Goal: Task Accomplishment & Management: Complete application form

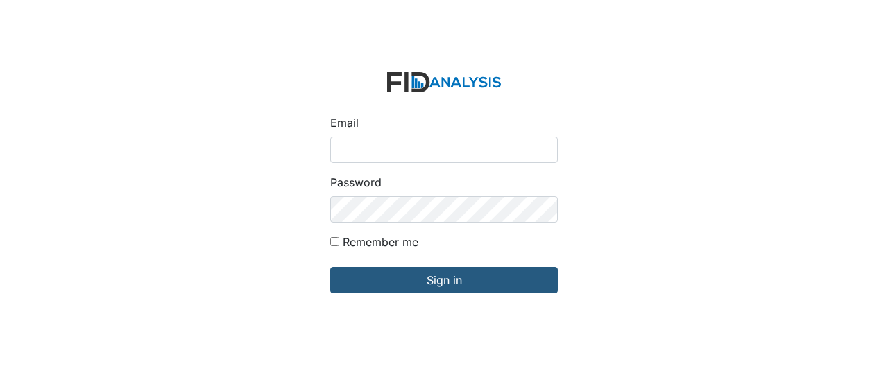
click at [407, 143] on input "Email" at bounding box center [444, 150] width 228 height 26
type input "GClark@lifeincorporated.com"
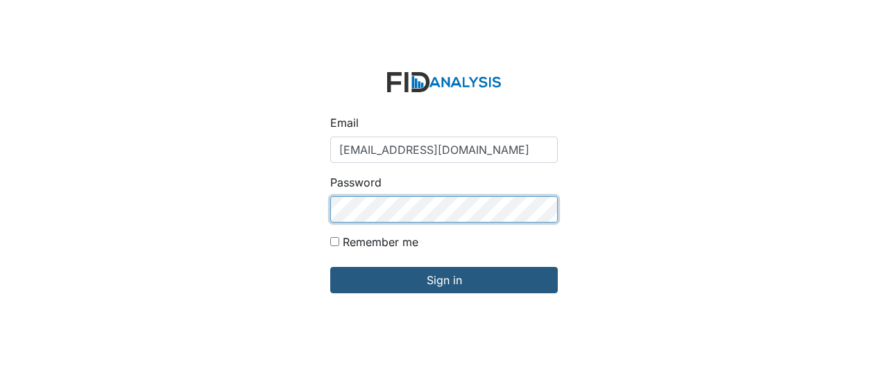
click at [330, 267] on input "Sign in" at bounding box center [444, 280] width 228 height 26
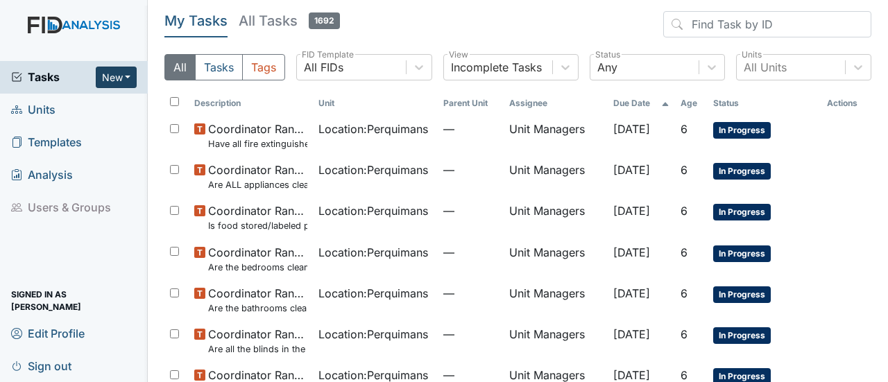
click at [126, 72] on button "New" at bounding box center [117, 78] width 42 height 22
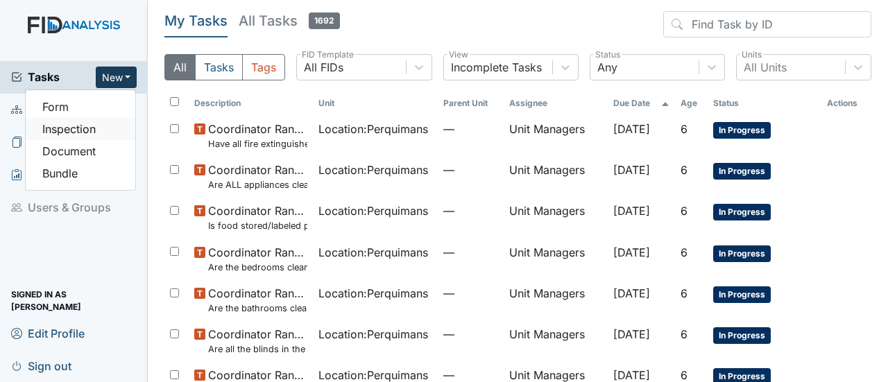
click at [47, 128] on link "Inspection" at bounding box center [81, 129] width 110 height 22
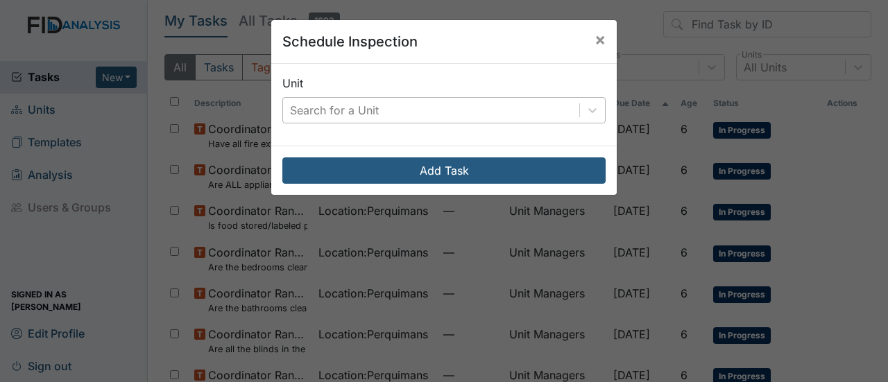
click at [393, 104] on div "Search for a Unit" at bounding box center [431, 110] width 296 height 25
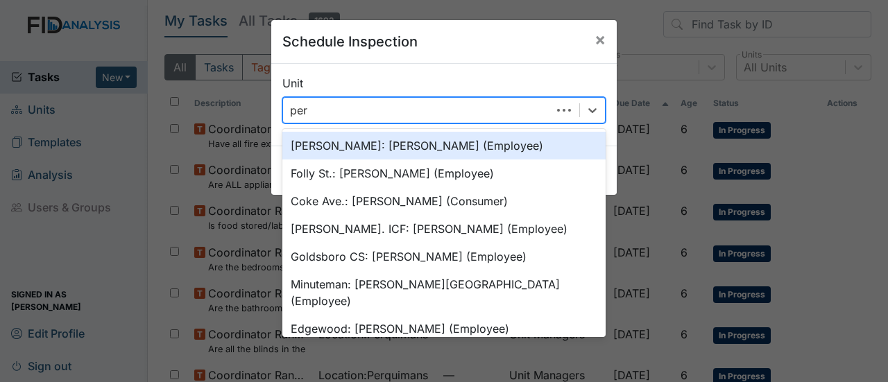
type input "perq"
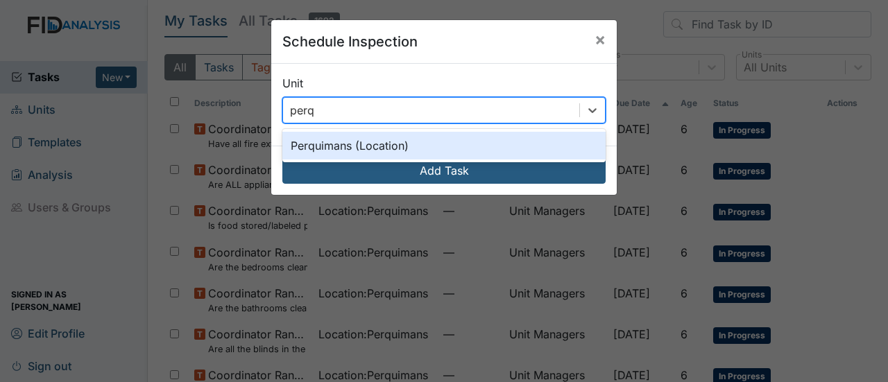
click at [383, 142] on div "Perquimans (Location)" at bounding box center [443, 146] width 323 height 28
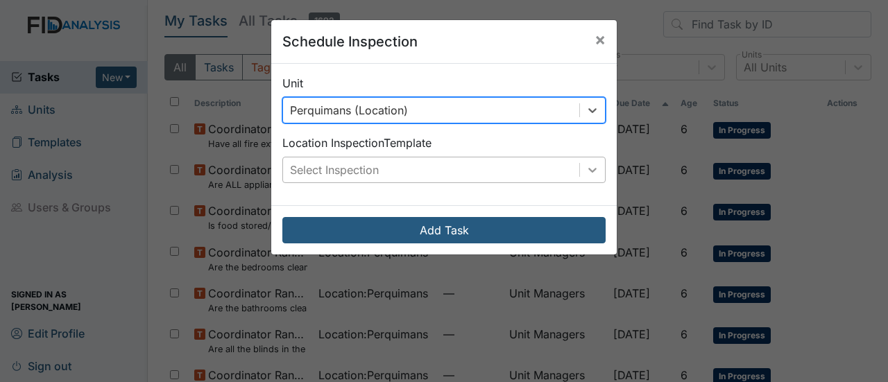
click at [583, 162] on div at bounding box center [592, 170] width 25 height 25
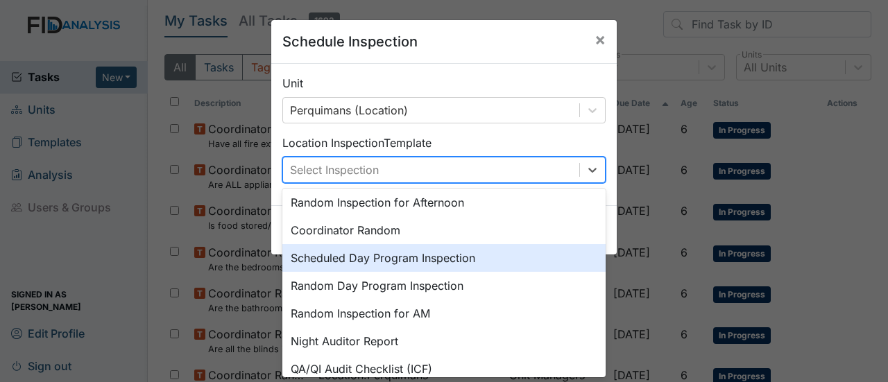
scroll to position [120, 0]
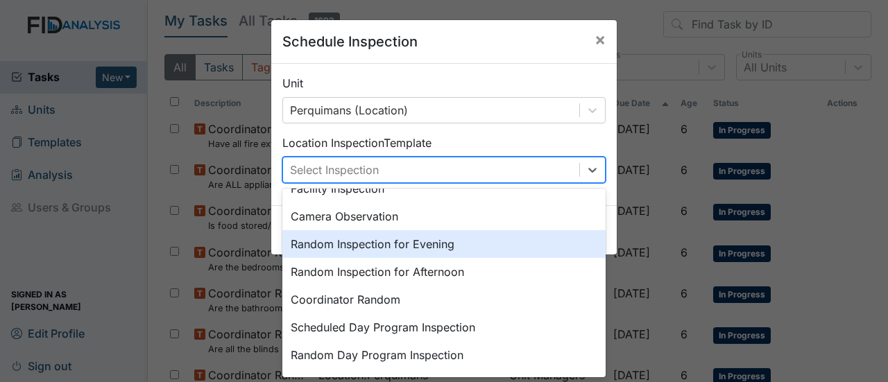
click at [461, 249] on div "Random Inspection for Evening" at bounding box center [443, 244] width 323 height 28
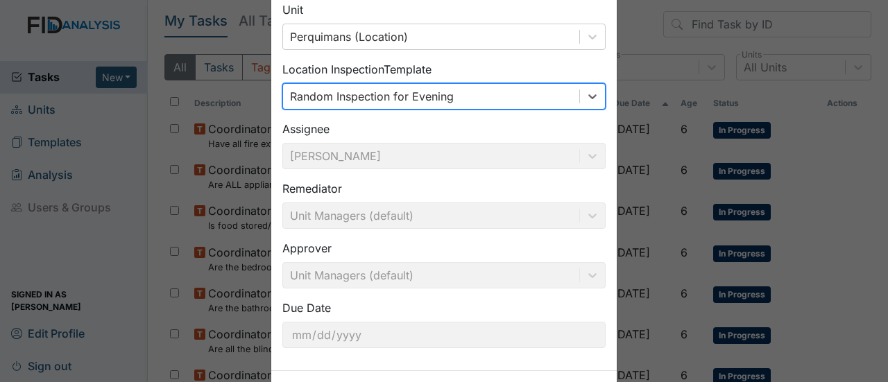
scroll to position [129, 0]
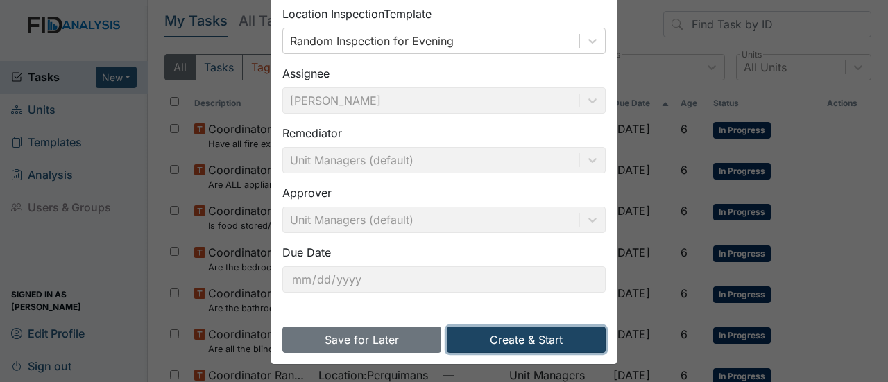
click at [527, 339] on button "Create & Start" at bounding box center [526, 340] width 159 height 26
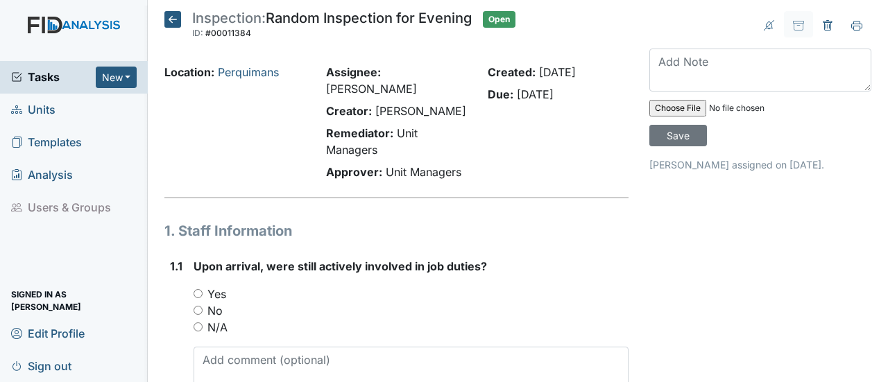
click at [200, 289] on input "Yes" at bounding box center [198, 293] width 9 height 9
radio input "true"
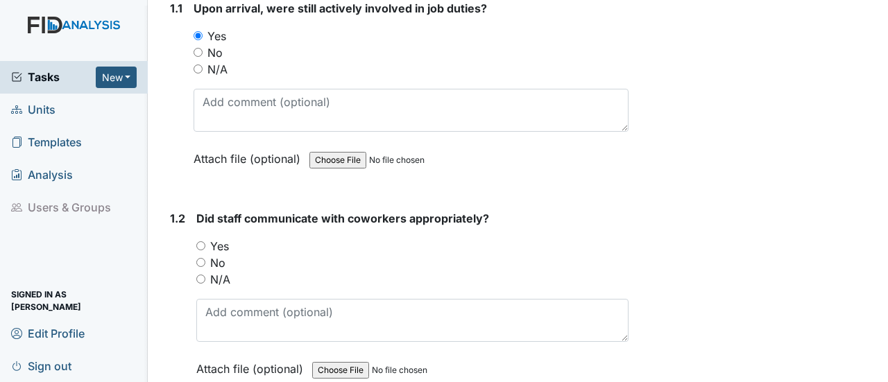
scroll to position [278, 0]
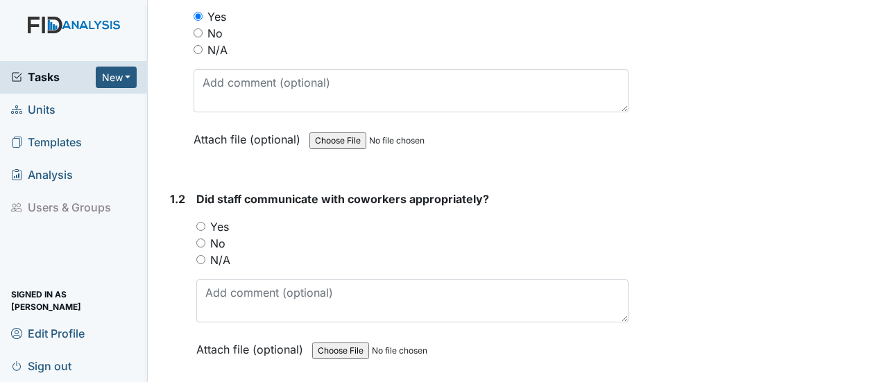
click at [198, 222] on input "Yes" at bounding box center [200, 226] width 9 height 9
radio input "true"
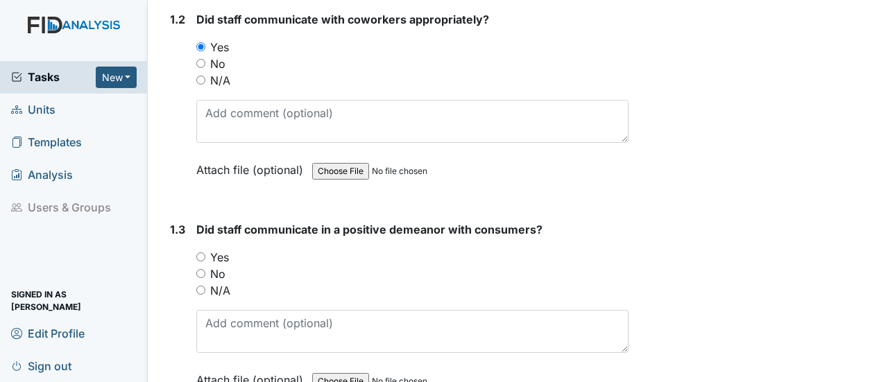
scroll to position [486, 0]
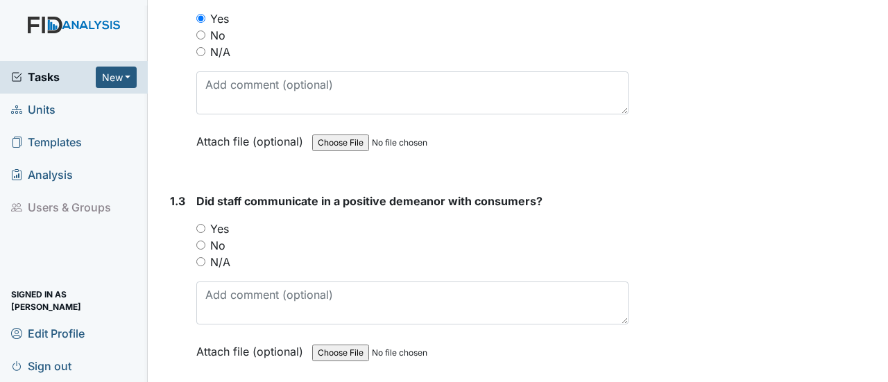
click at [203, 224] on input "Yes" at bounding box center [200, 228] width 9 height 9
radio input "true"
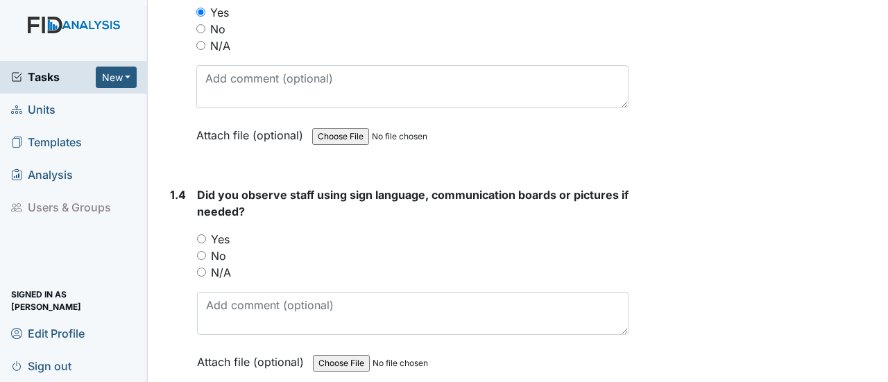
scroll to position [763, 0]
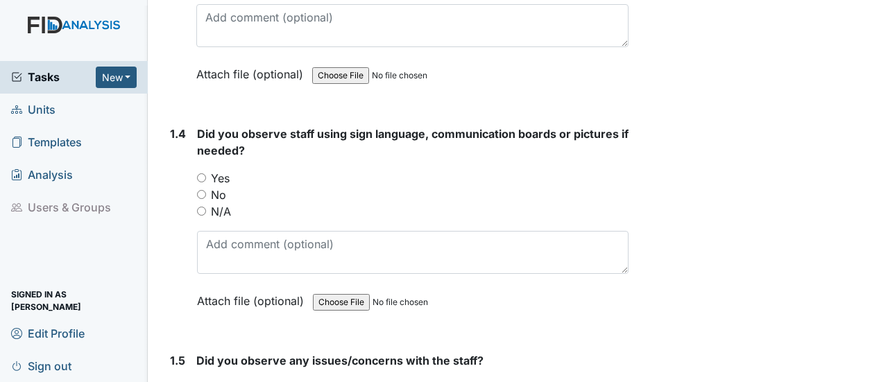
click at [203, 207] on input "N/A" at bounding box center [201, 211] width 9 height 9
radio input "true"
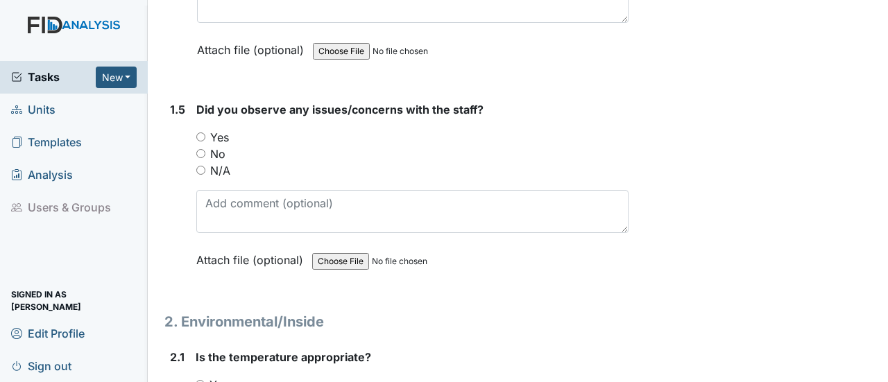
scroll to position [1041, 0]
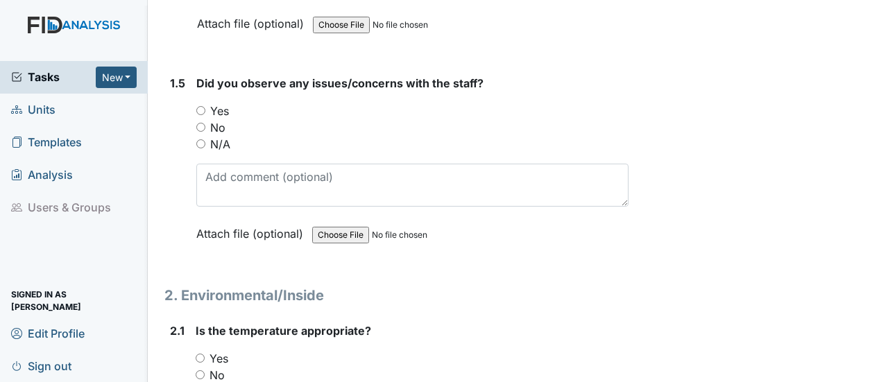
click at [201, 123] on input "No" at bounding box center [200, 127] width 9 height 9
radio input "true"
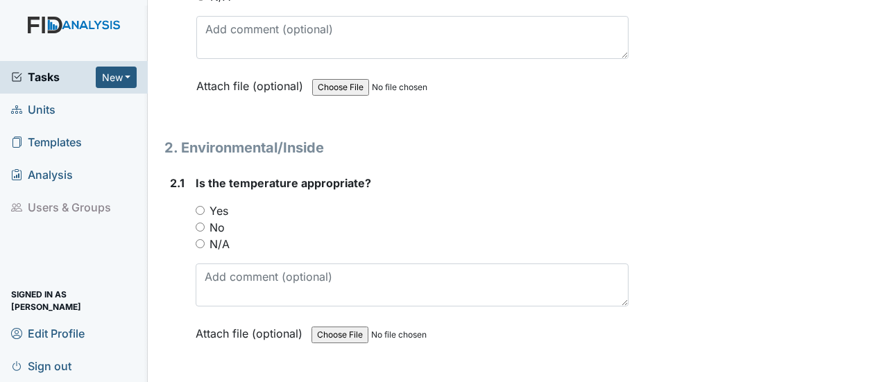
scroll to position [1249, 0]
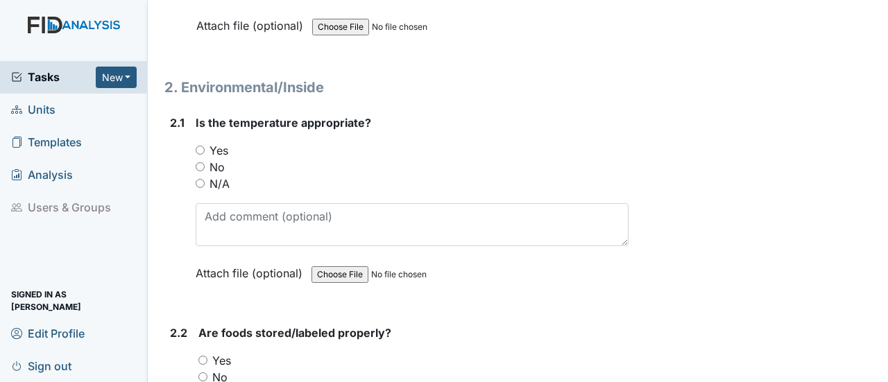
click at [201, 146] on input "Yes" at bounding box center [200, 150] width 9 height 9
radio input "true"
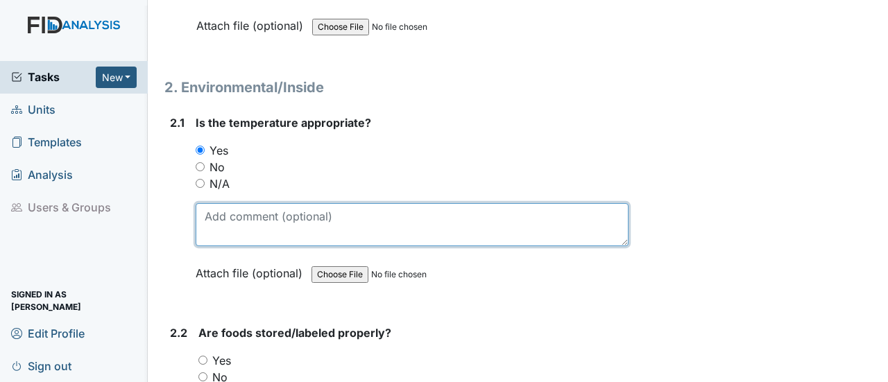
click at [220, 203] on textarea at bounding box center [412, 224] width 433 height 43
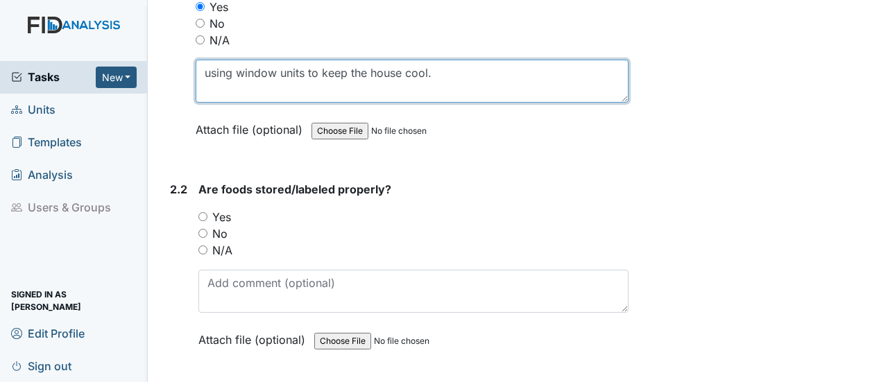
scroll to position [1457, 0]
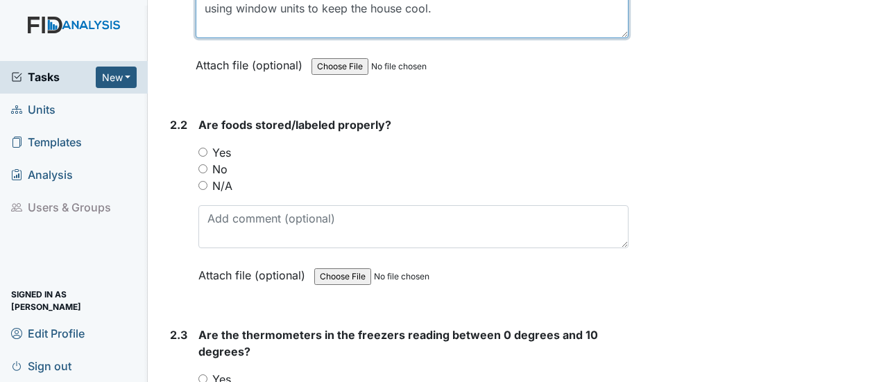
type textarea "using window units to keep the house cool."
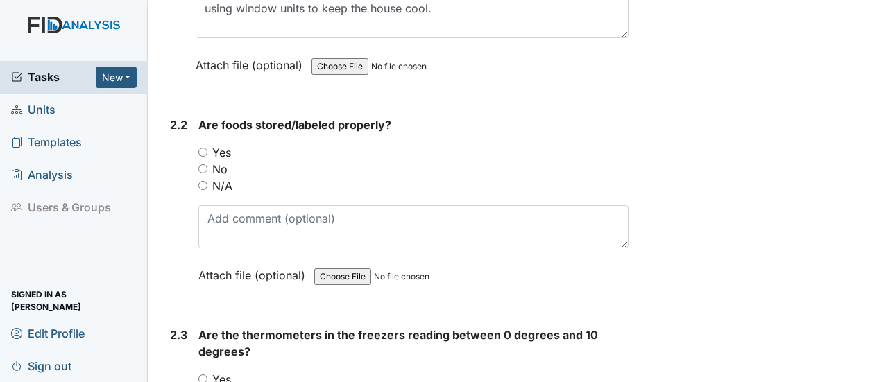
click at [201, 148] on input "Yes" at bounding box center [202, 152] width 9 height 9
radio input "true"
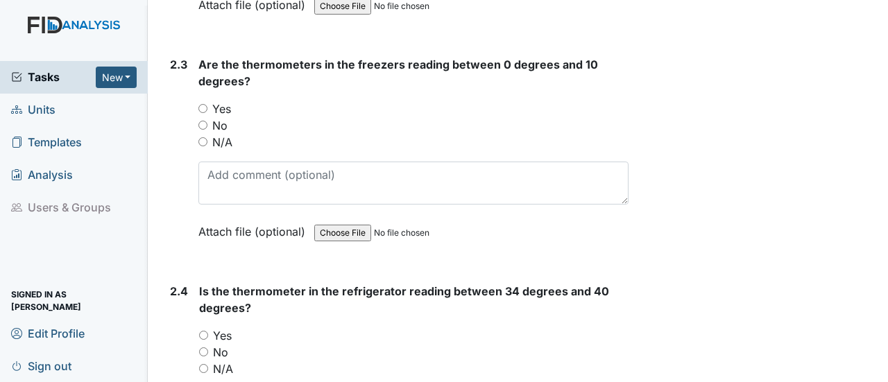
scroll to position [1735, 0]
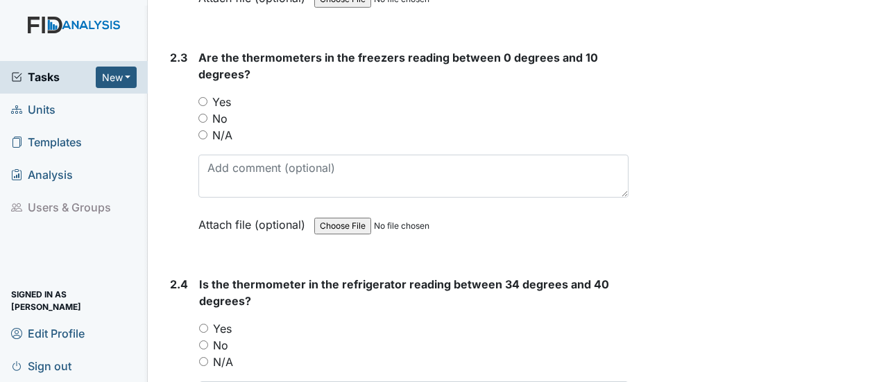
click at [207, 97] on input "Yes" at bounding box center [202, 101] width 9 height 9
radio input "true"
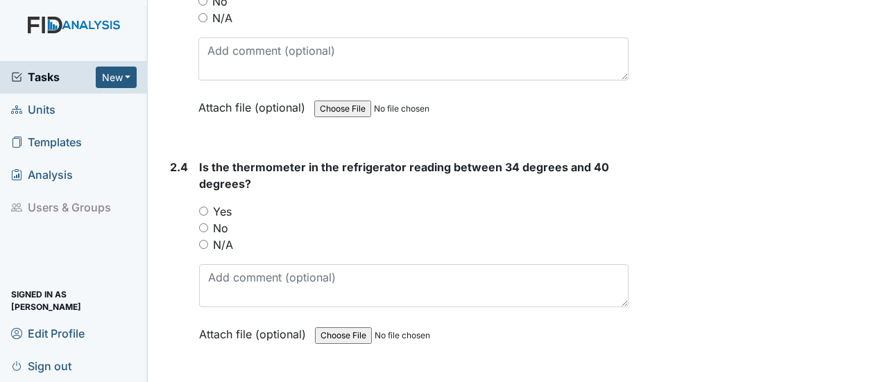
scroll to position [1874, 0]
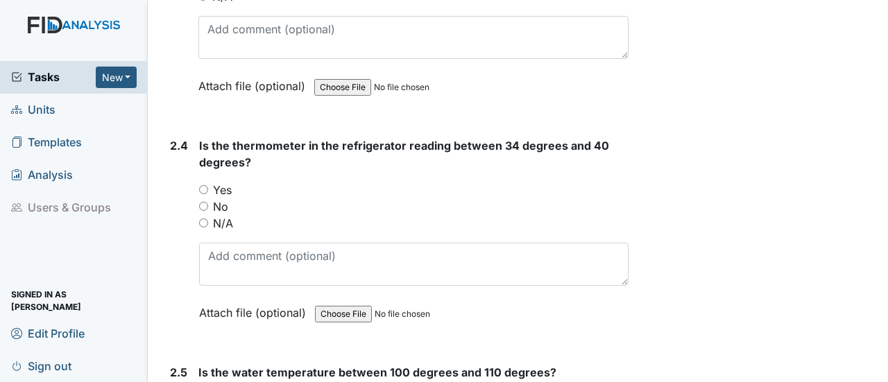
click at [199, 185] on input "Yes" at bounding box center [203, 189] width 9 height 9
radio input "true"
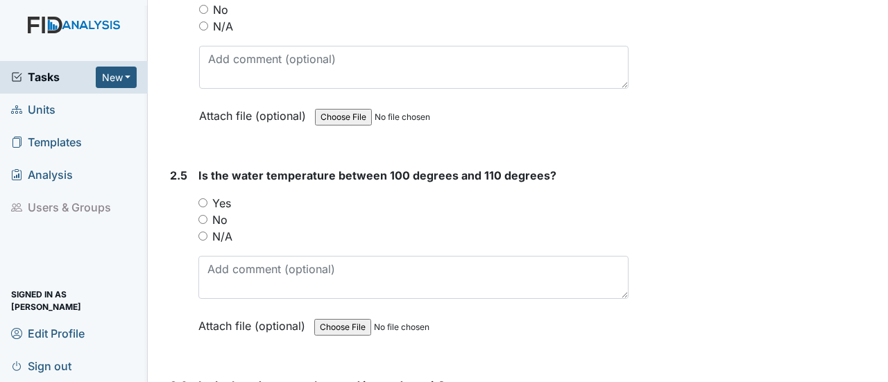
scroll to position [2082, 0]
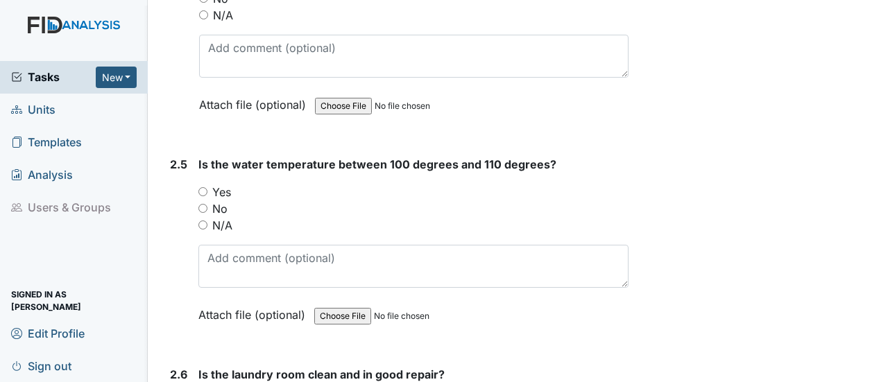
click at [200, 187] on input "Yes" at bounding box center [202, 191] width 9 height 9
radio input "true"
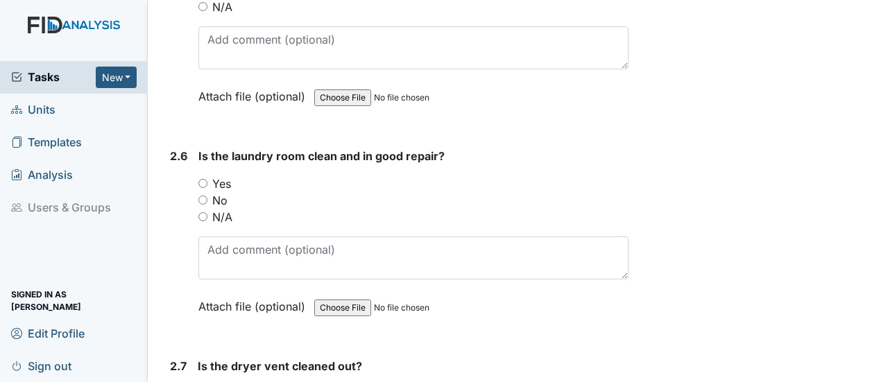
scroll to position [2359, 0]
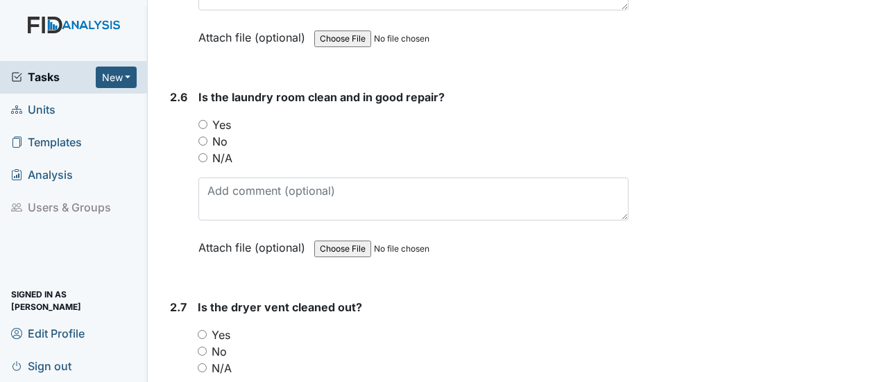
click at [201, 137] on input "No" at bounding box center [202, 141] width 9 height 9
radio input "true"
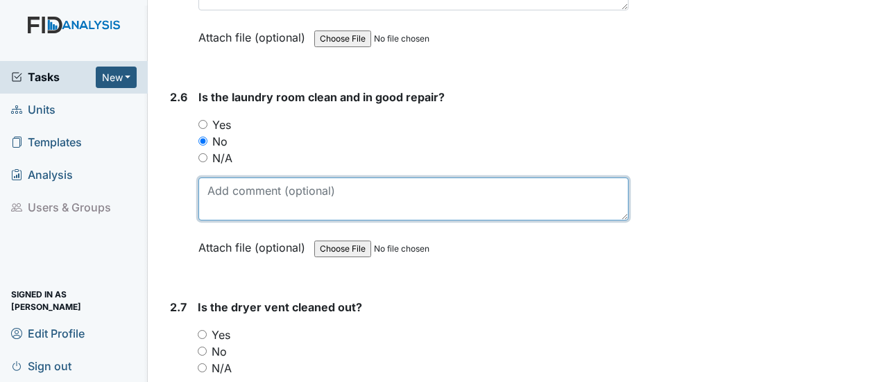
click at [201, 178] on textarea at bounding box center [413, 199] width 430 height 43
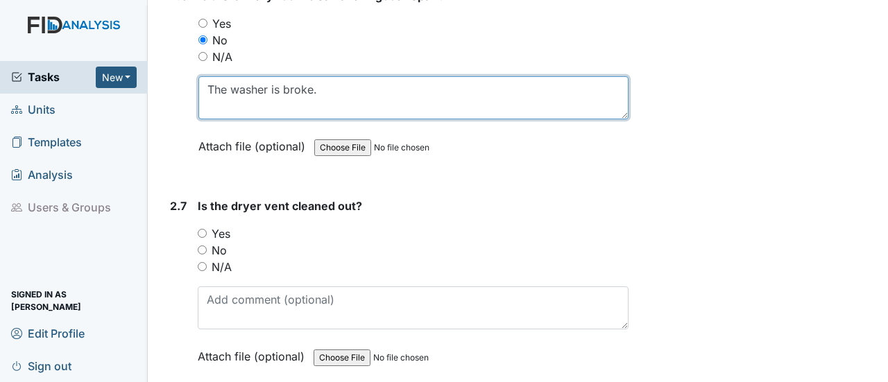
scroll to position [2498, 0]
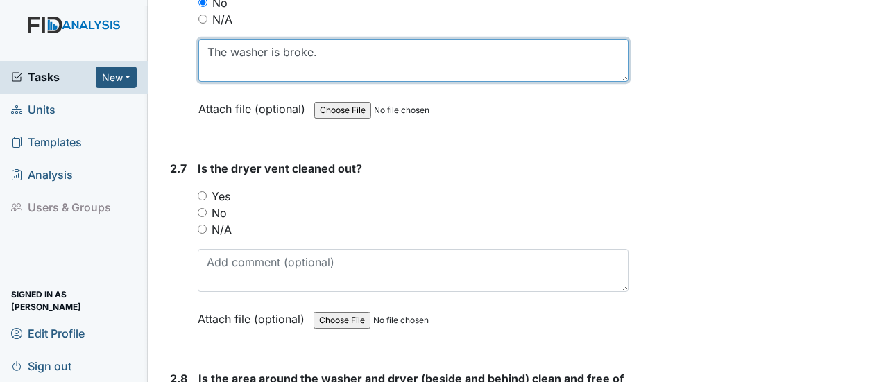
type textarea "The washer is broke."
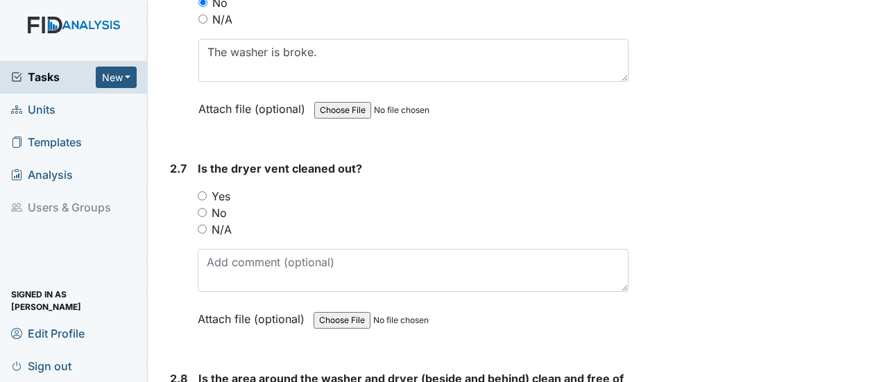
click at [202, 192] on input "Yes" at bounding box center [202, 196] width 9 height 9
radio input "true"
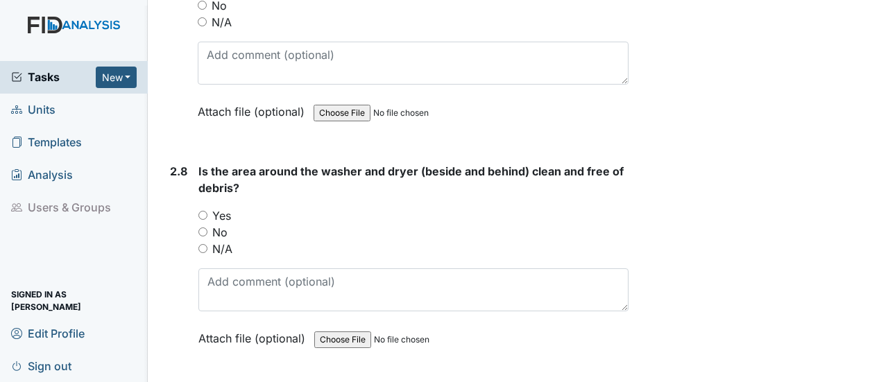
scroll to position [2706, 0]
click at [205, 210] on input "Yes" at bounding box center [202, 214] width 9 height 9
radio input "true"
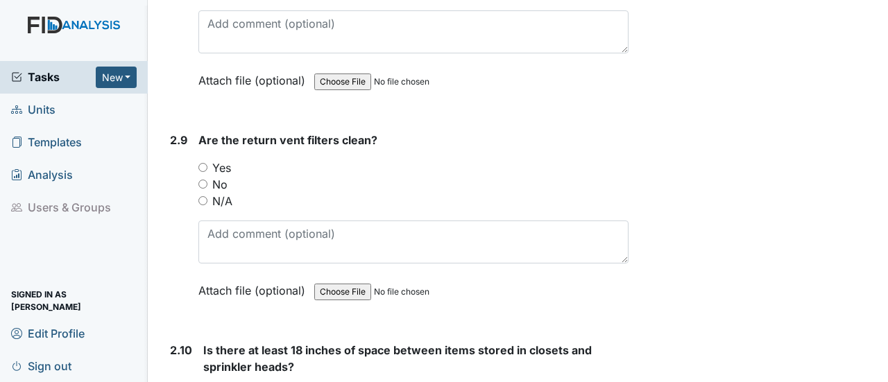
scroll to position [2984, 0]
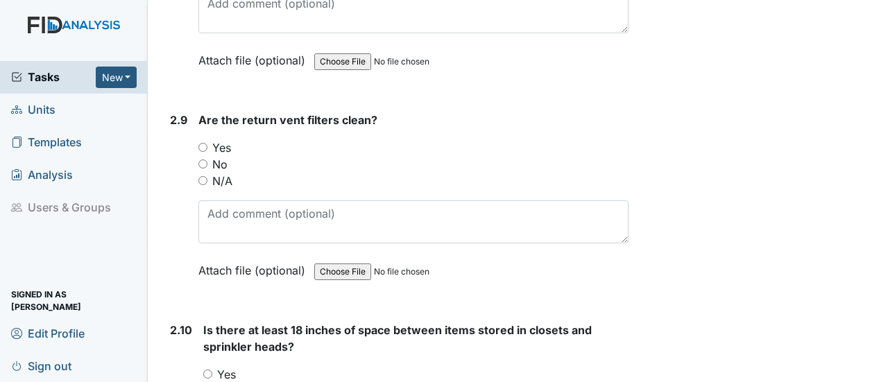
click at [201, 143] on input "Yes" at bounding box center [202, 147] width 9 height 9
radio input "true"
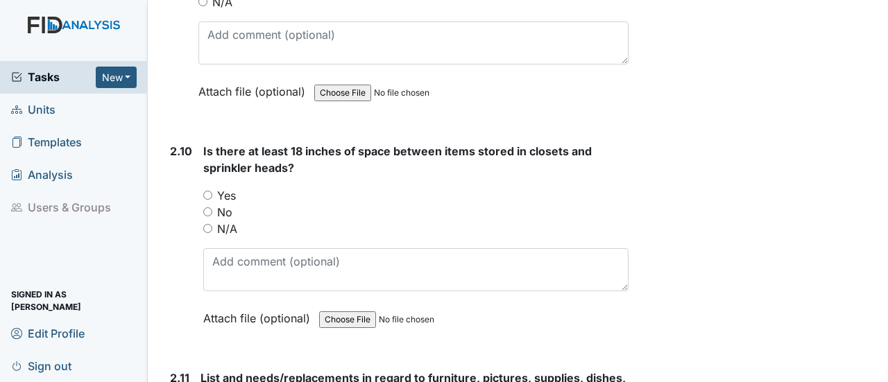
scroll to position [3192, 0]
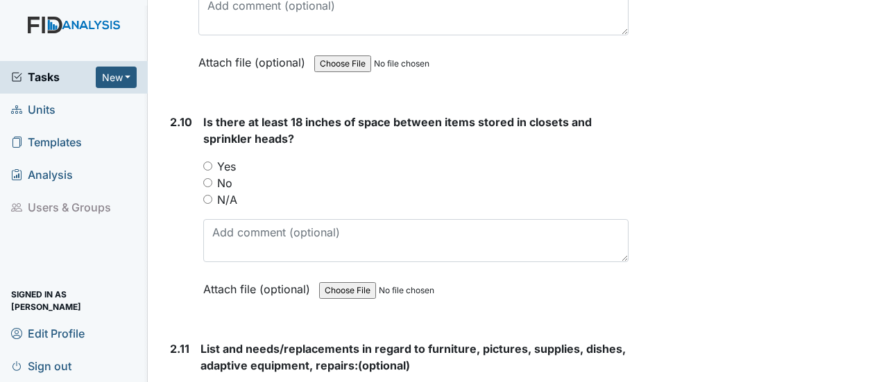
click at [208, 195] on input "N/A" at bounding box center [207, 199] width 9 height 9
radio input "true"
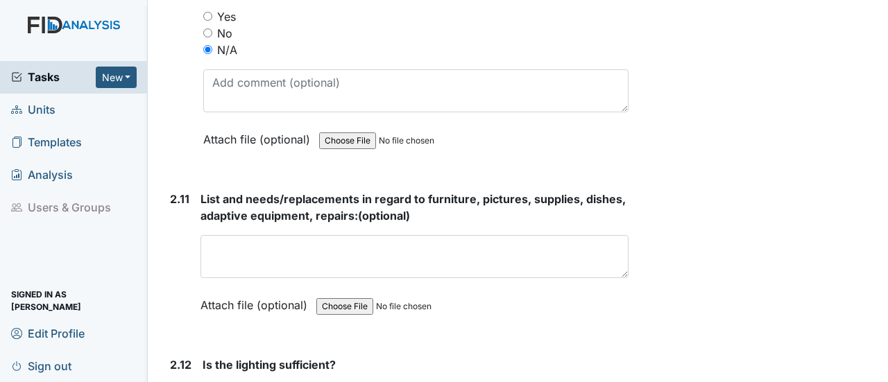
scroll to position [3400, 0]
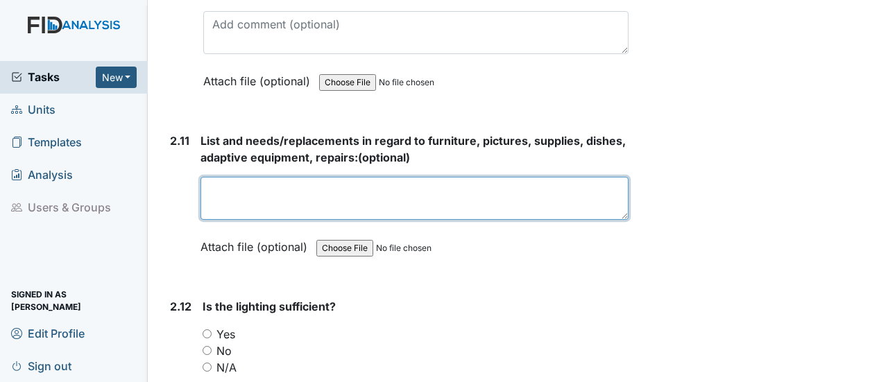
click at [268, 177] on textarea at bounding box center [415, 198] width 428 height 43
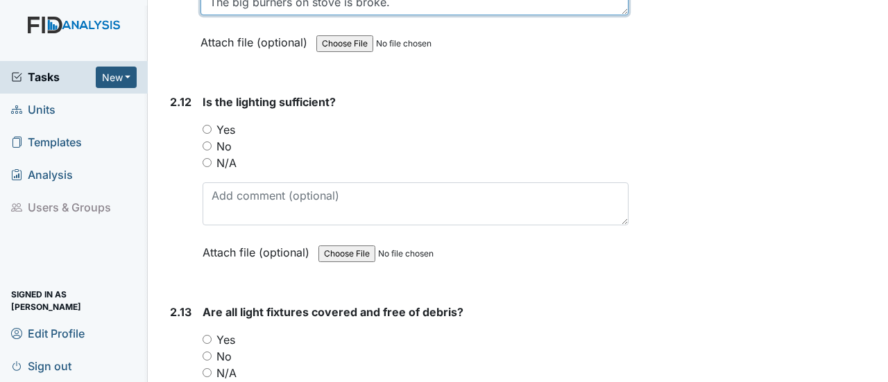
scroll to position [3609, 0]
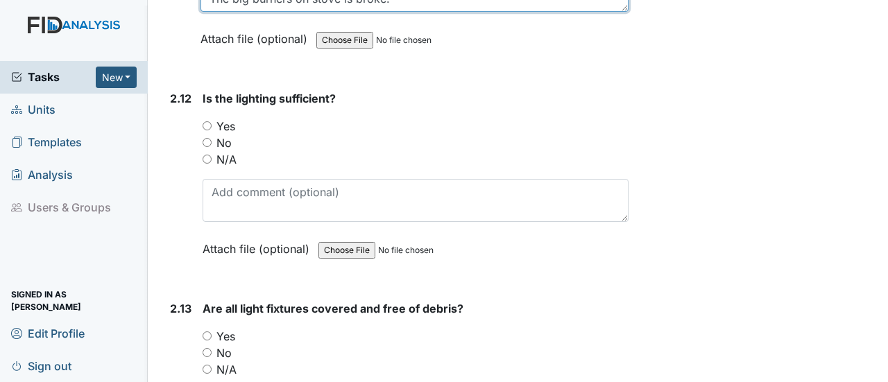
type textarea "The washer is broke. The big burners on stove is broke."
click at [205, 121] on input "Yes" at bounding box center [207, 125] width 9 height 9
radio input "true"
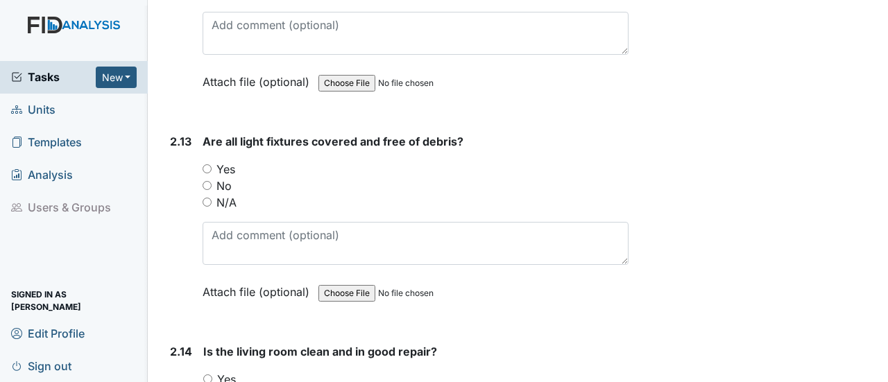
scroll to position [3817, 0]
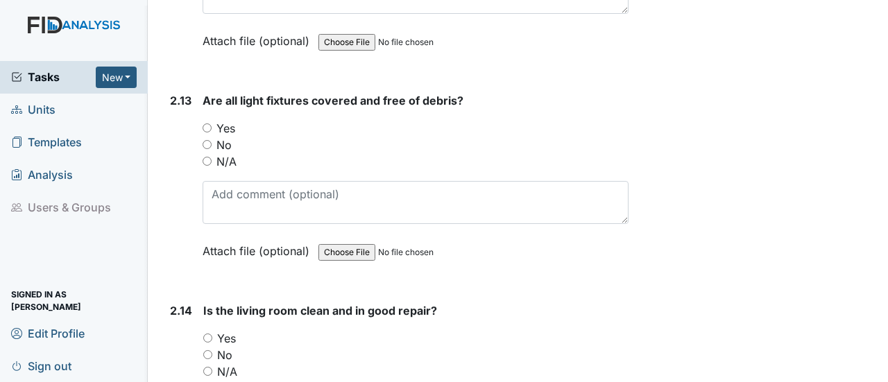
click at [205, 124] on input "Yes" at bounding box center [207, 128] width 9 height 9
radio input "true"
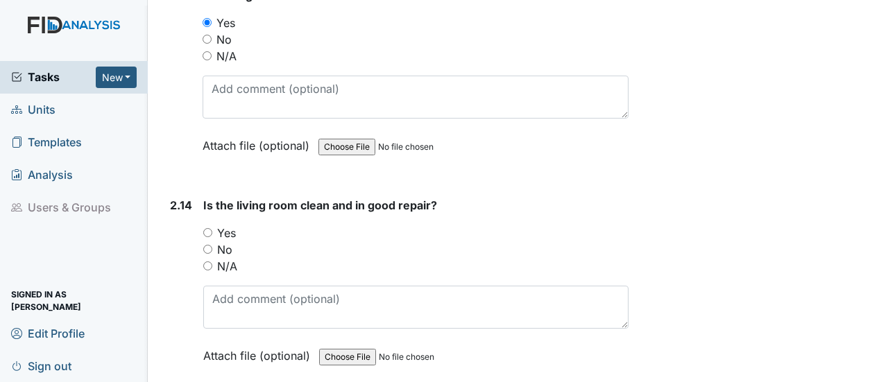
scroll to position [4025, 0]
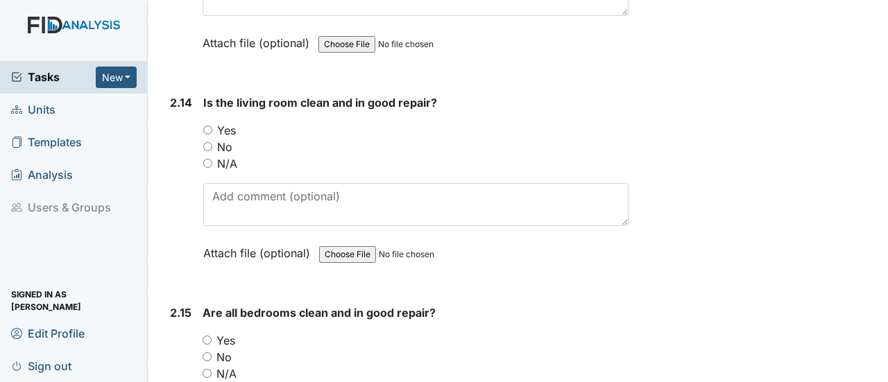
click at [205, 126] on input "Yes" at bounding box center [207, 130] width 9 height 9
radio input "true"
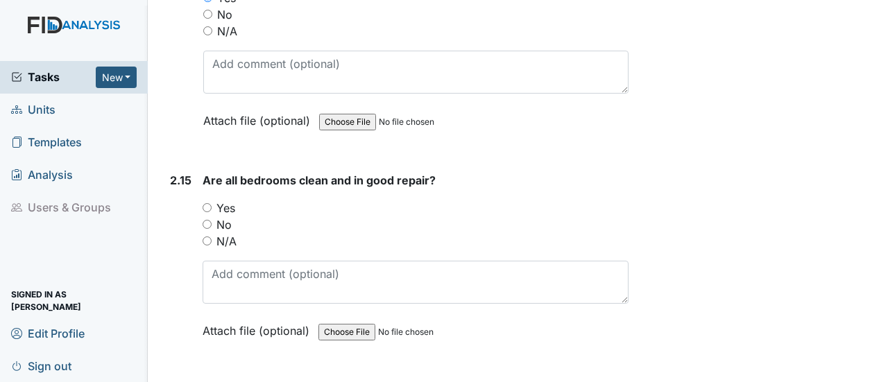
scroll to position [4164, 0]
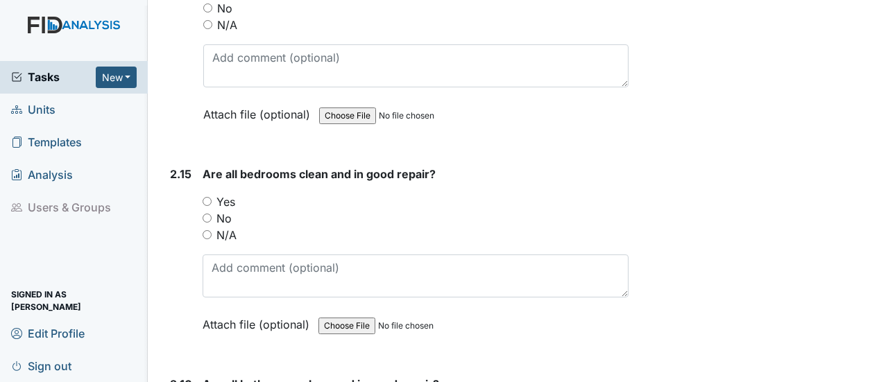
click at [205, 214] on input "No" at bounding box center [207, 218] width 9 height 9
radio input "true"
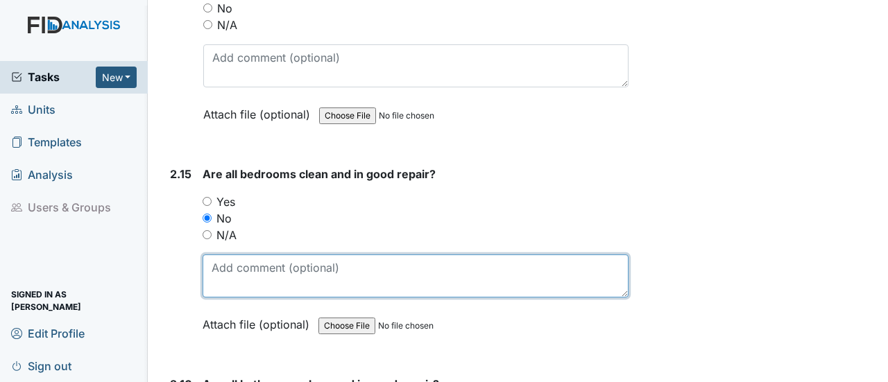
click at [226, 255] on textarea at bounding box center [416, 276] width 426 height 43
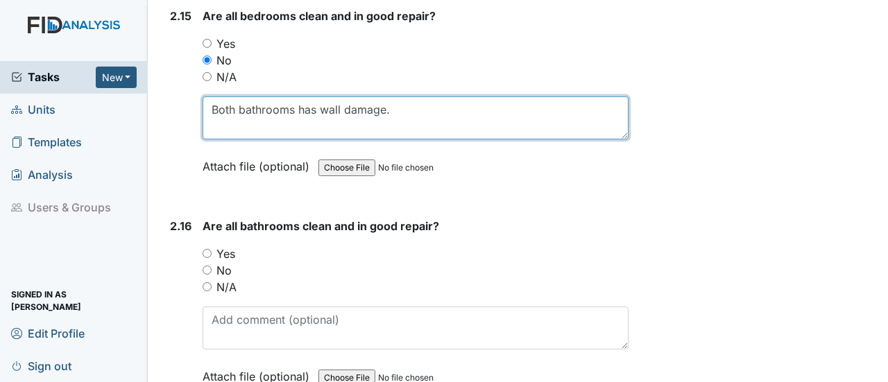
scroll to position [4372, 0]
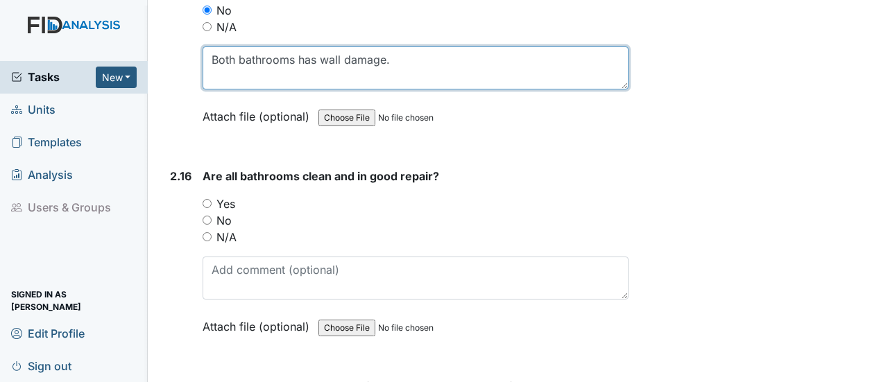
type textarea "Both bathrooms has wall damage."
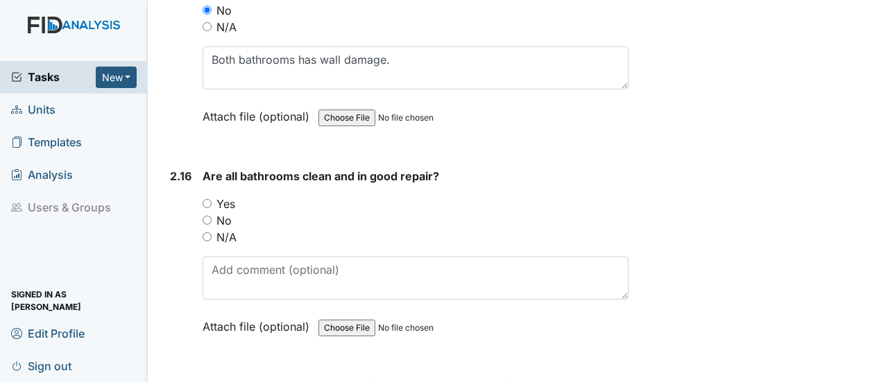
click at [207, 199] on input "Yes" at bounding box center [207, 203] width 9 height 9
radio input "true"
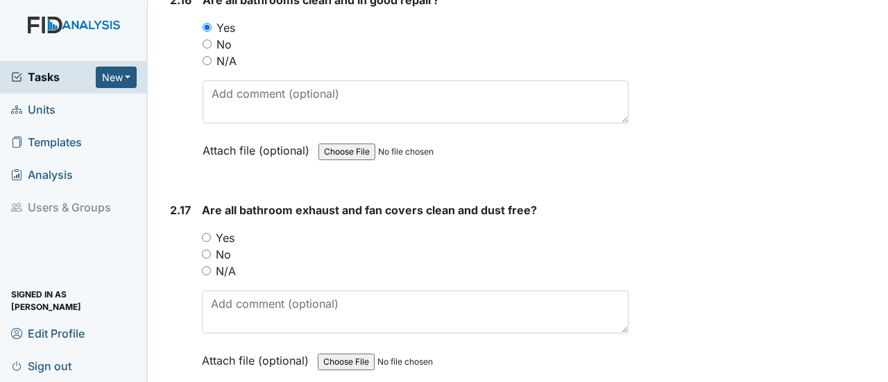
scroll to position [4649, 0]
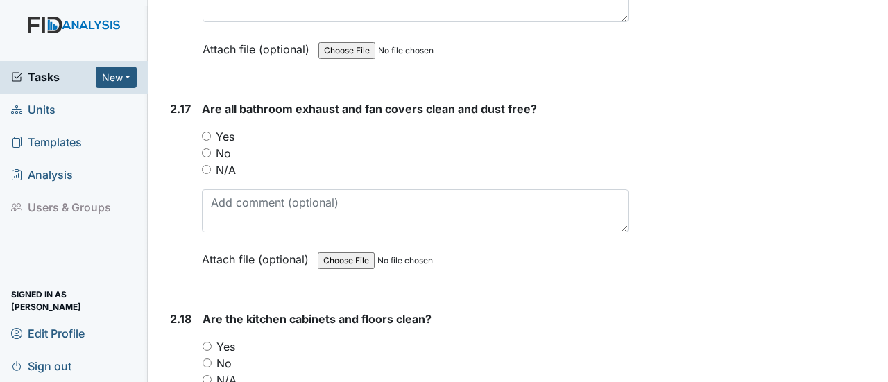
click at [208, 132] on input "Yes" at bounding box center [206, 136] width 9 height 9
radio input "true"
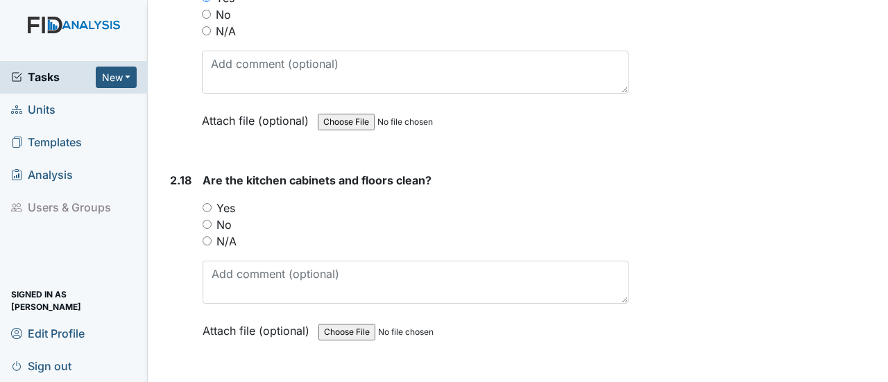
scroll to position [4858, 0]
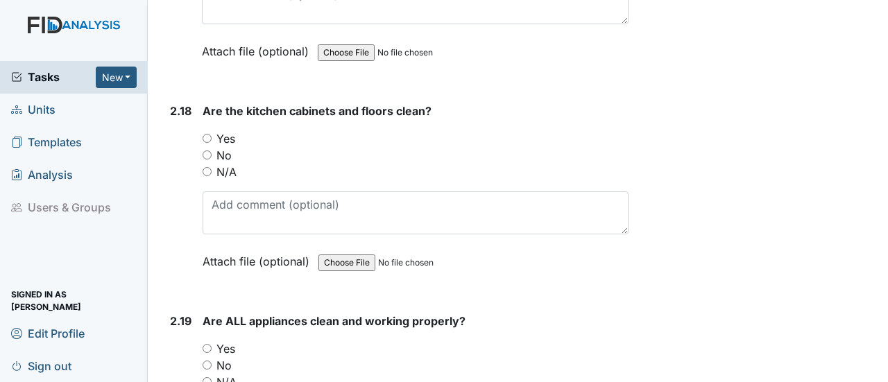
click at [207, 134] on input "Yes" at bounding box center [207, 138] width 9 height 9
radio input "true"
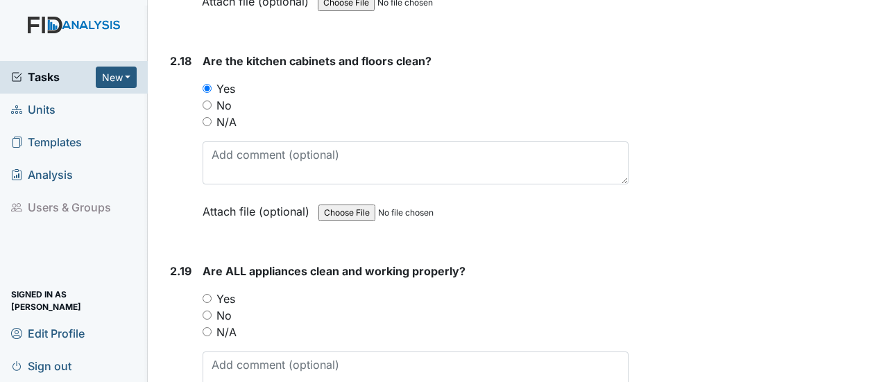
scroll to position [5066, 0]
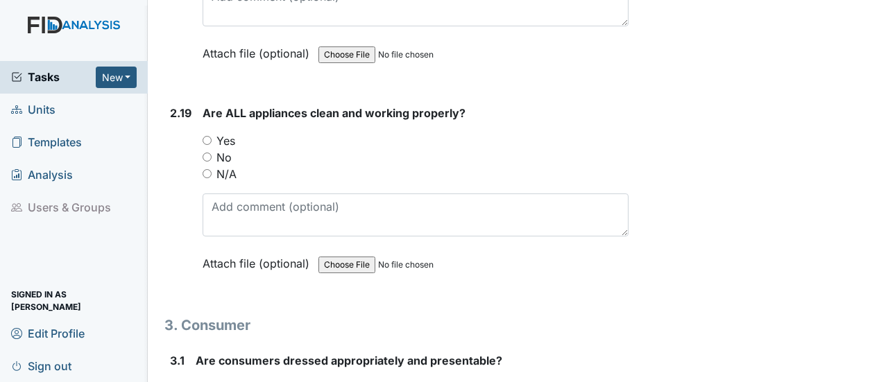
click at [205, 153] on input "No" at bounding box center [207, 157] width 9 height 9
radio input "true"
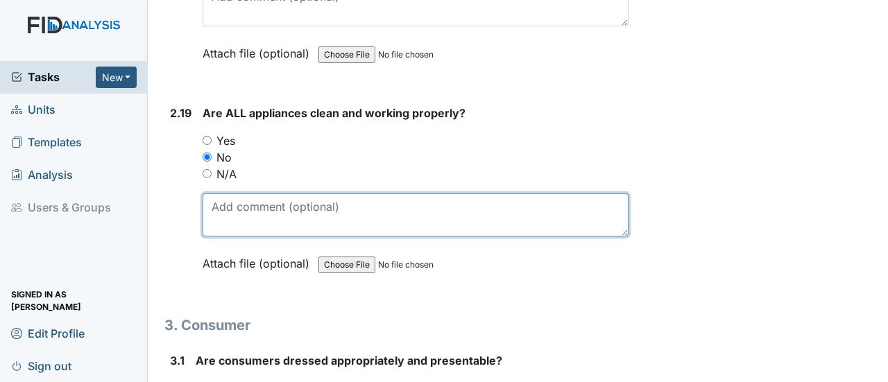
click at [221, 194] on textarea at bounding box center [416, 215] width 426 height 43
type textarea "2 Oven burners not working."
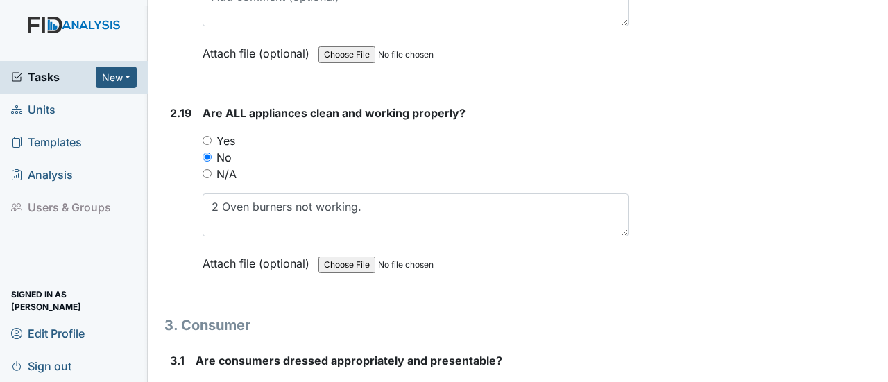
click at [198, 382] on input "Yes" at bounding box center [200, 388] width 9 height 9
radio input "true"
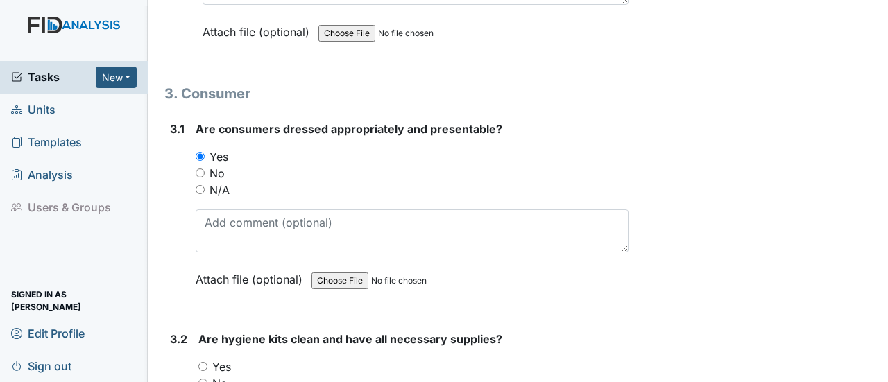
scroll to position [5343, 0]
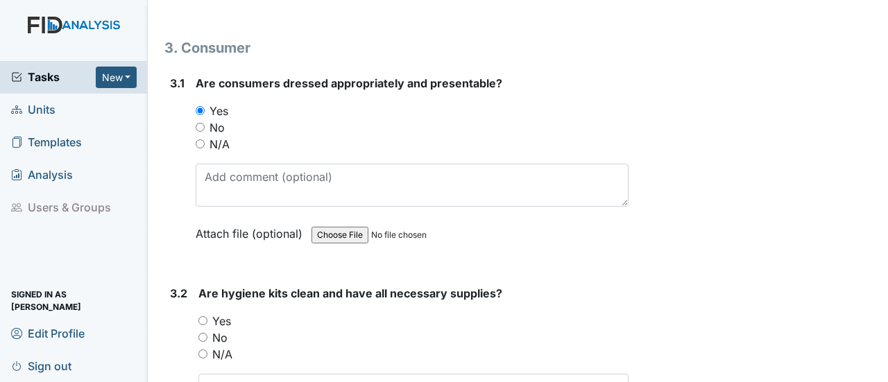
click at [208, 313] on div "Yes" at bounding box center [413, 321] width 430 height 17
click at [205, 316] on input "Yes" at bounding box center [202, 320] width 9 height 9
radio input "true"
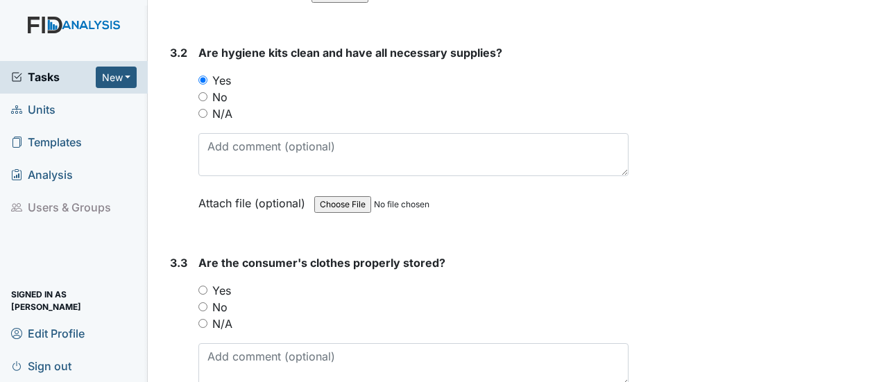
scroll to position [5621, 0]
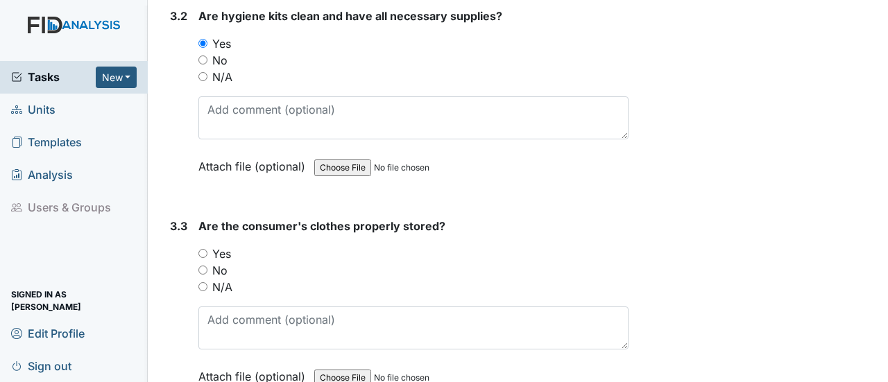
click at [201, 249] on input "Yes" at bounding box center [202, 253] width 9 height 9
radio input "true"
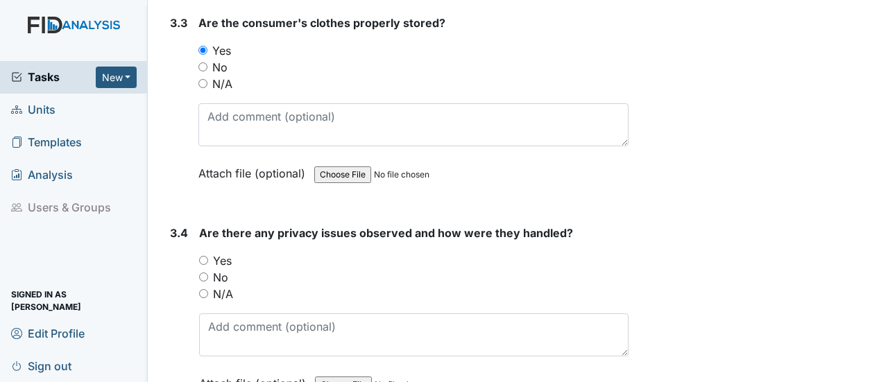
scroll to position [5829, 0]
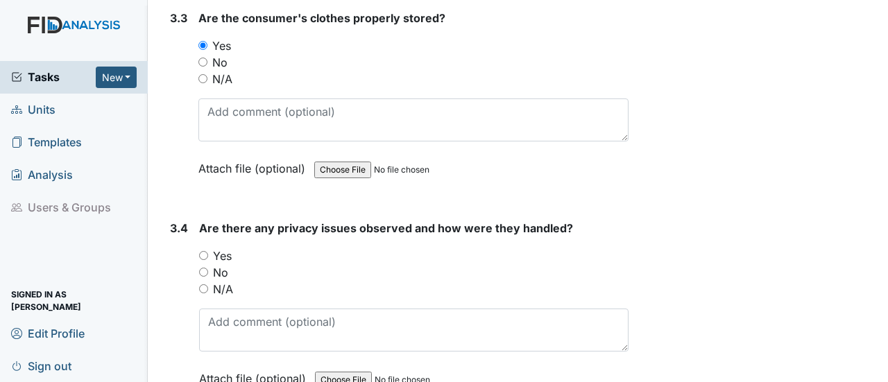
click at [204, 268] on input "No" at bounding box center [203, 272] width 9 height 9
radio input "true"
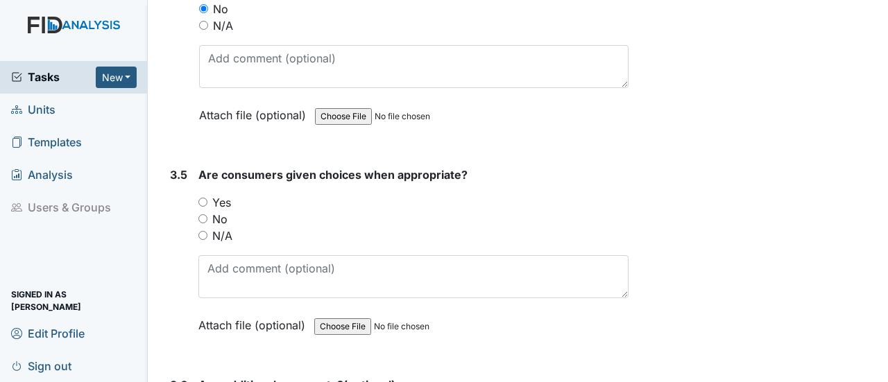
scroll to position [6107, 0]
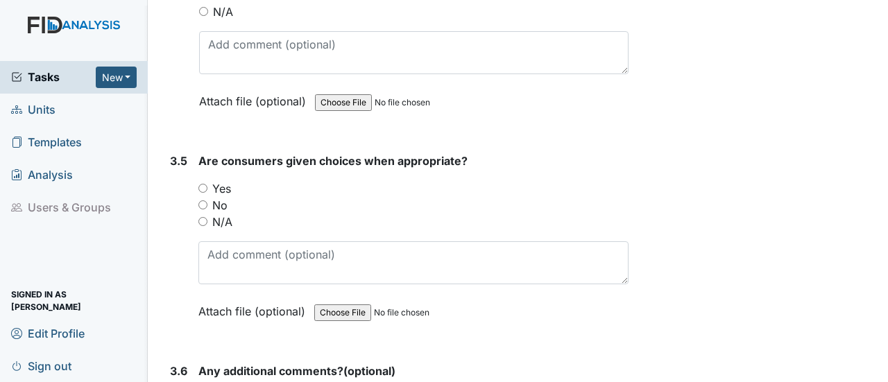
click at [199, 184] on input "Yes" at bounding box center [202, 188] width 9 height 9
radio input "true"
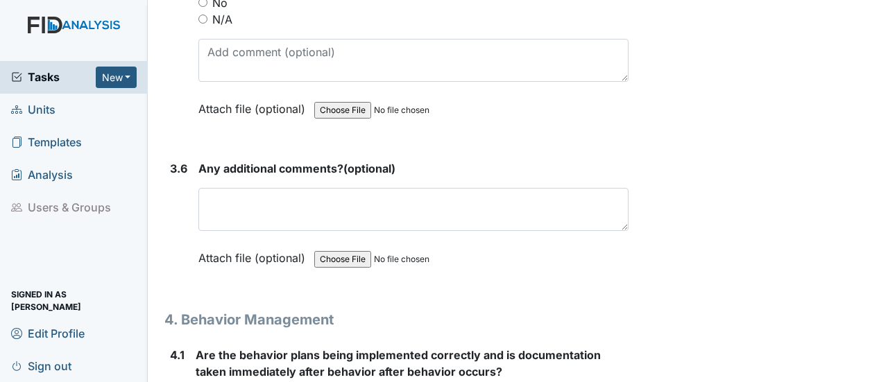
scroll to position [6315, 0]
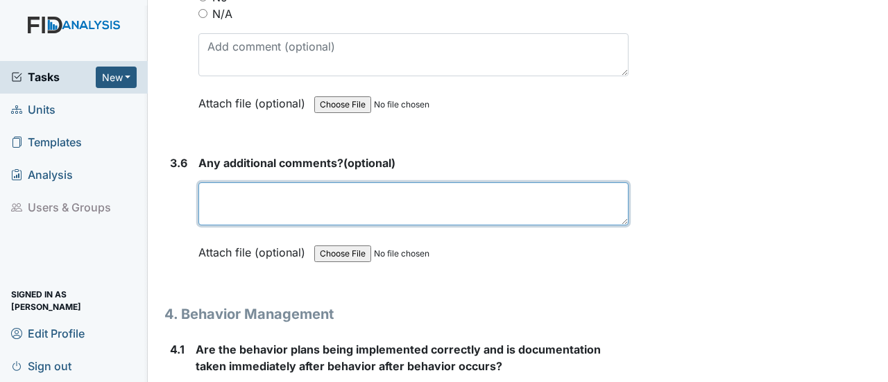
click at [239, 183] on textarea at bounding box center [413, 204] width 430 height 43
click at [222, 183] on textarea "NOne at this itme ." at bounding box center [413, 204] width 430 height 43
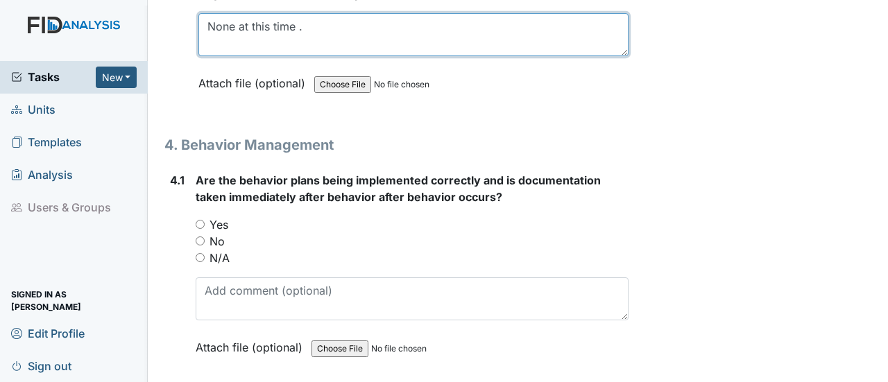
scroll to position [6523, 0]
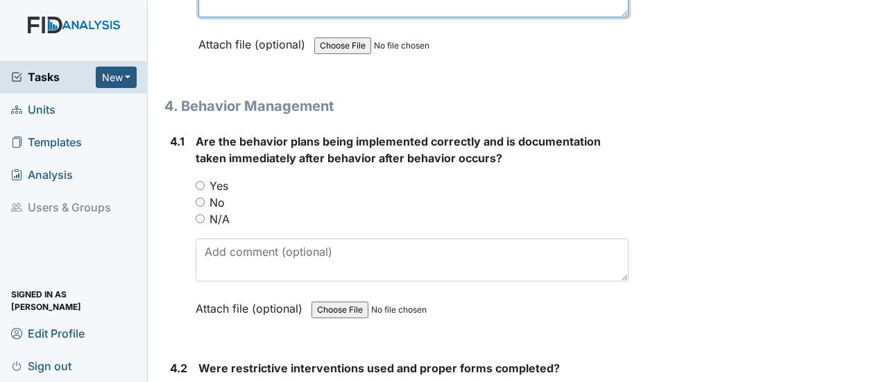
type textarea "None at this time ."
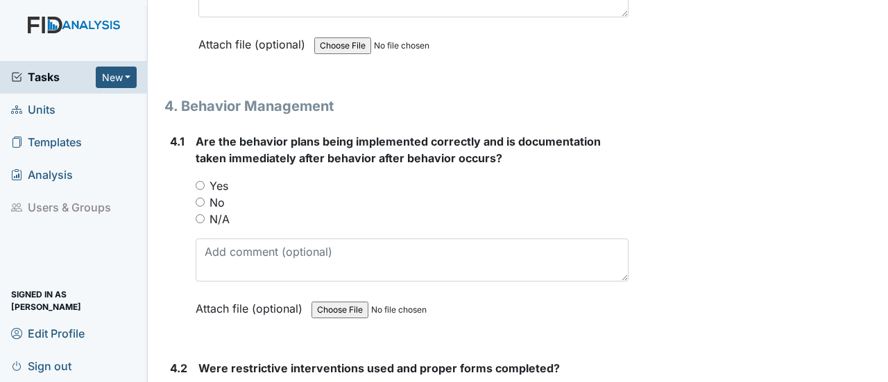
click at [202, 181] on input "Yes" at bounding box center [200, 185] width 9 height 9
radio input "true"
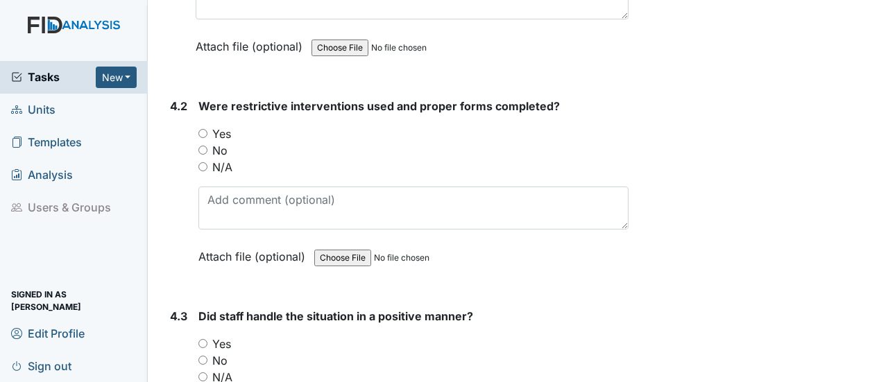
scroll to position [6801, 0]
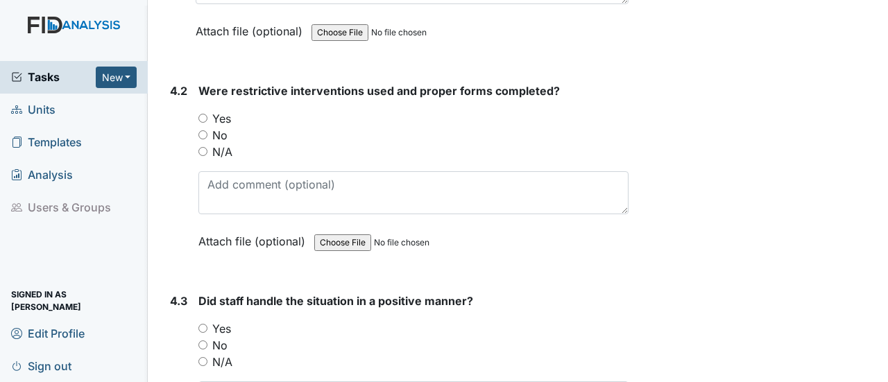
click at [204, 114] on input "Yes" at bounding box center [202, 118] width 9 height 9
radio input "true"
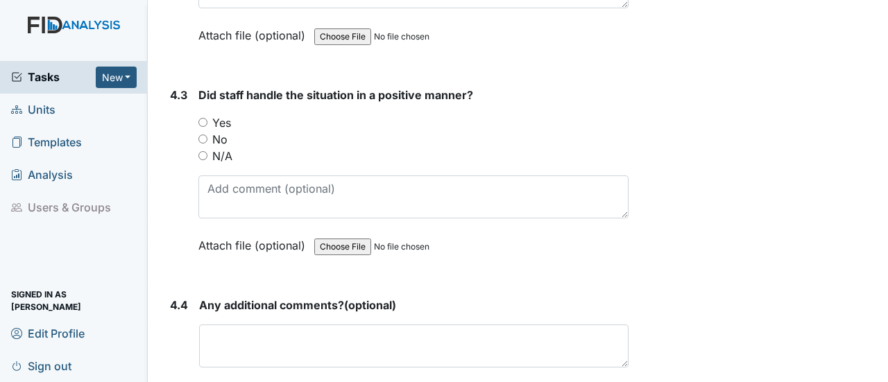
scroll to position [7009, 0]
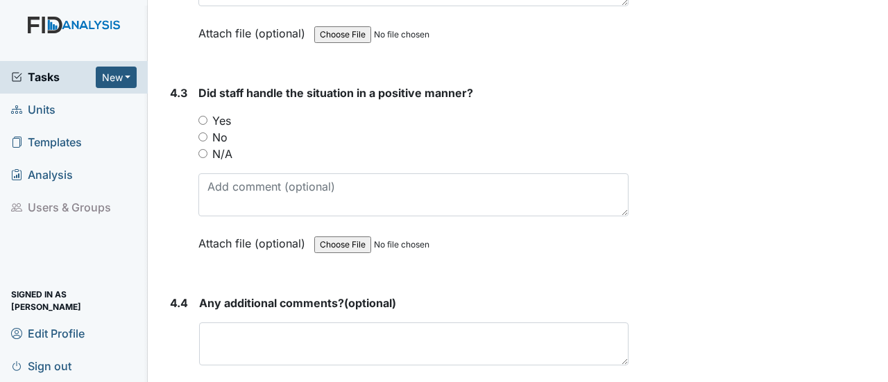
click at [207, 116] on input "Yes" at bounding box center [202, 120] width 9 height 9
radio input "true"
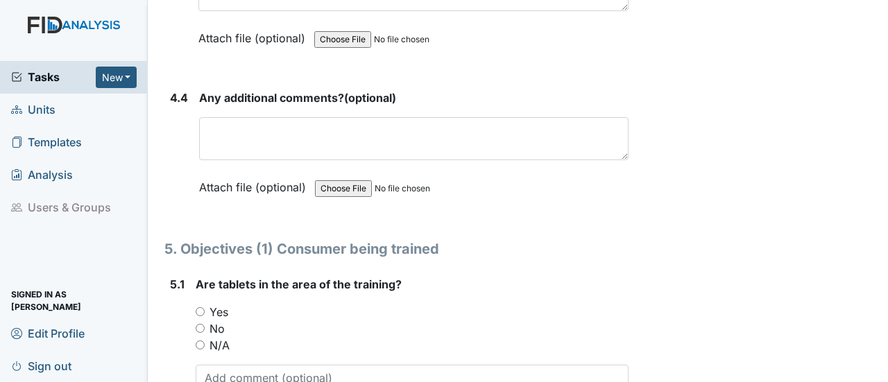
scroll to position [7217, 0]
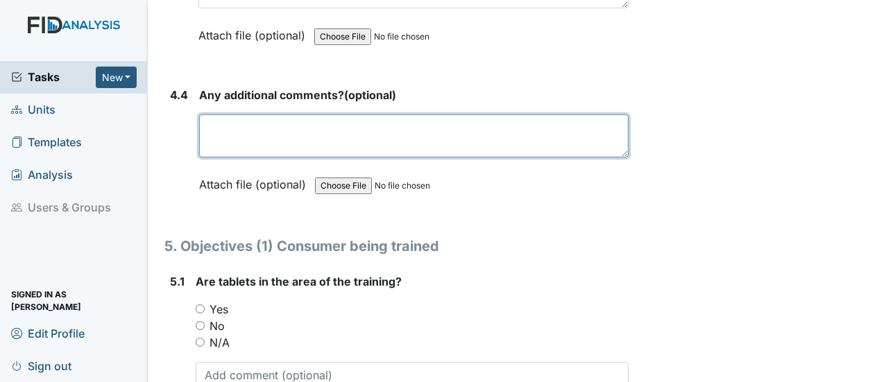
click at [236, 115] on textarea at bounding box center [414, 136] width 430 height 43
paste textarea "Did not address during this time."
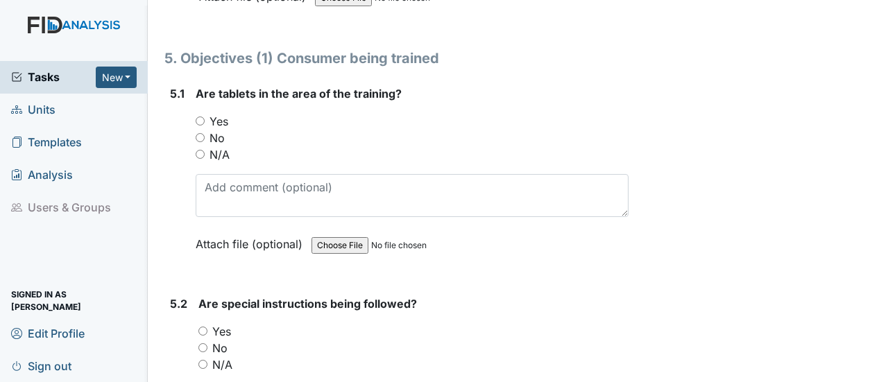
scroll to position [7425, 0]
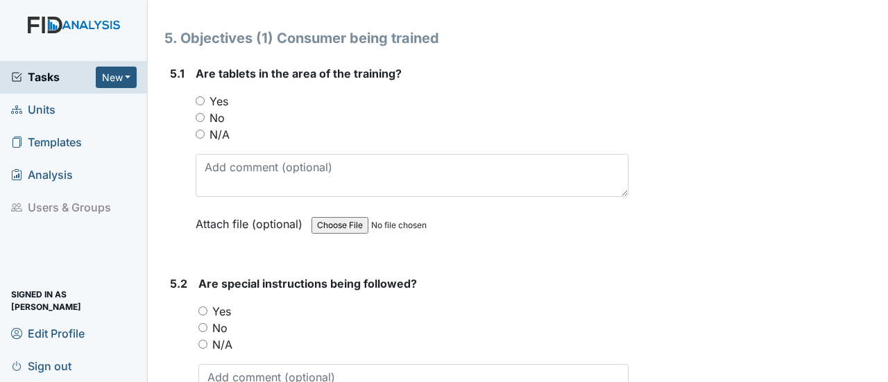
type textarea "Did not address during this time."
click at [203, 96] on input "Yes" at bounding box center [200, 100] width 9 height 9
radio input "true"
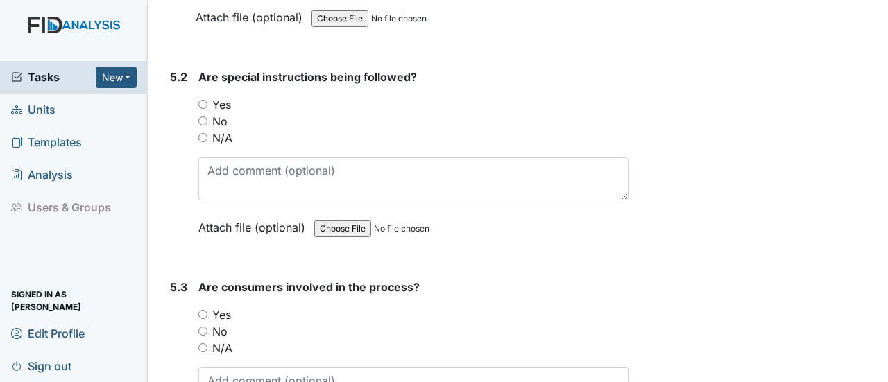
scroll to position [7633, 0]
click at [204, 99] on input "Yes" at bounding box center [202, 103] width 9 height 9
radio input "true"
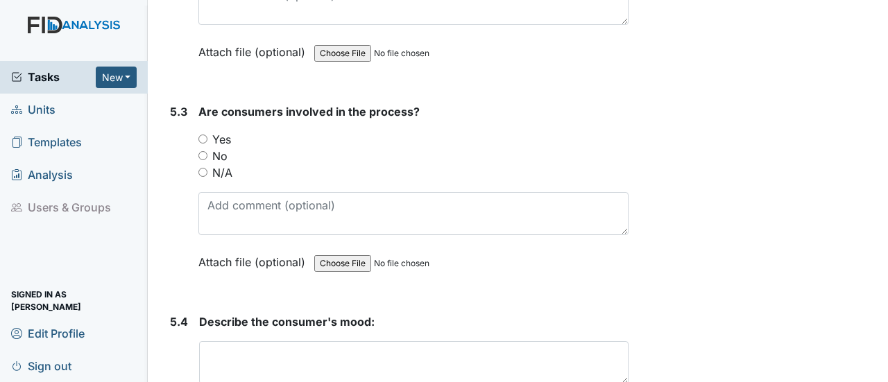
scroll to position [7842, 0]
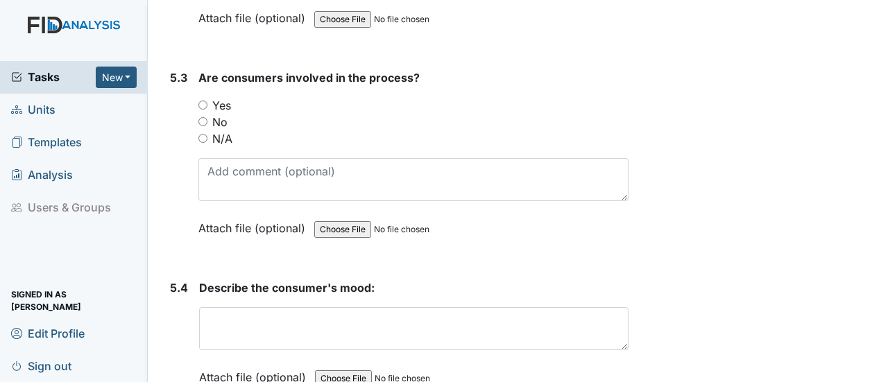
click at [200, 101] on input "Yes" at bounding box center [202, 105] width 9 height 9
radio input "true"
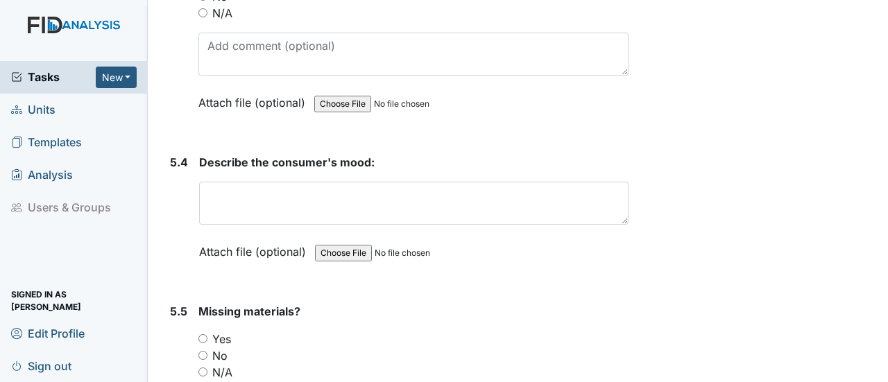
scroll to position [7980, 0]
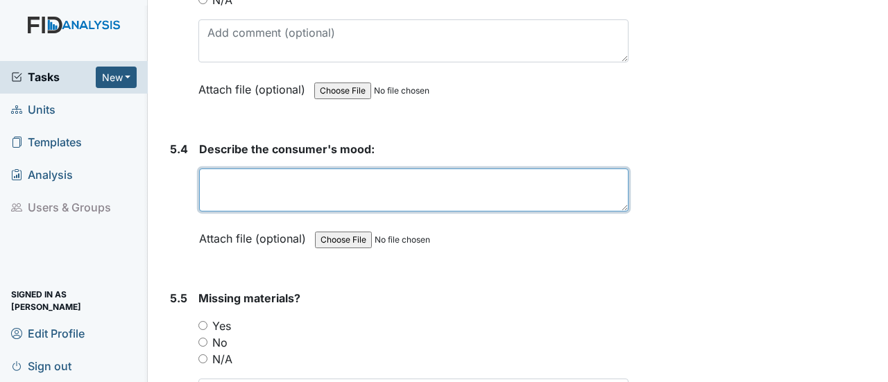
drag, startPoint x: 221, startPoint y: 131, endPoint x: 208, endPoint y: 130, distance: 13.2
click at [221, 169] on textarea at bounding box center [414, 190] width 430 height 43
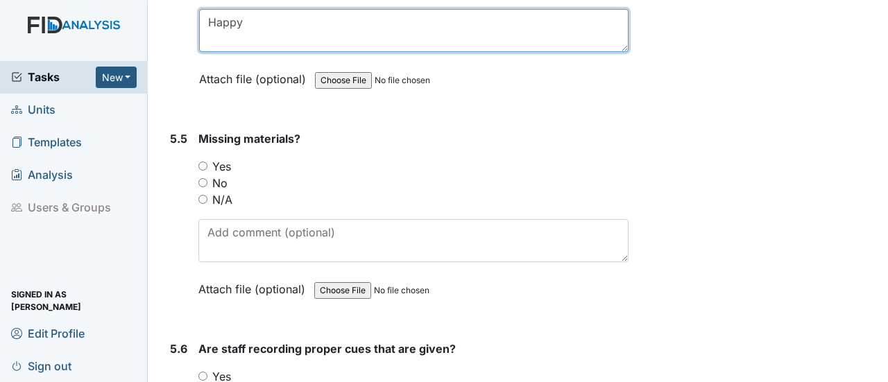
scroll to position [8189, 0]
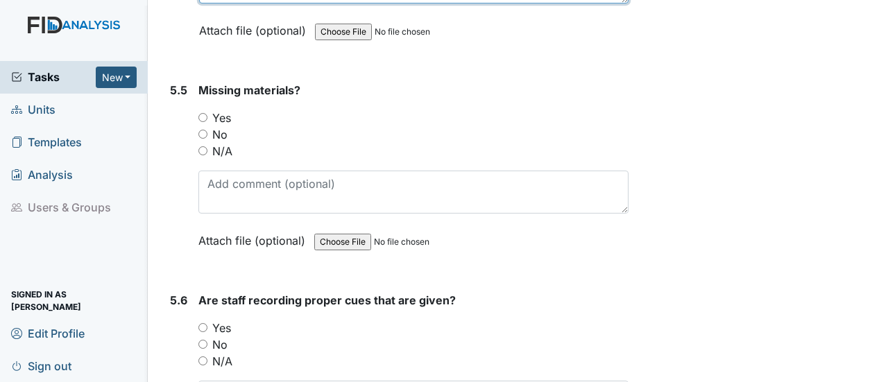
type textarea "Happy"
click at [207, 126] on div "No" at bounding box center [413, 134] width 430 height 17
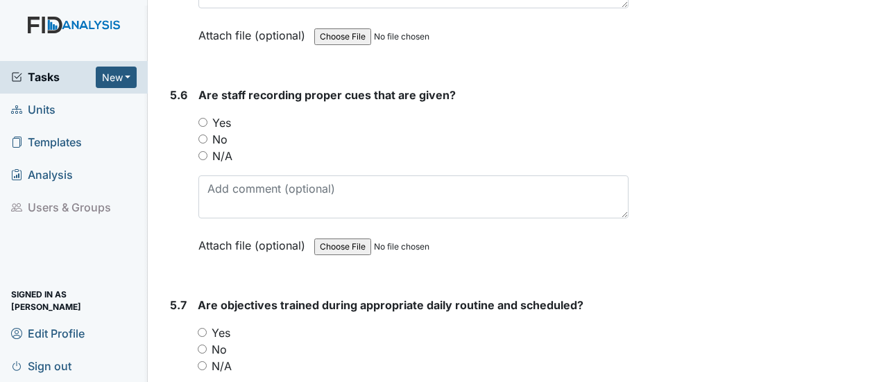
scroll to position [8397, 0]
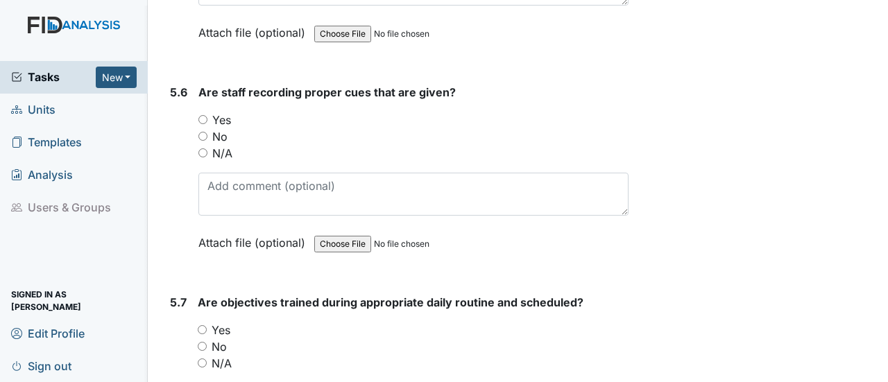
click at [203, 115] on input "Yes" at bounding box center [202, 119] width 9 height 9
radio input "true"
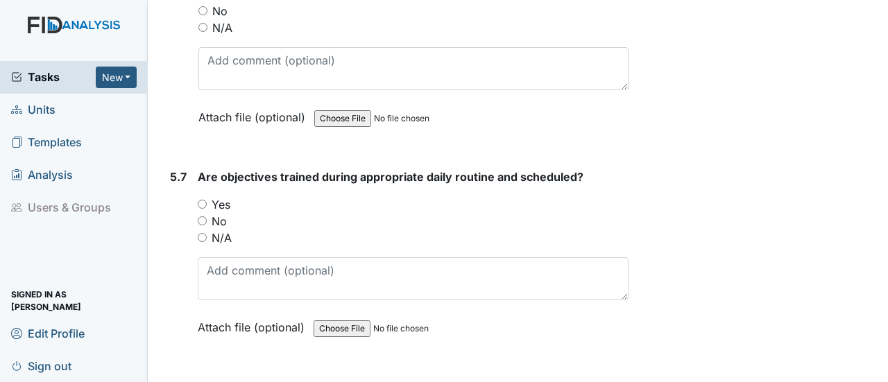
scroll to position [8536, 0]
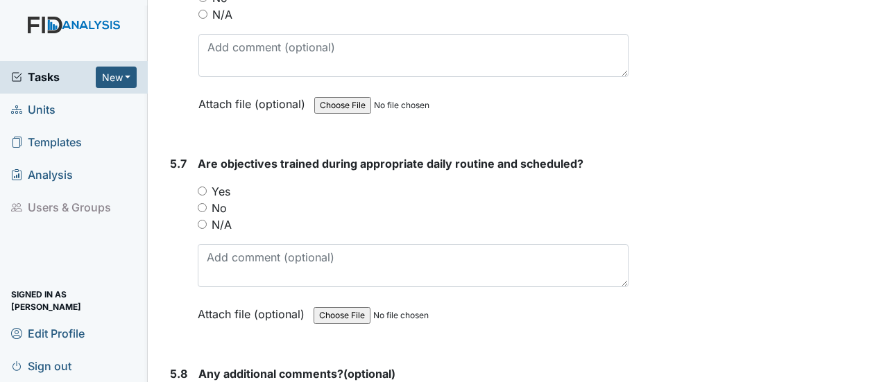
click at [201, 187] on input "Yes" at bounding box center [202, 191] width 9 height 9
radio input "true"
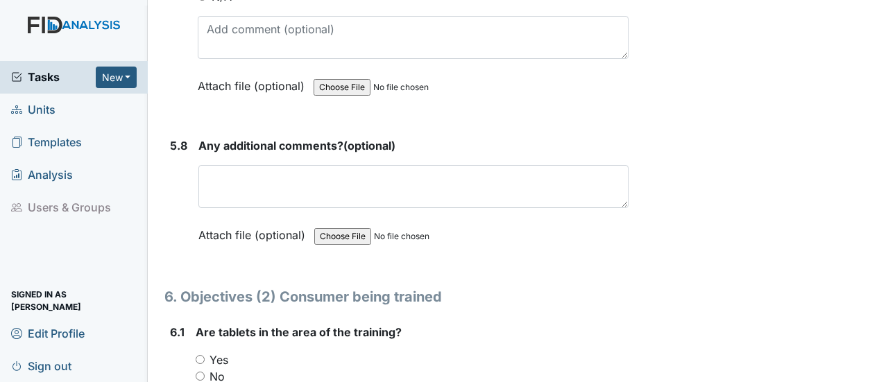
scroll to position [8813, 0]
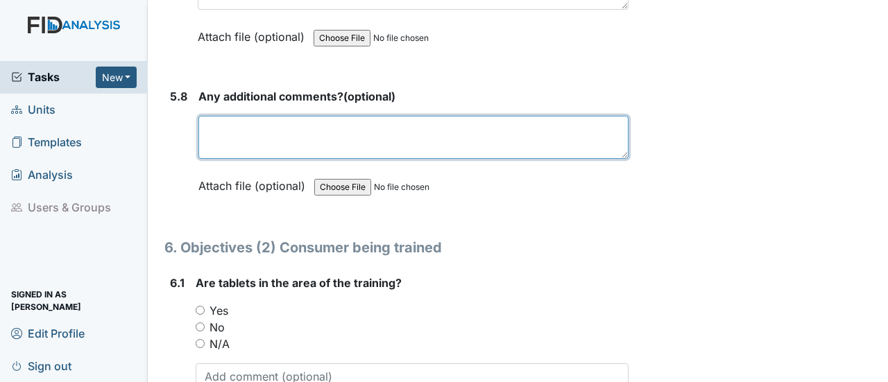
click at [235, 116] on textarea at bounding box center [413, 137] width 430 height 43
paste textarea "Did not address during this time."
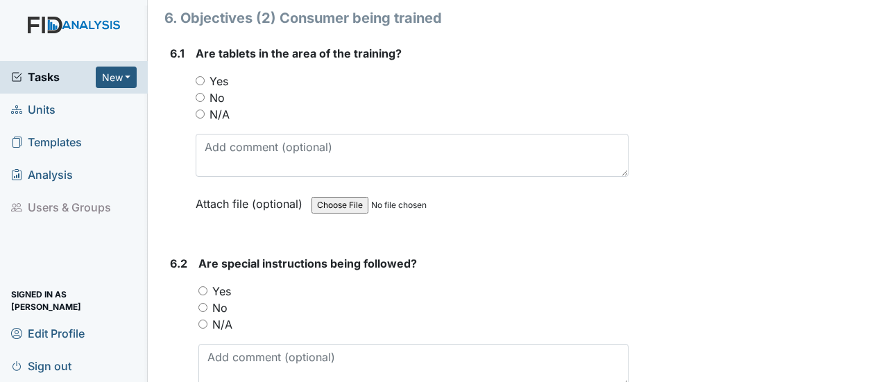
scroll to position [9021, 0]
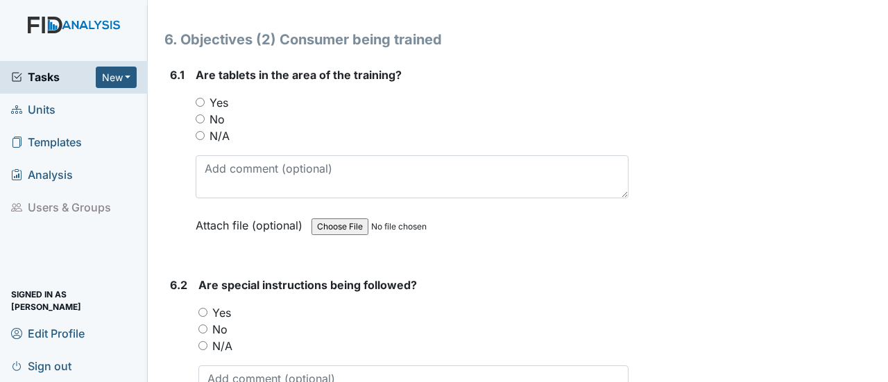
type textarea "Did not address during this time."
click at [198, 98] on input "Yes" at bounding box center [200, 102] width 9 height 9
radio input "true"
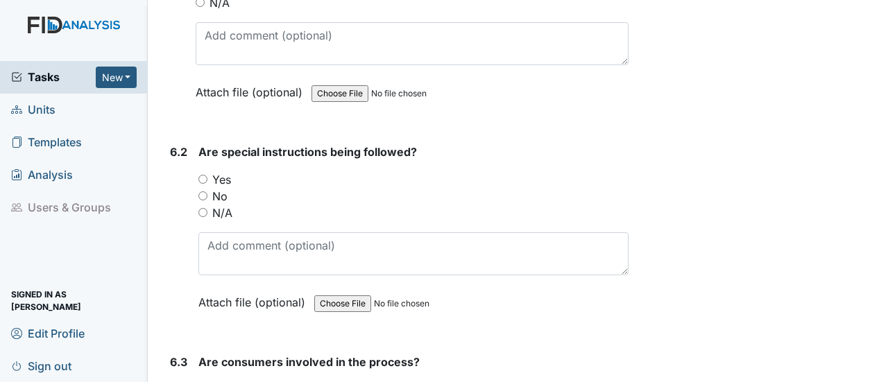
scroll to position [9230, 0]
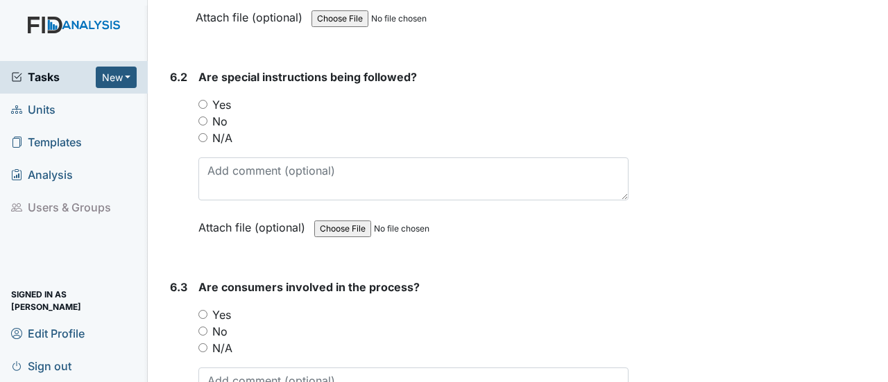
click at [207, 100] on input "Yes" at bounding box center [202, 104] width 9 height 9
radio input "true"
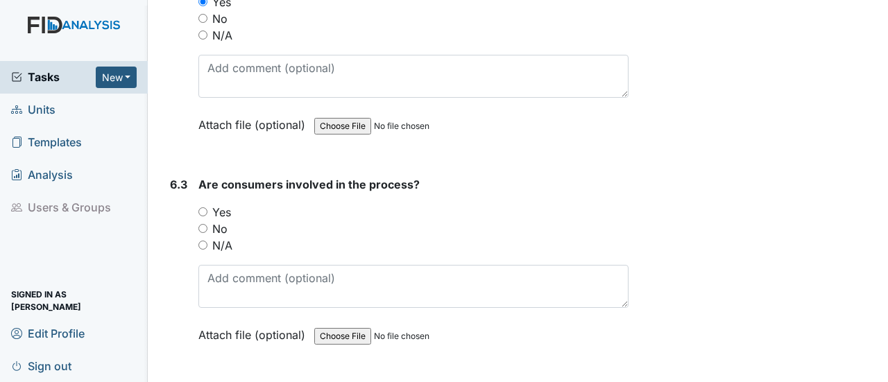
scroll to position [9368, 0]
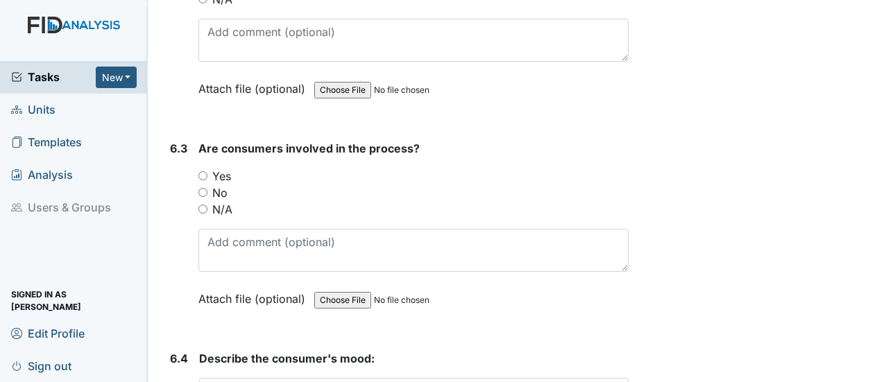
click at [203, 171] on input "Yes" at bounding box center [202, 175] width 9 height 9
radio input "true"
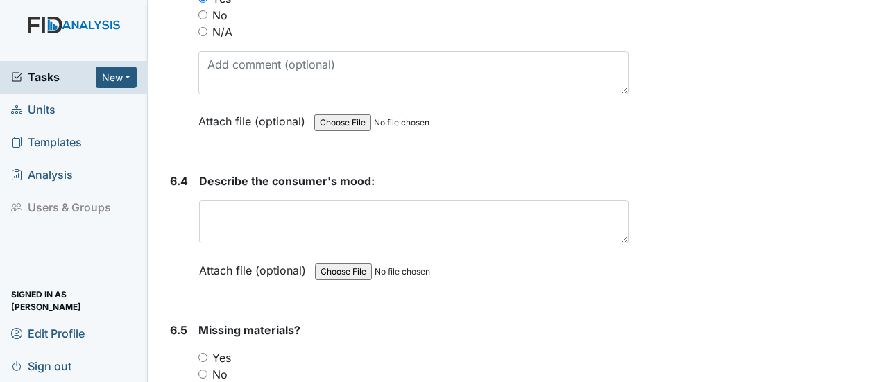
scroll to position [9576, 0]
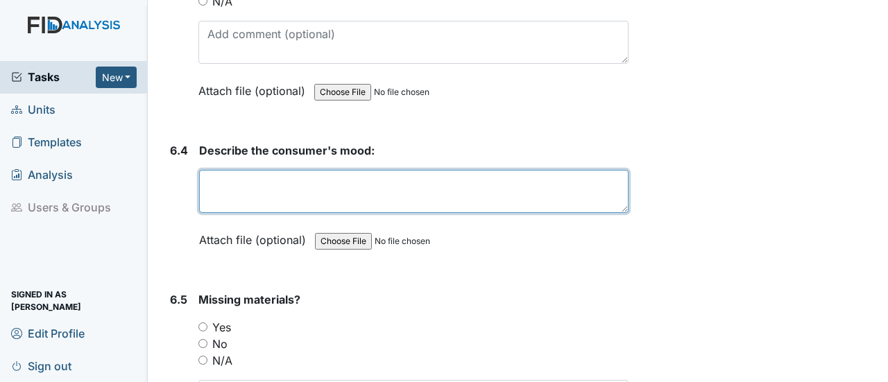
click at [221, 170] on textarea at bounding box center [414, 191] width 430 height 43
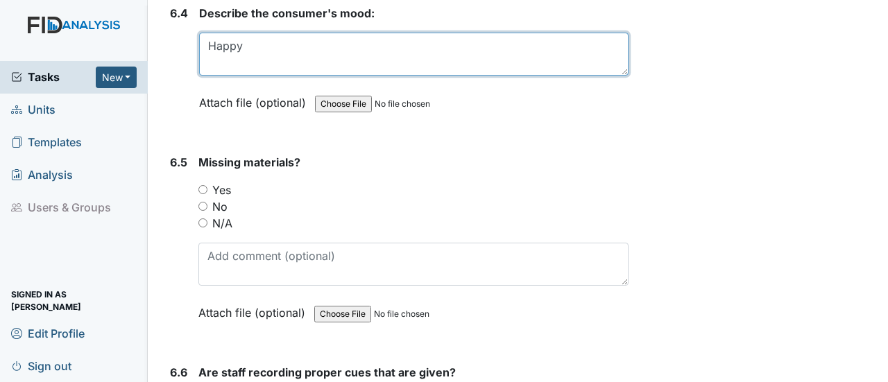
scroll to position [9785, 0]
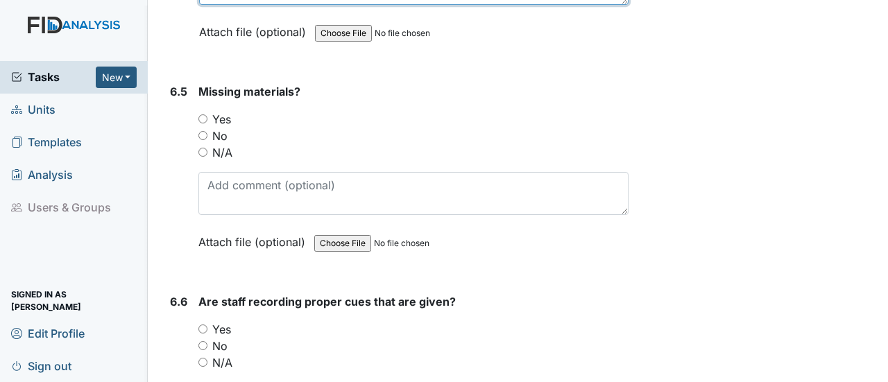
type textarea "Happy"
click at [200, 131] on input "No" at bounding box center [202, 135] width 9 height 9
radio input "true"
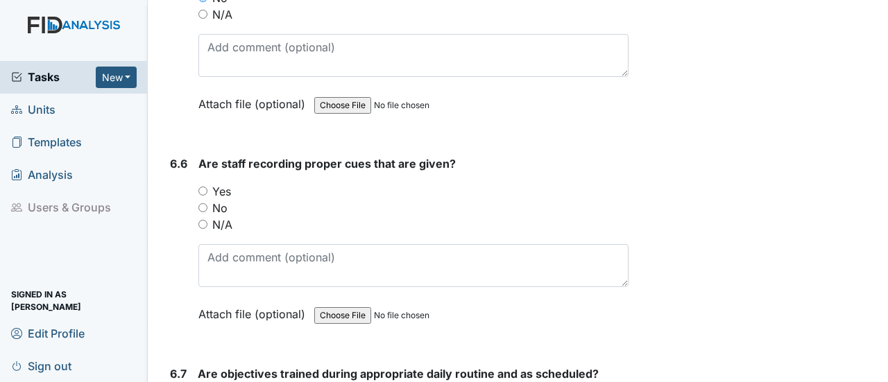
scroll to position [9923, 0]
drag, startPoint x: 200, startPoint y: 120, endPoint x: 196, endPoint y: 139, distance: 19.9
click at [201, 186] on input "Yes" at bounding box center [202, 190] width 9 height 9
radio input "true"
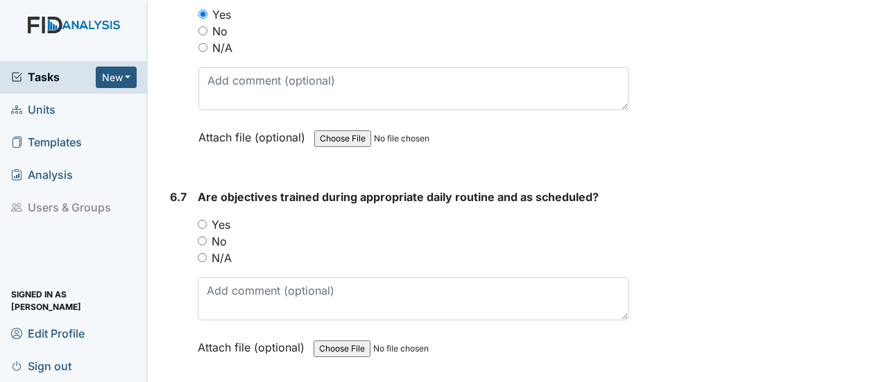
scroll to position [10132, 0]
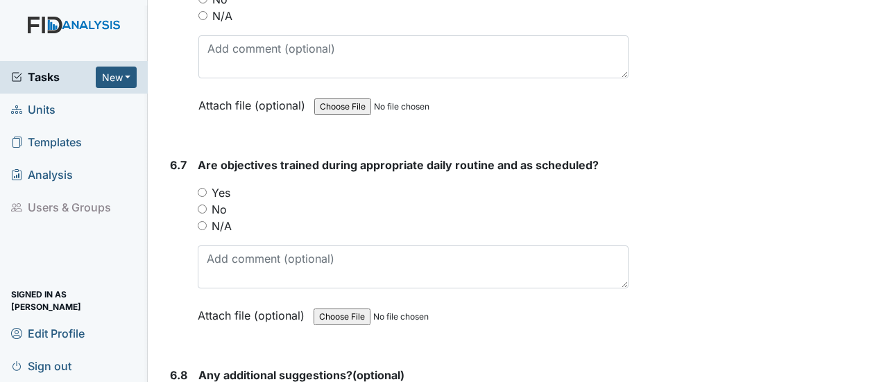
click at [205, 188] on input "Yes" at bounding box center [202, 192] width 9 height 9
radio input "true"
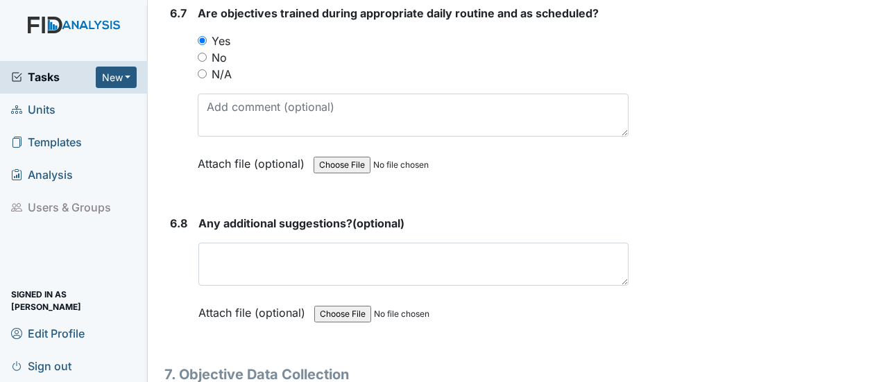
scroll to position [10340, 0]
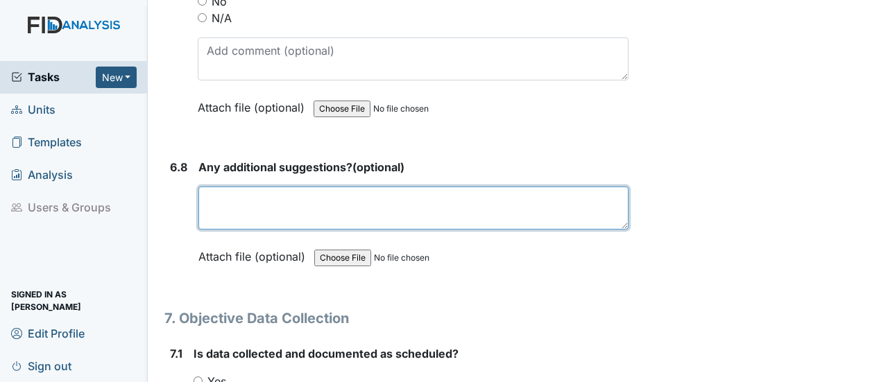
click at [237, 187] on textarea at bounding box center [413, 208] width 430 height 43
paste textarea "Did not address during this time."
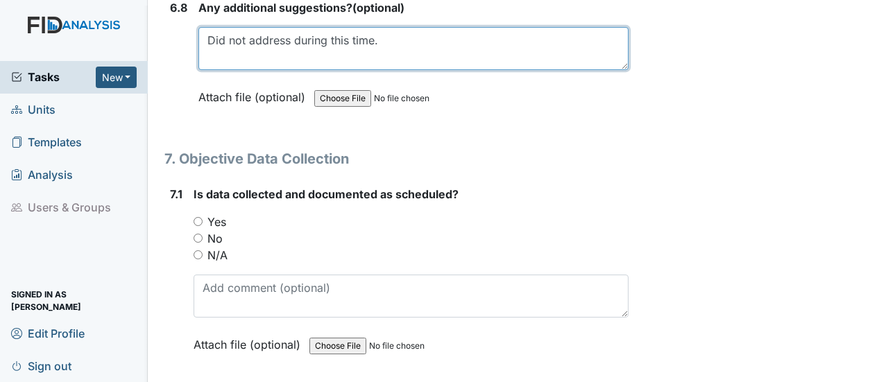
scroll to position [10548, 0]
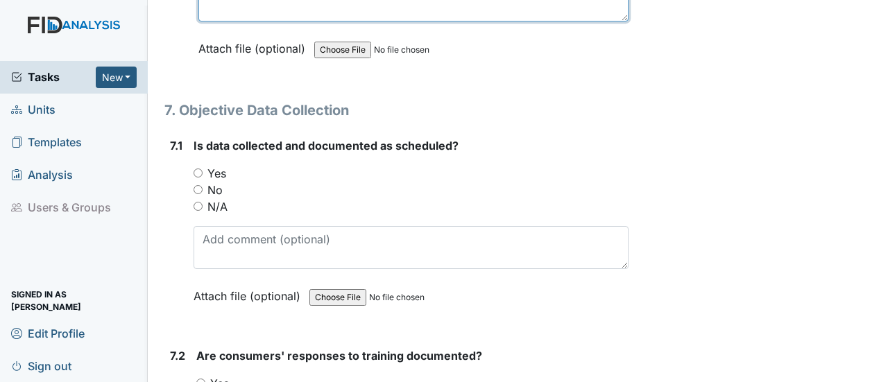
type textarea "Did not address during this time."
click at [199, 169] on input "Yes" at bounding box center [198, 173] width 9 height 9
radio input "true"
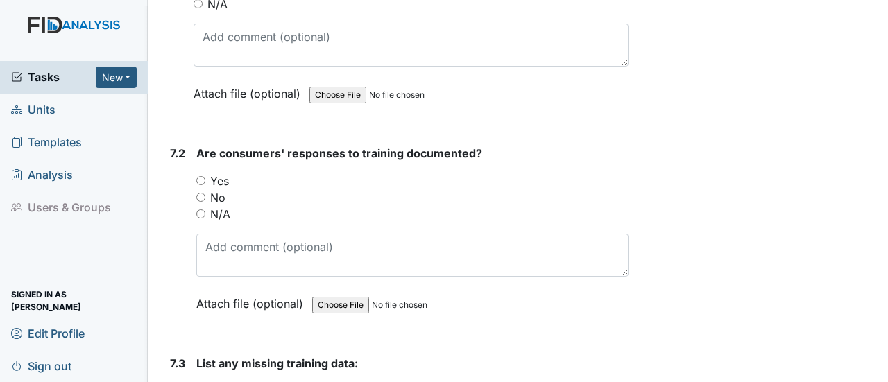
scroll to position [10756, 0]
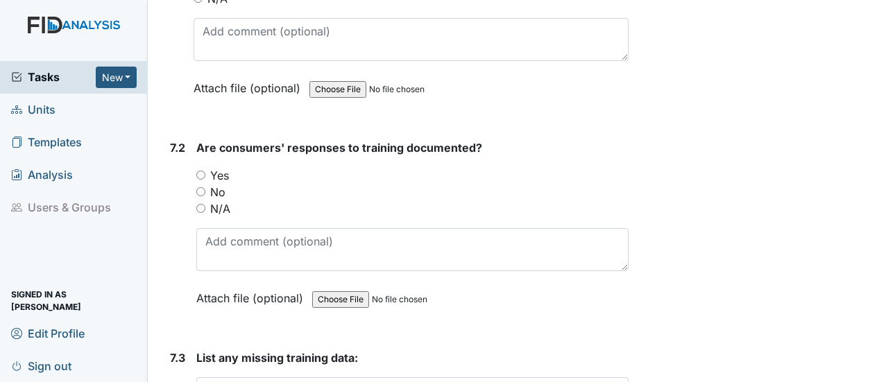
click at [202, 171] on input "Yes" at bounding box center [200, 175] width 9 height 9
radio input "true"
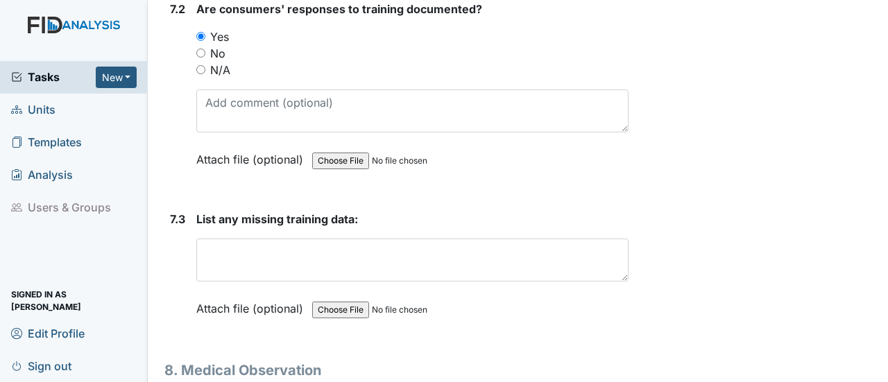
scroll to position [10964, 0]
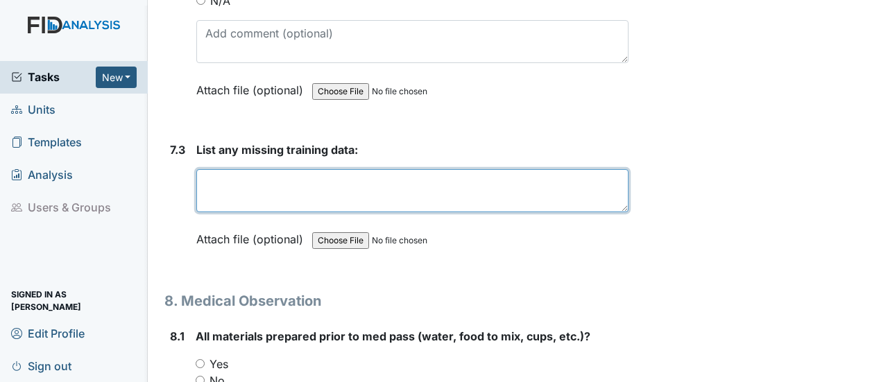
click at [236, 169] on textarea at bounding box center [412, 190] width 432 height 43
paste textarea "Did not address during this time."
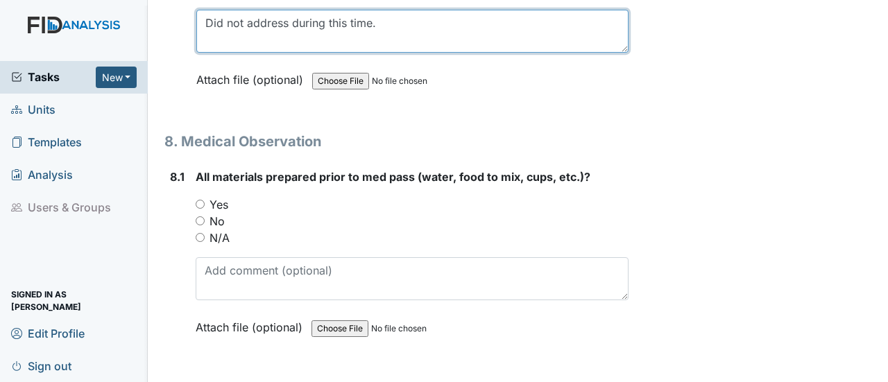
scroll to position [11173, 0]
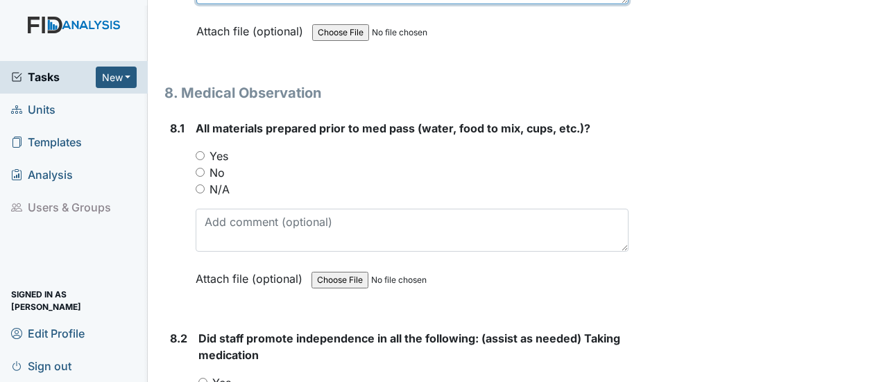
type textarea "Did not address during this time."
click at [204, 151] on input "Yes" at bounding box center [200, 155] width 9 height 9
radio input "true"
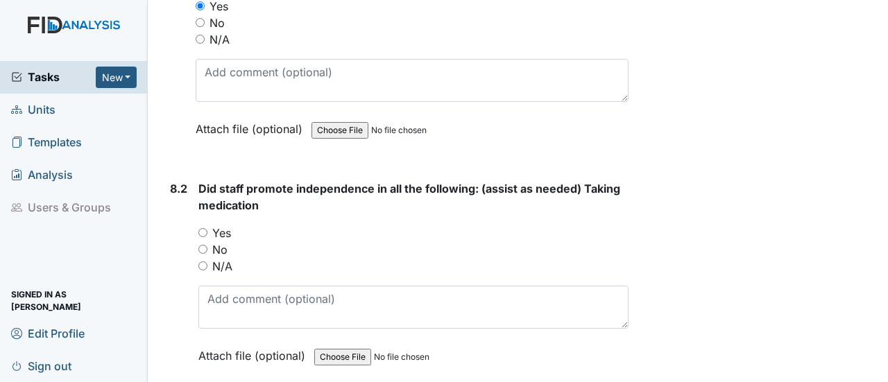
scroll to position [11381, 0]
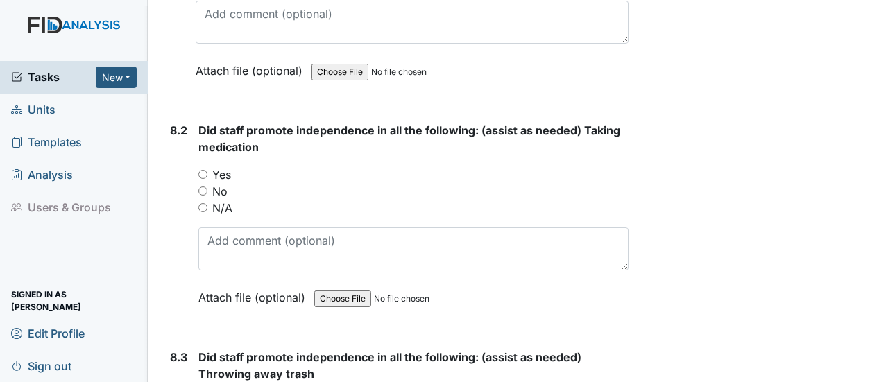
click at [205, 167] on div "Yes" at bounding box center [413, 175] width 430 height 17
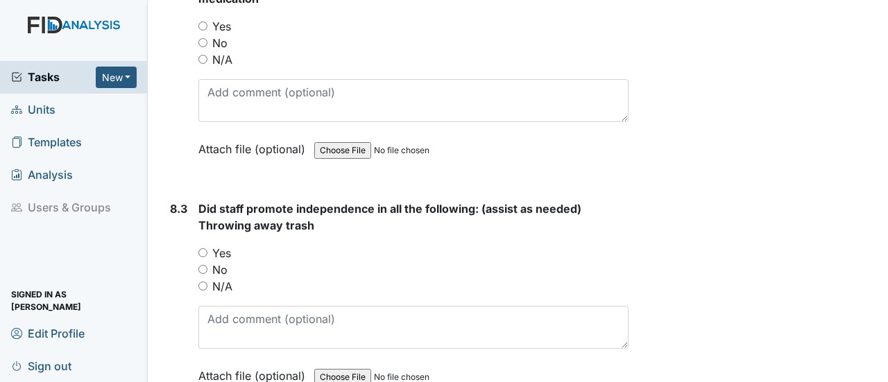
scroll to position [11589, 0]
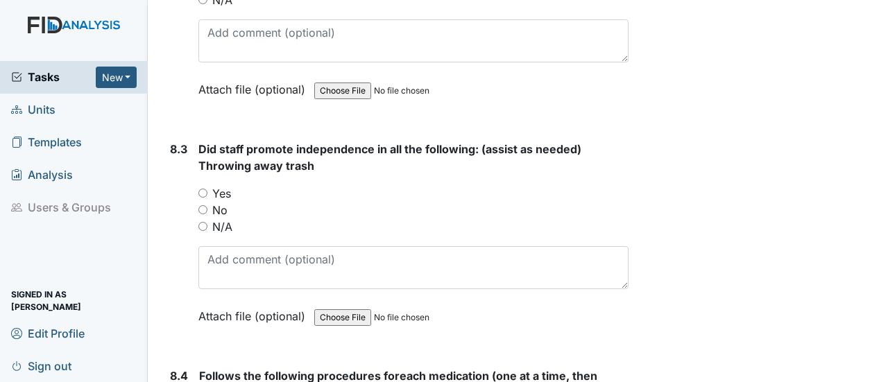
click at [207, 189] on input "Yes" at bounding box center [202, 193] width 9 height 9
radio input "true"
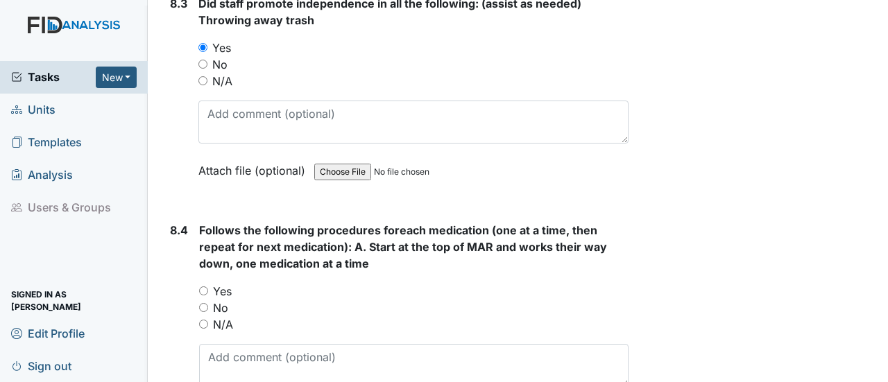
scroll to position [11797, 0]
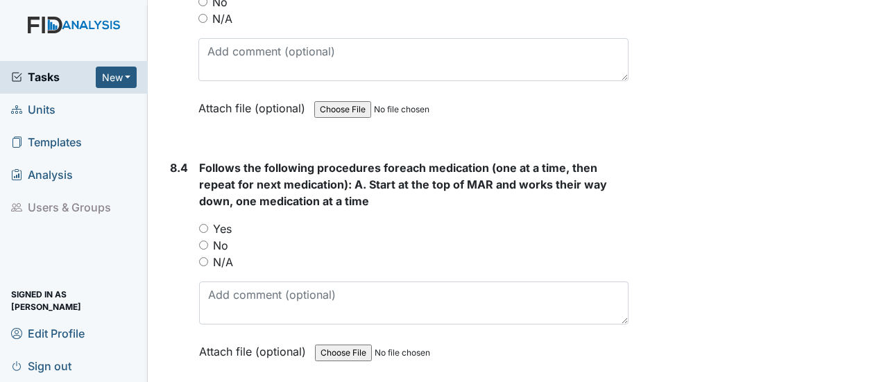
click at [204, 224] on input "Yes" at bounding box center [203, 228] width 9 height 9
radio input "true"
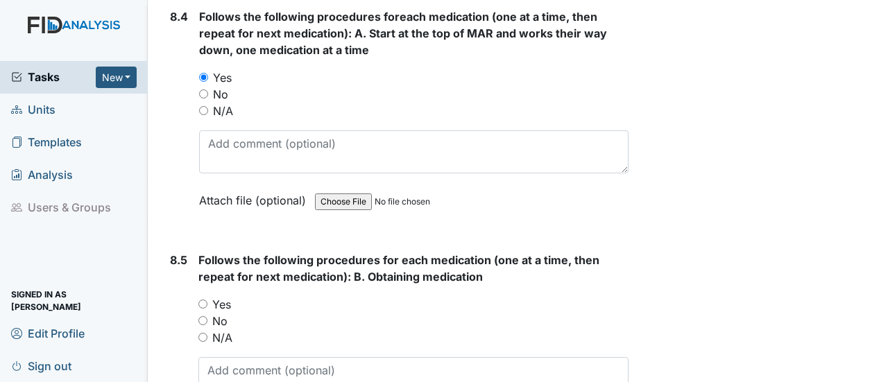
scroll to position [12005, 0]
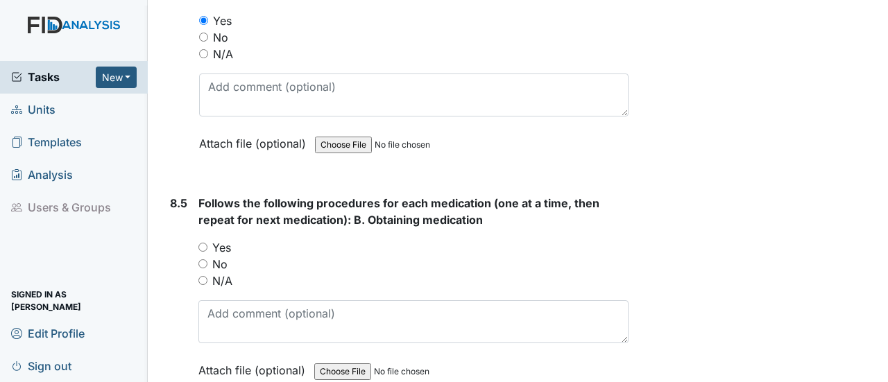
click at [204, 243] on input "Yes" at bounding box center [202, 247] width 9 height 9
radio input "true"
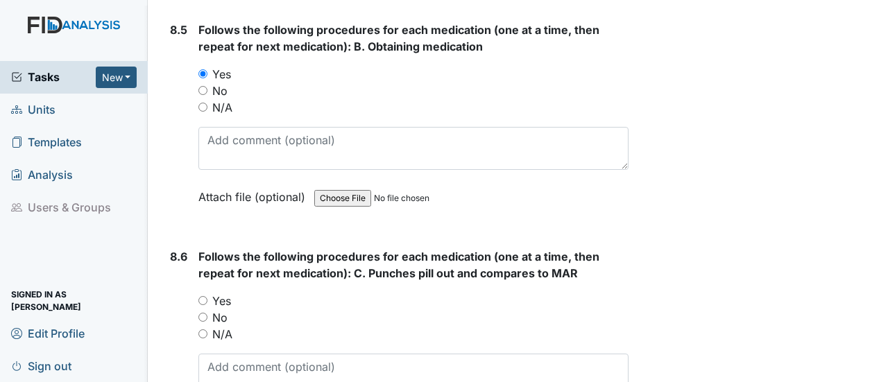
scroll to position [12214, 0]
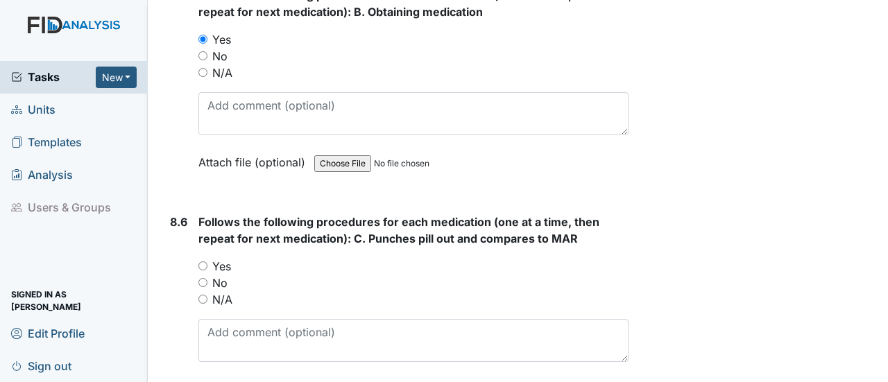
click at [202, 262] on input "Yes" at bounding box center [202, 266] width 9 height 9
radio input "true"
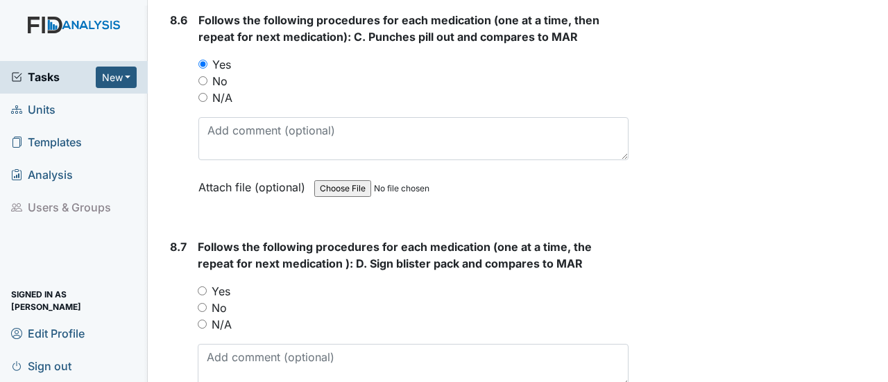
scroll to position [12491, 0]
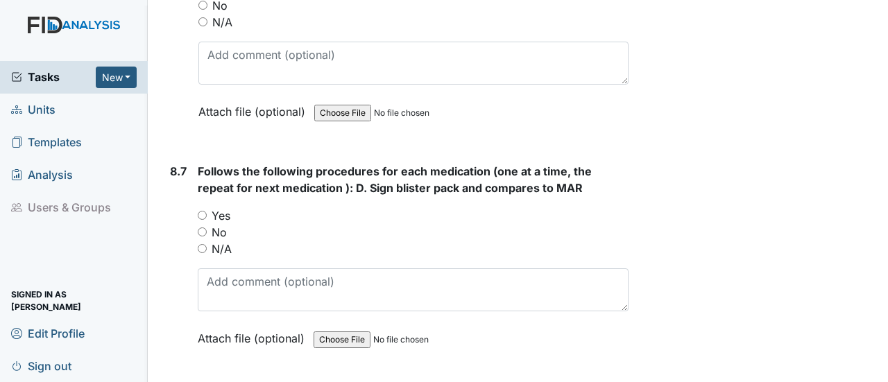
click at [205, 211] on input "Yes" at bounding box center [202, 215] width 9 height 9
radio input "true"
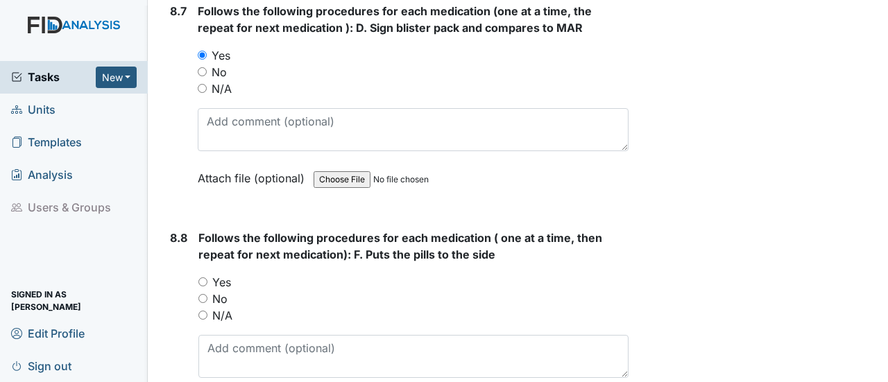
scroll to position [12699, 0]
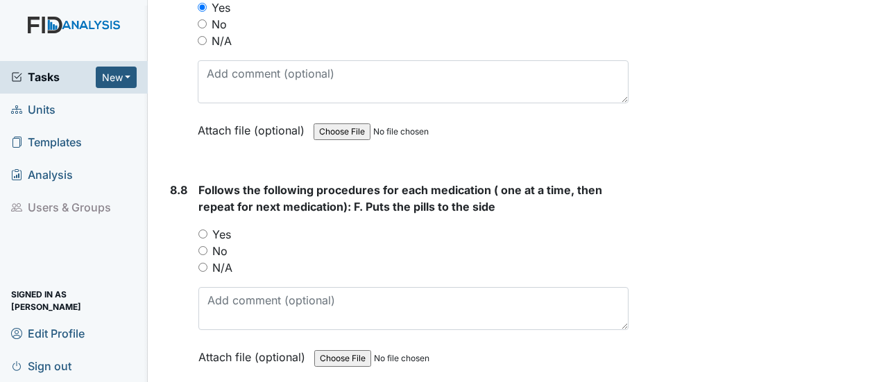
click at [208, 226] on div "Yes" at bounding box center [413, 234] width 430 height 17
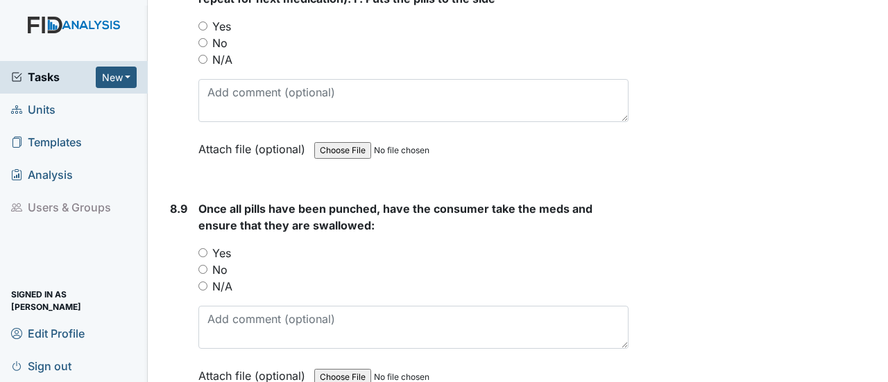
scroll to position [12977, 0]
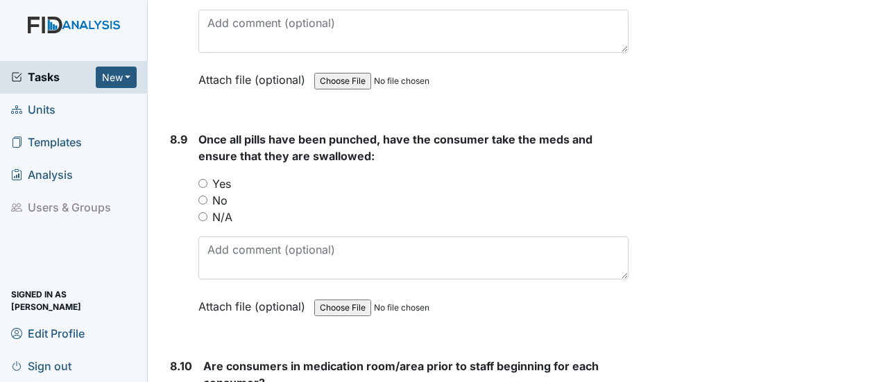
click at [206, 179] on input "Yes" at bounding box center [202, 183] width 9 height 9
radio input "true"
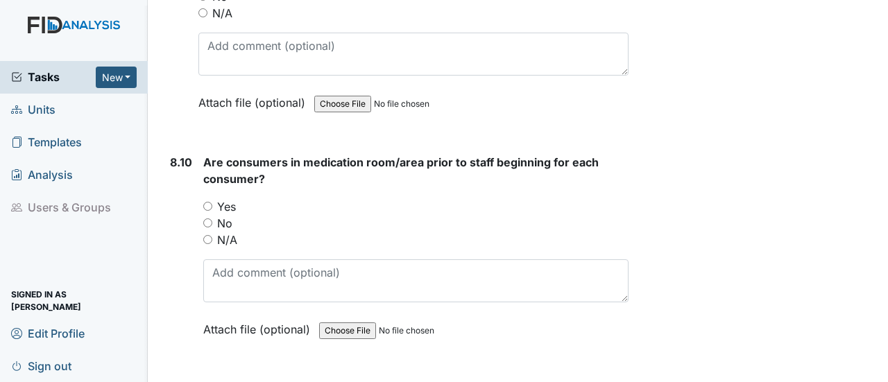
scroll to position [13185, 0]
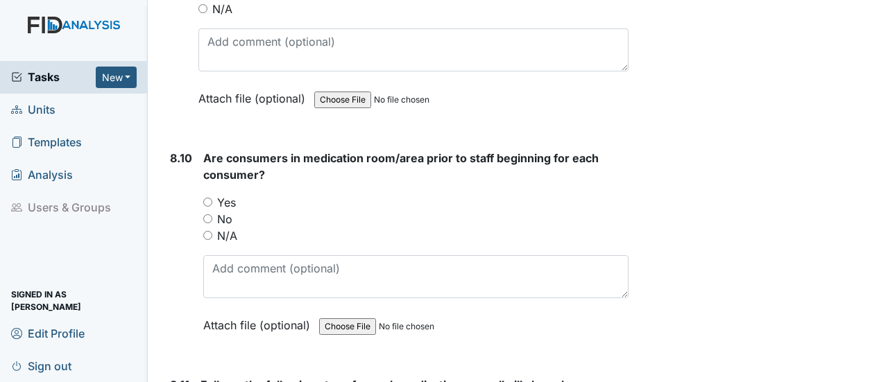
click at [208, 198] on input "Yes" at bounding box center [207, 202] width 9 height 9
radio input "true"
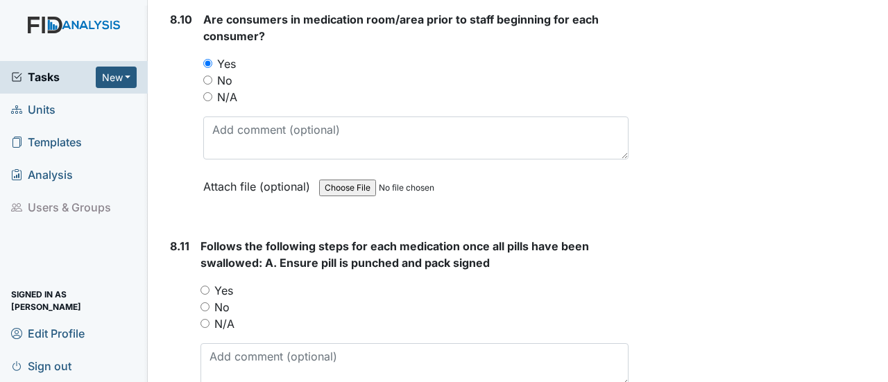
scroll to position [13393, 0]
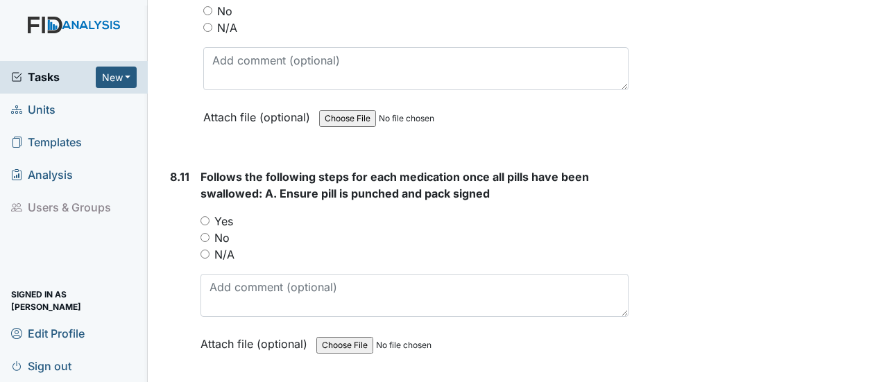
click at [205, 217] on input "Yes" at bounding box center [205, 221] width 9 height 9
radio input "true"
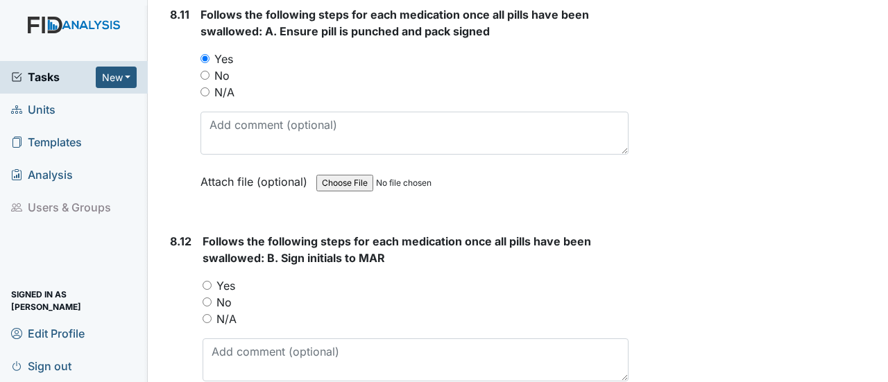
scroll to position [13601, 0]
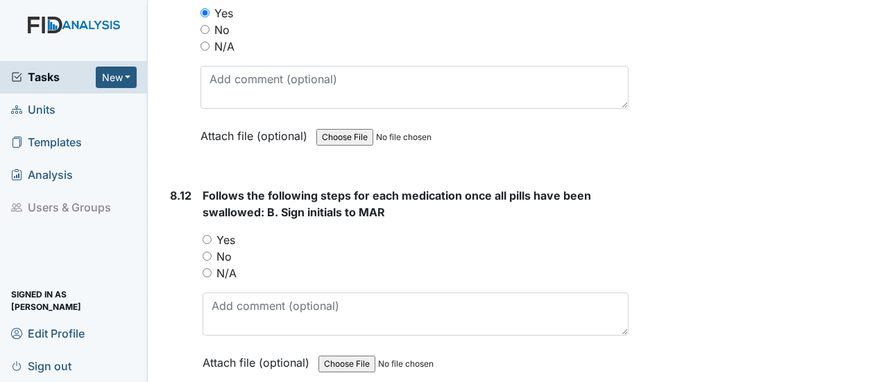
click at [206, 235] on input "Yes" at bounding box center [207, 239] width 9 height 9
radio input "true"
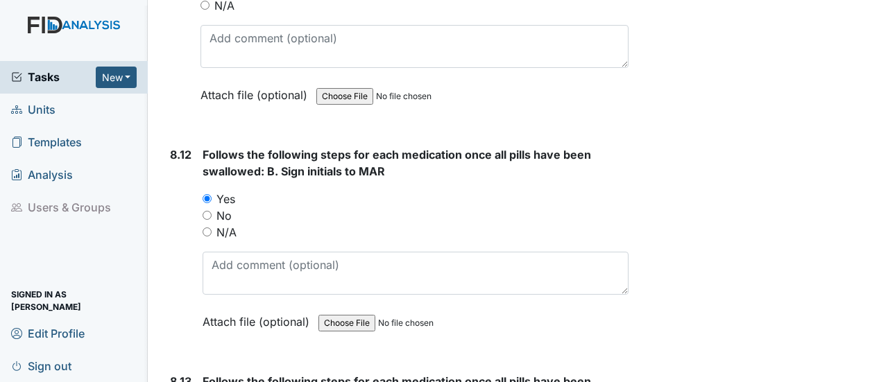
scroll to position [13810, 0]
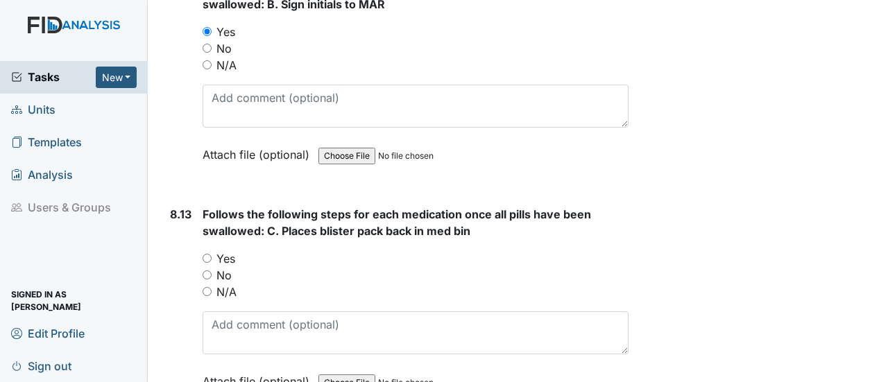
click at [210, 254] on input "Yes" at bounding box center [207, 258] width 9 height 9
radio input "true"
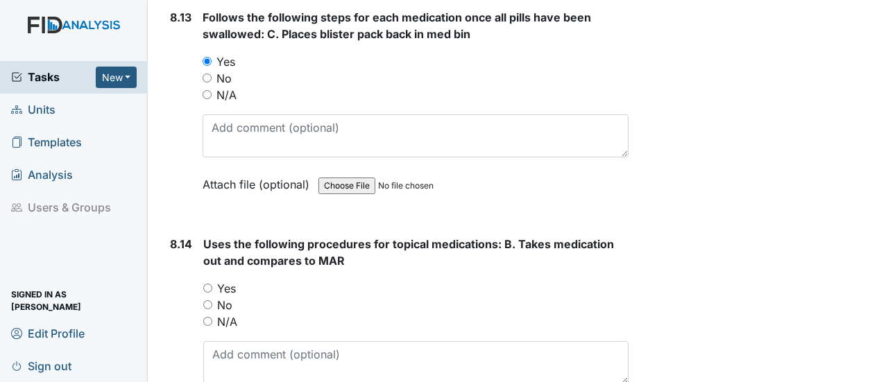
scroll to position [14018, 0]
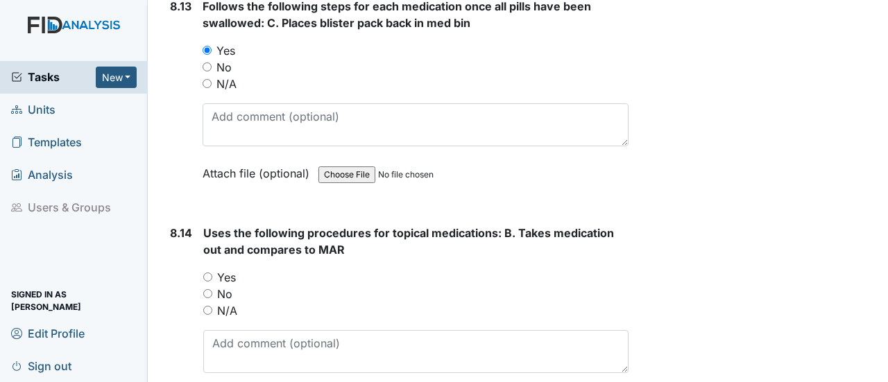
click at [207, 273] on input "Yes" at bounding box center [207, 277] width 9 height 9
radio input "true"
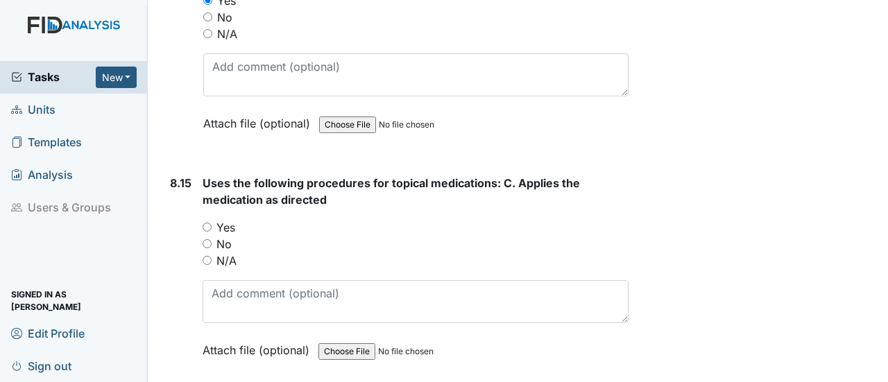
scroll to position [14295, 0]
drag, startPoint x: 209, startPoint y: 132, endPoint x: 214, endPoint y: 146, distance: 15.6
click at [209, 222] on input "Yes" at bounding box center [207, 226] width 9 height 9
radio input "true"
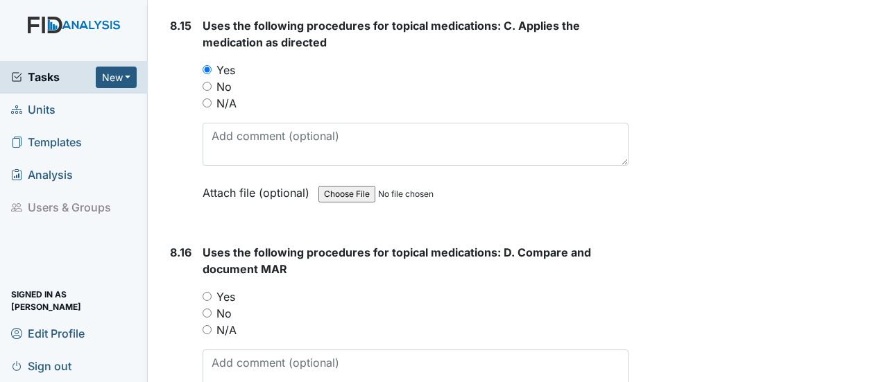
scroll to position [14504, 0]
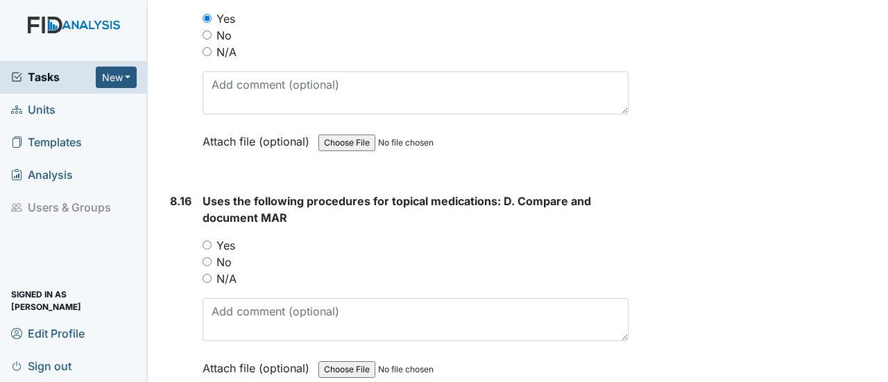
click at [205, 241] on input "Yes" at bounding box center [207, 245] width 9 height 9
radio input "true"
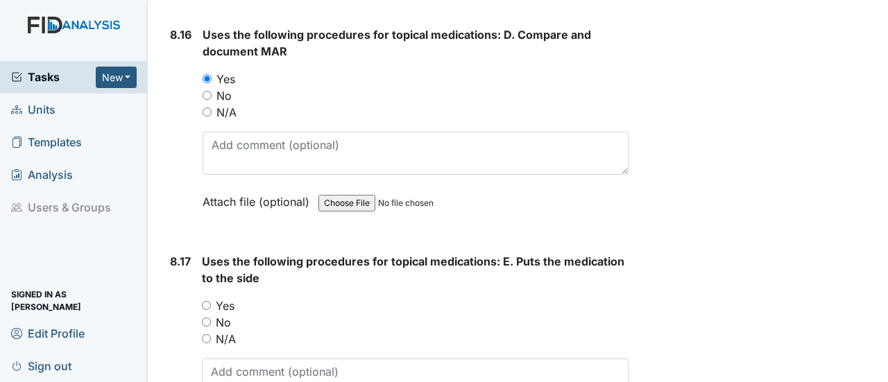
scroll to position [14712, 0]
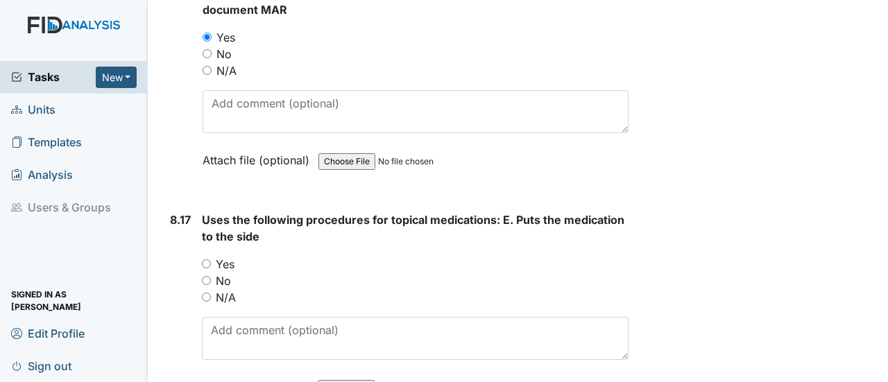
click at [207, 260] on input "Yes" at bounding box center [206, 264] width 9 height 9
radio input "true"
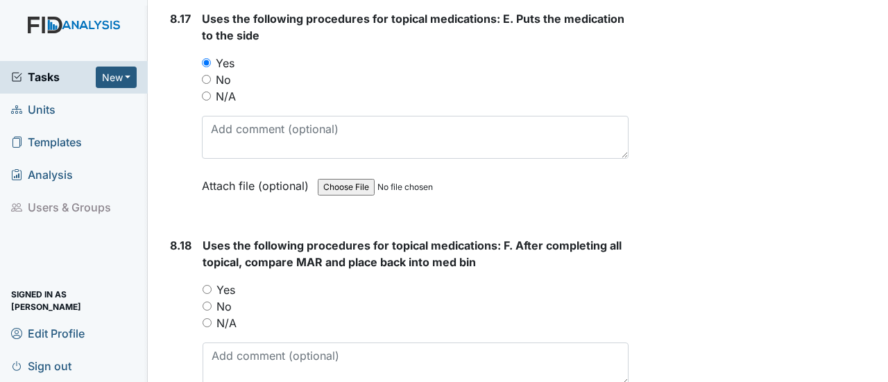
scroll to position [14920, 0]
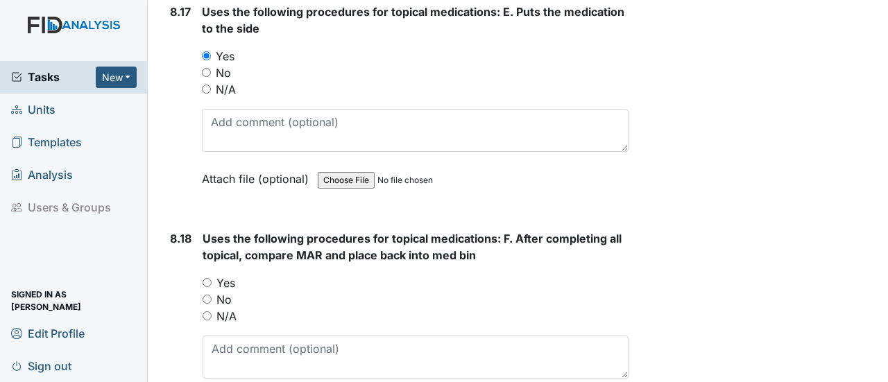
click at [208, 278] on input "Yes" at bounding box center [207, 282] width 9 height 9
radio input "true"
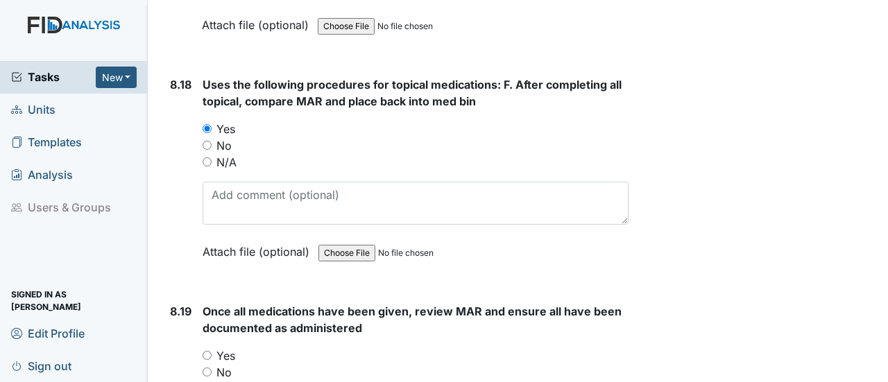
scroll to position [15197, 0]
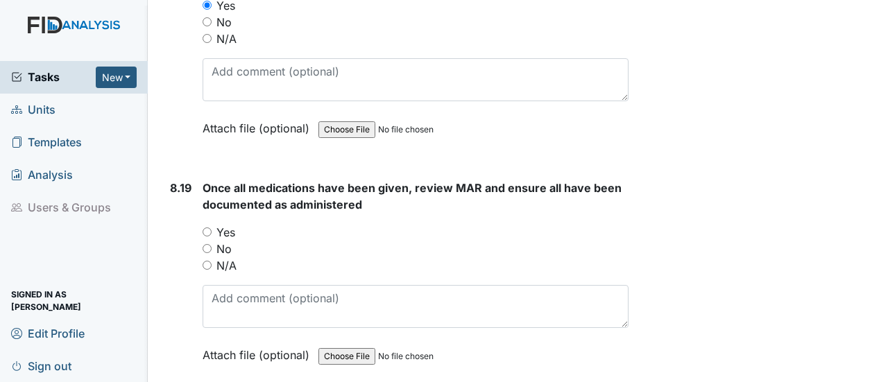
click at [207, 228] on input "Yes" at bounding box center [207, 232] width 9 height 9
radio input "true"
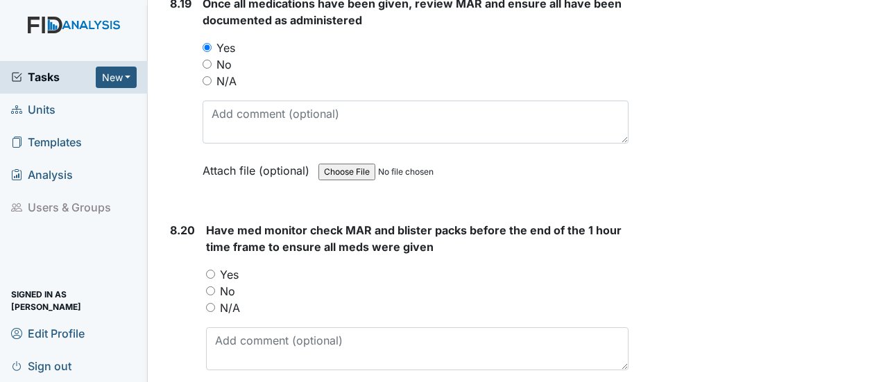
scroll to position [15406, 0]
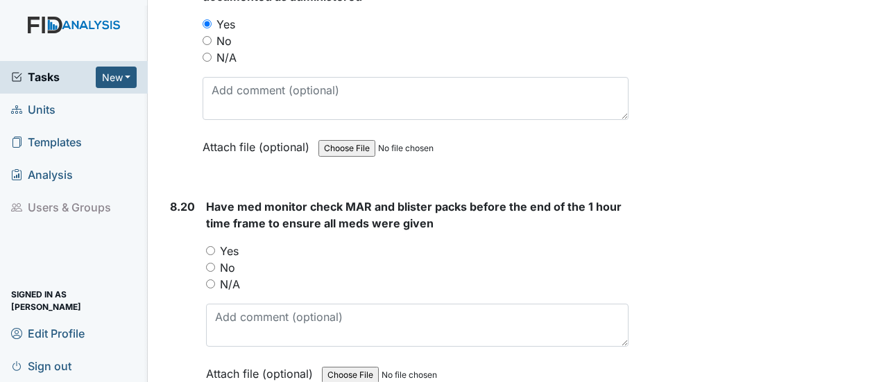
click at [211, 246] on input "Yes" at bounding box center [210, 250] width 9 height 9
radio input "true"
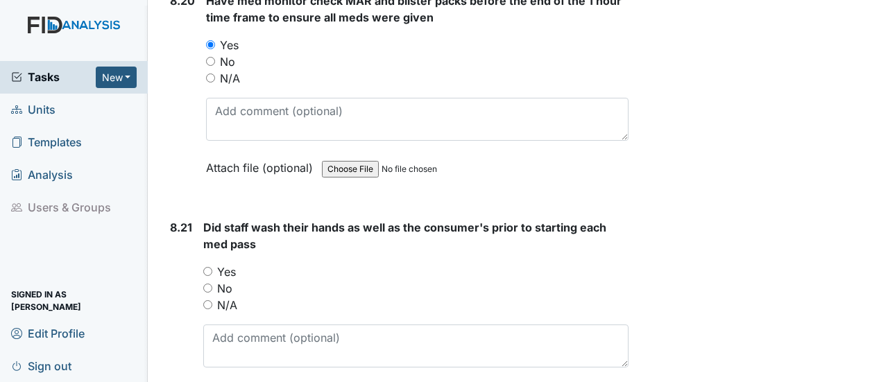
scroll to position [15614, 0]
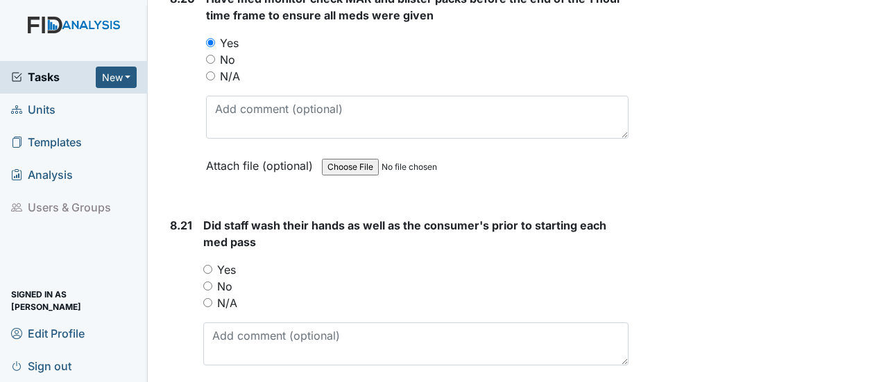
click at [208, 265] on input "Yes" at bounding box center [207, 269] width 9 height 9
radio input "true"
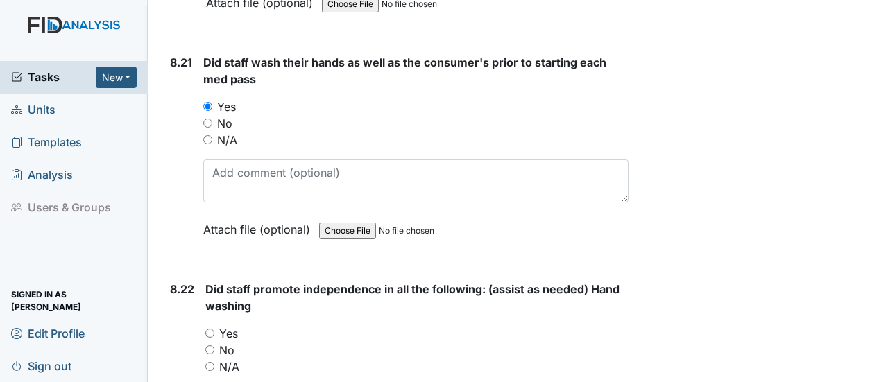
scroll to position [15822, 0]
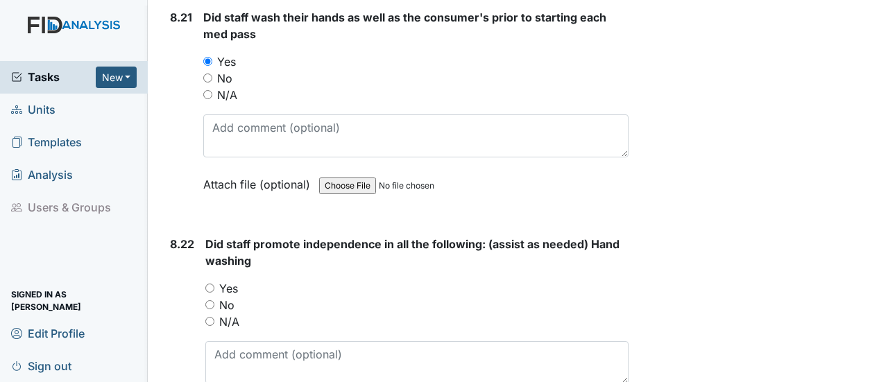
click at [211, 280] on div "Yes" at bounding box center [416, 288] width 423 height 17
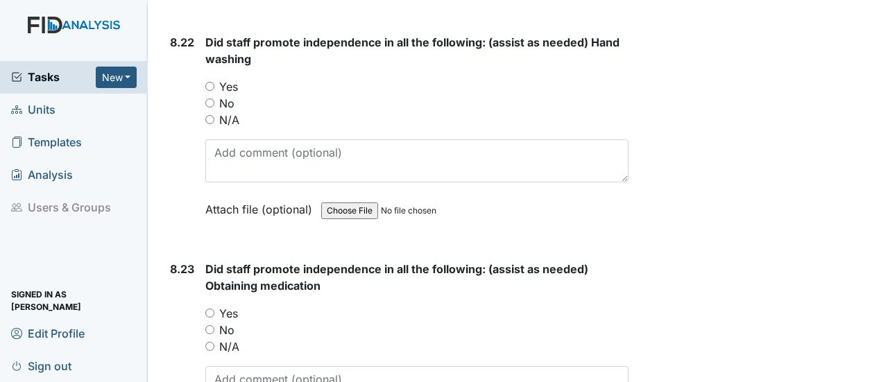
scroll to position [16030, 0]
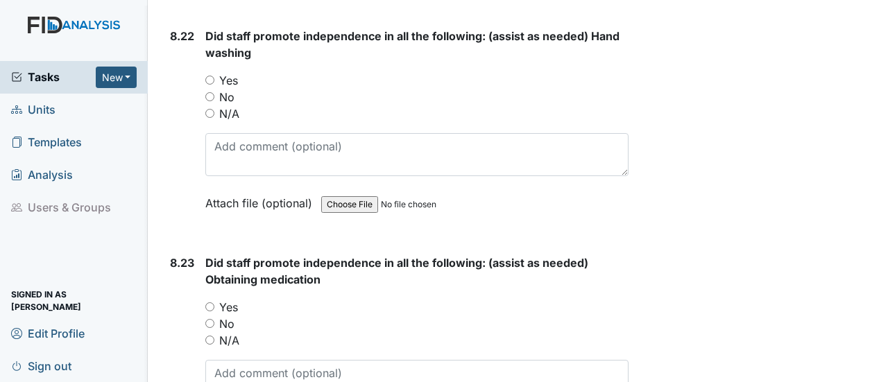
click at [214, 303] on input "Yes" at bounding box center [209, 307] width 9 height 9
radio input "true"
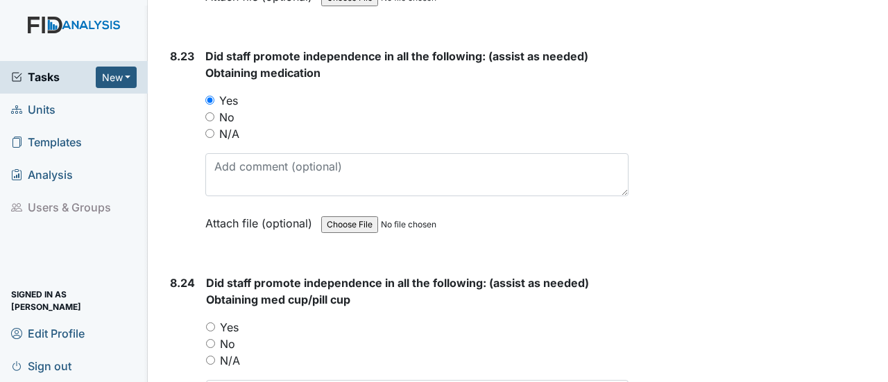
scroll to position [16238, 0]
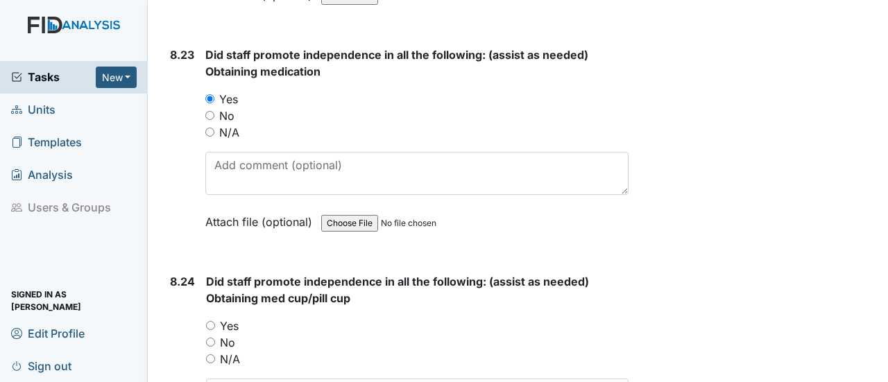
click at [214, 321] on input "Yes" at bounding box center [210, 325] width 9 height 9
radio input "true"
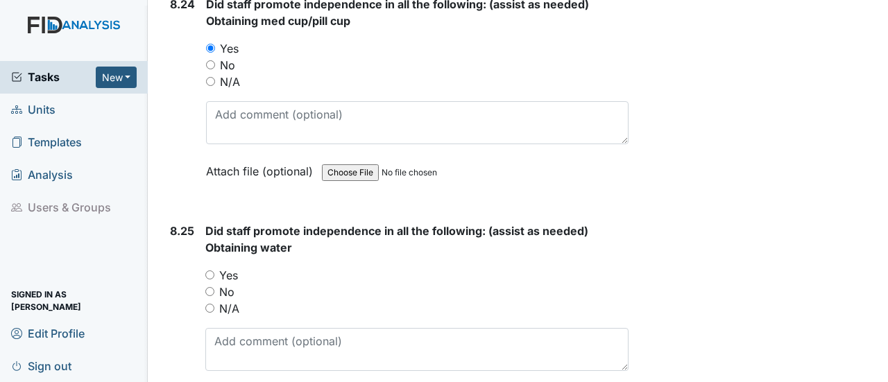
click at [212, 271] on input "Yes" at bounding box center [209, 275] width 9 height 9
radio input "true"
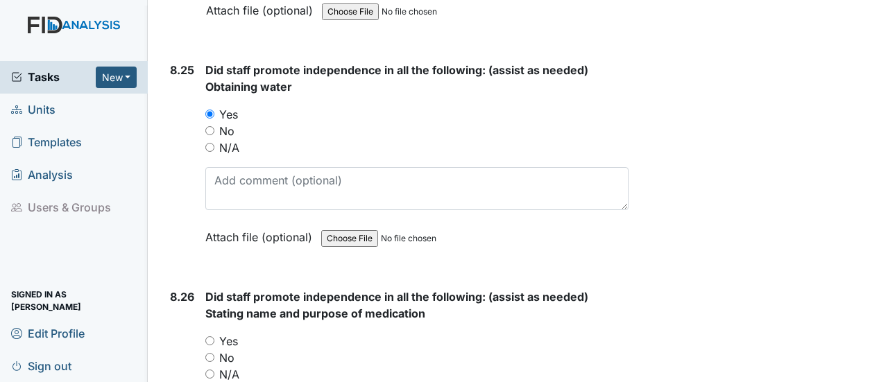
scroll to position [16724, 0]
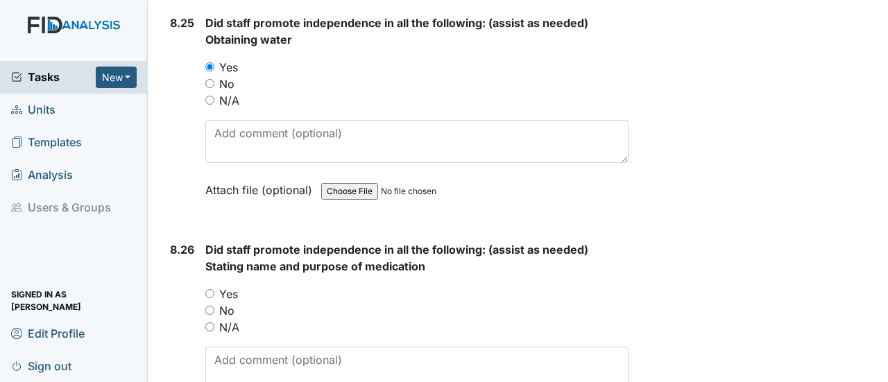
click at [213, 289] on input "Yes" at bounding box center [209, 293] width 9 height 9
radio input "true"
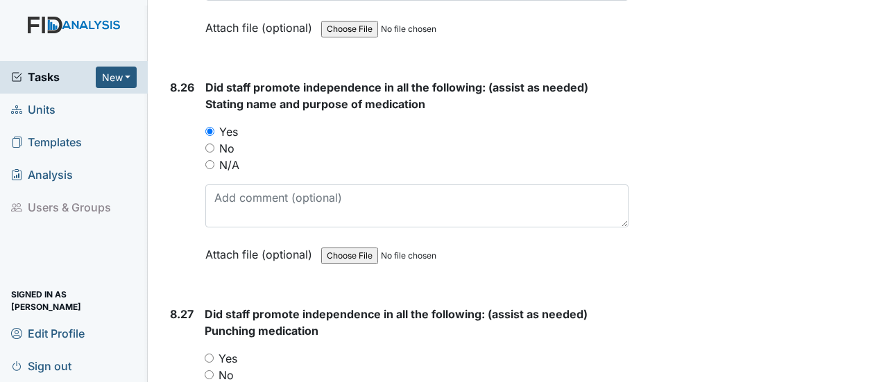
scroll to position [16932, 0]
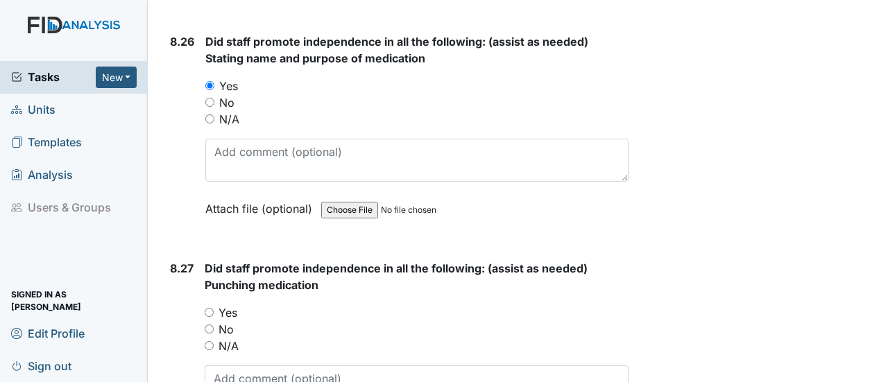
click at [212, 325] on input "No" at bounding box center [209, 329] width 9 height 9
radio input "true"
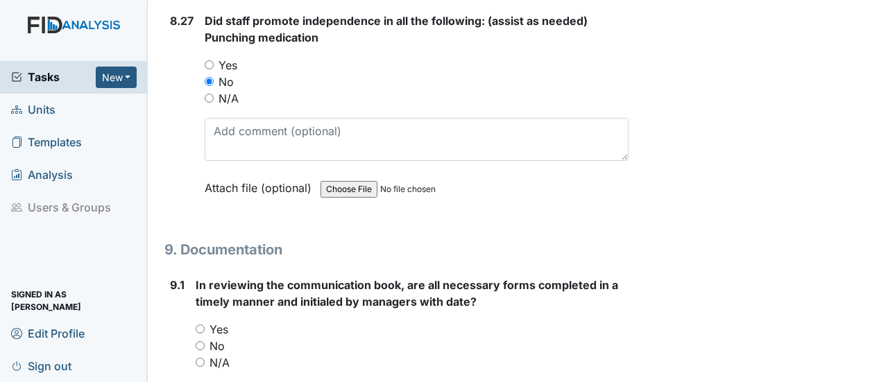
scroll to position [17210, 0]
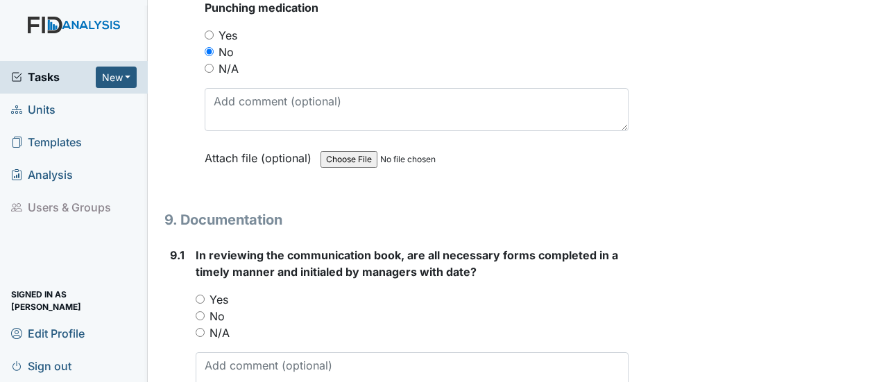
click at [203, 295] on input "Yes" at bounding box center [200, 299] width 9 height 9
radio input "true"
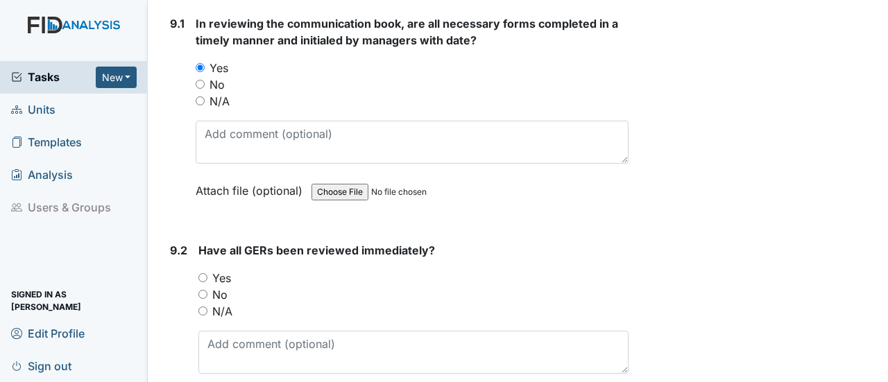
scroll to position [17488, 0]
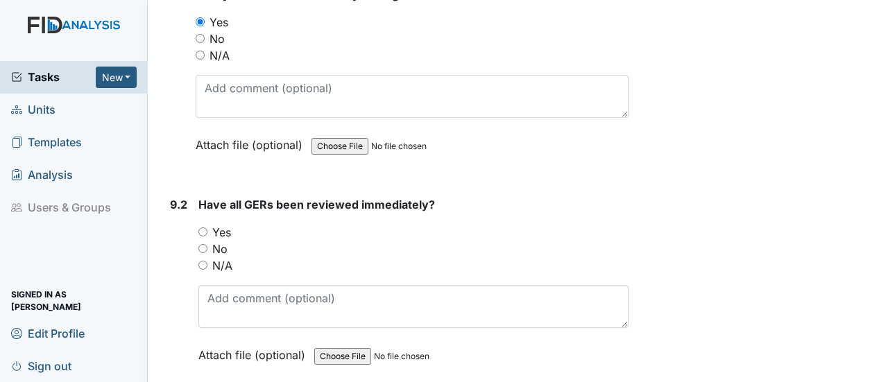
click at [203, 228] on input "Yes" at bounding box center [202, 232] width 9 height 9
radio input "true"
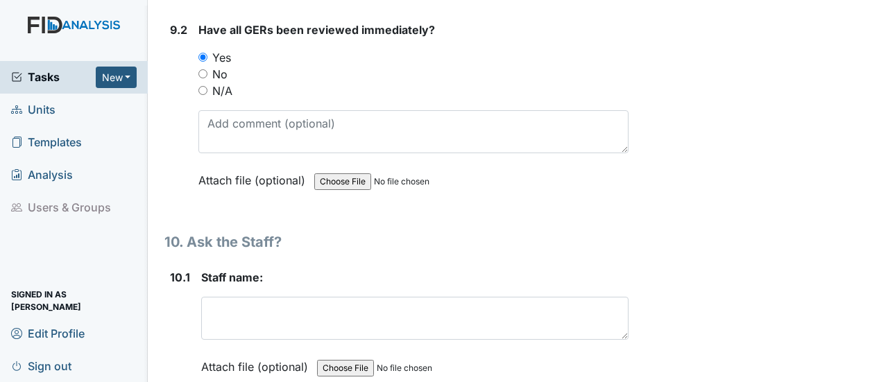
scroll to position [17696, 0]
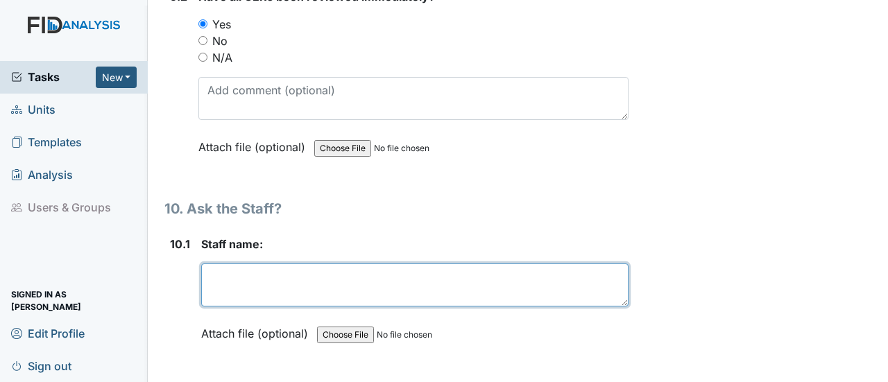
click at [223, 264] on textarea at bounding box center [414, 285] width 427 height 43
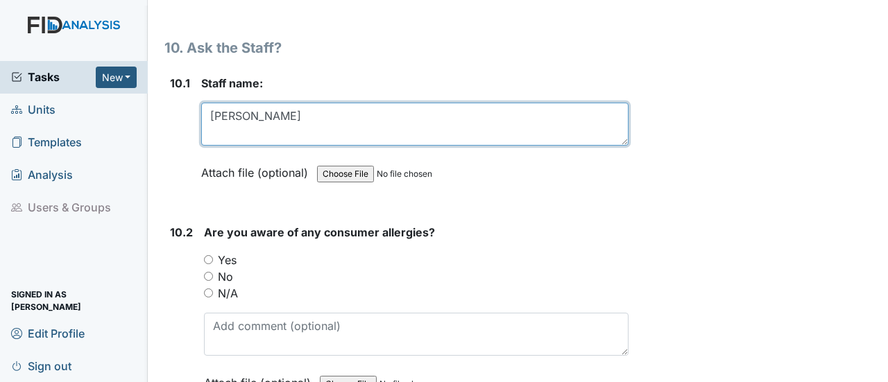
scroll to position [17904, 0]
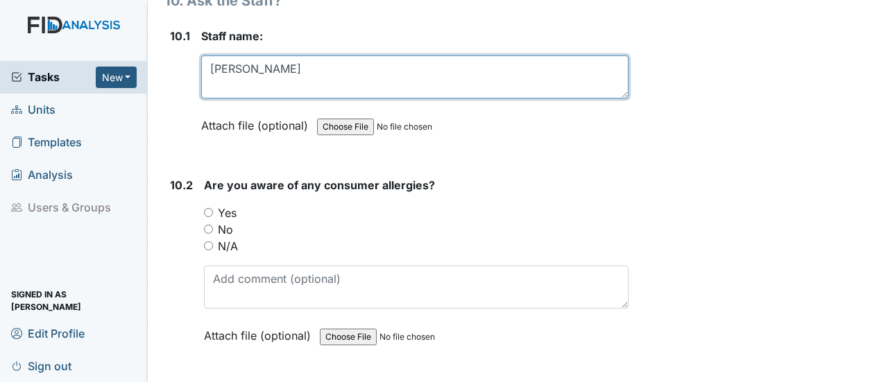
type textarea "Gloria Blanchard"
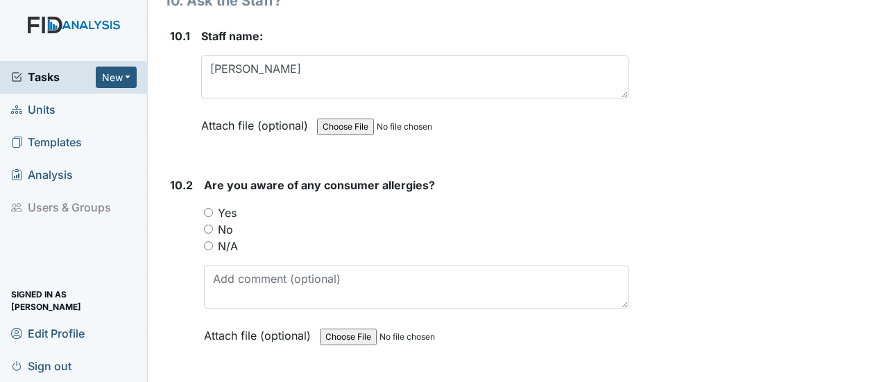
click at [205, 208] on input "Yes" at bounding box center [208, 212] width 9 height 9
radio input "true"
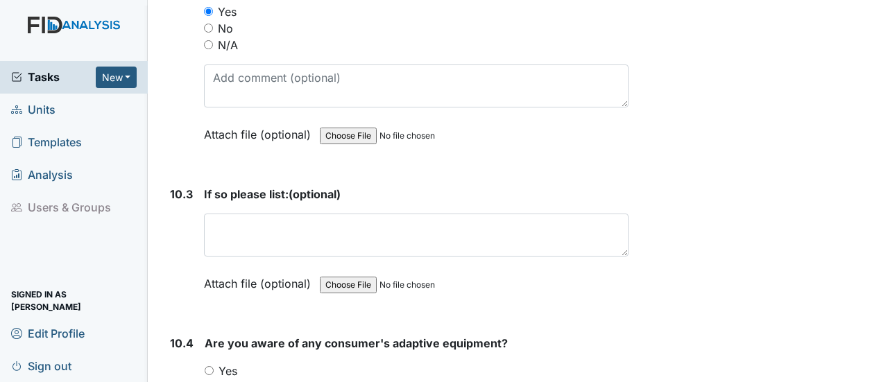
scroll to position [18112, 0]
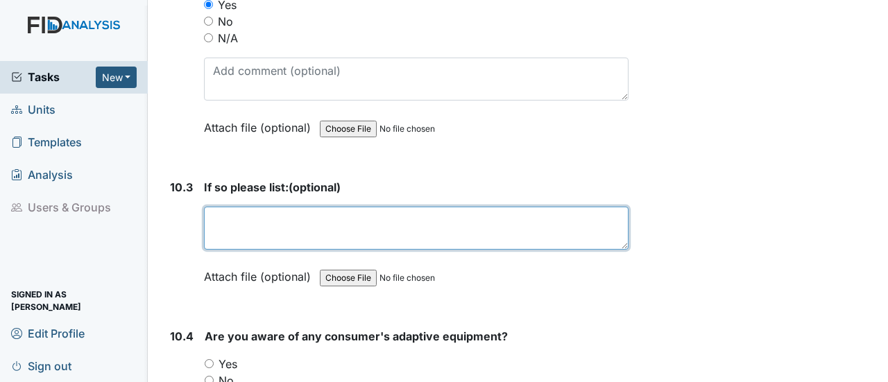
click at [240, 207] on textarea at bounding box center [416, 228] width 425 height 43
paste textarea "Did not address during this time."
type textarea "D"
type textarea "Staff knows them"
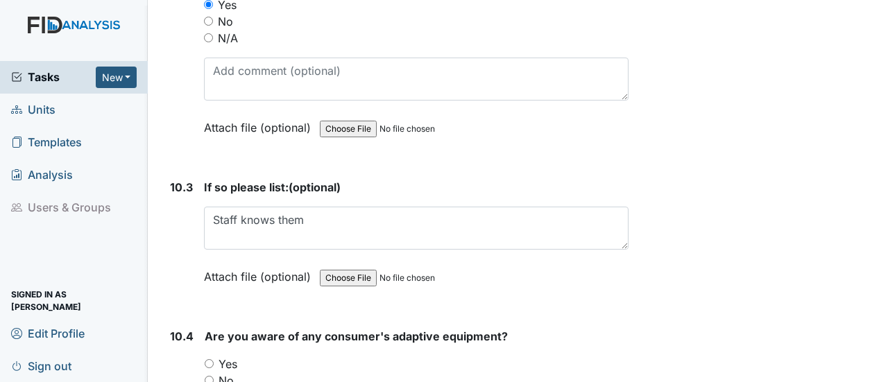
click at [210, 359] on input "Yes" at bounding box center [209, 363] width 9 height 9
radio input "true"
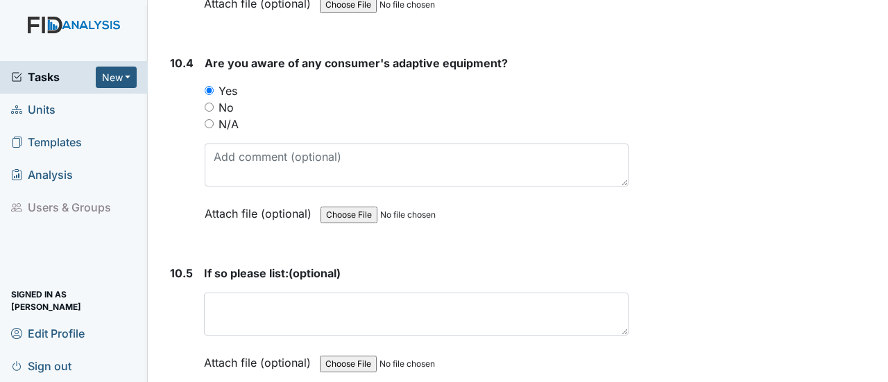
scroll to position [18390, 0]
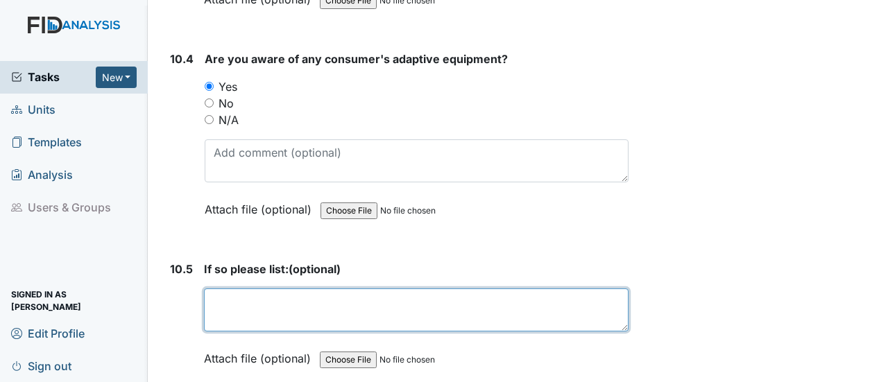
click at [232, 289] on textarea at bounding box center [416, 310] width 425 height 43
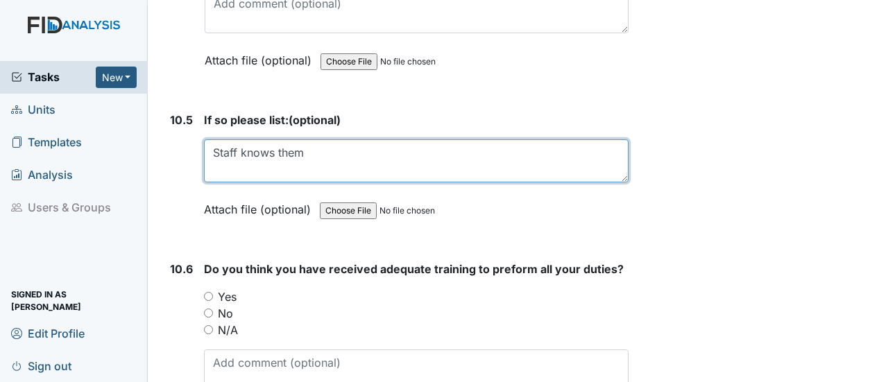
scroll to position [18598, 0]
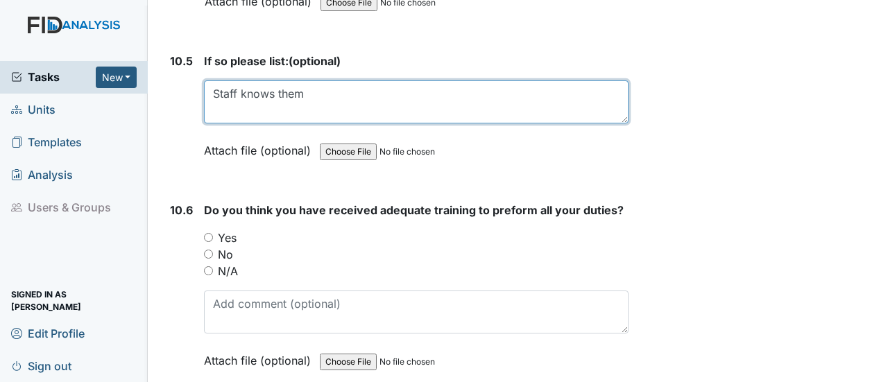
type textarea "Staff knows them"
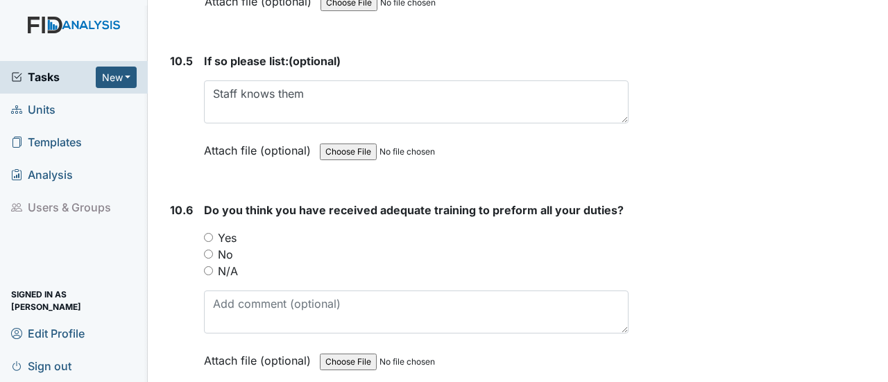
click at [207, 233] on input "Yes" at bounding box center [208, 237] width 9 height 9
radio input "true"
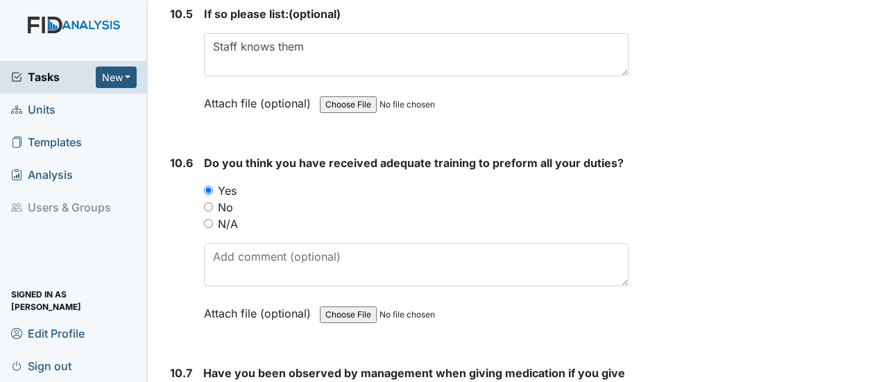
scroll to position [18737, 0]
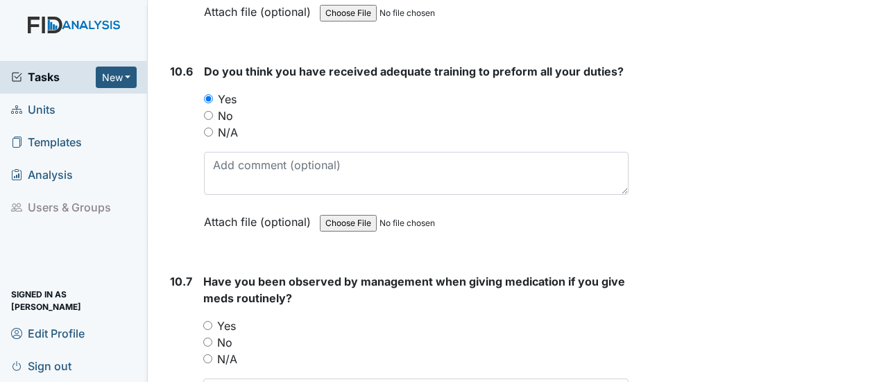
click at [205, 318] on div "Yes" at bounding box center [415, 326] width 425 height 17
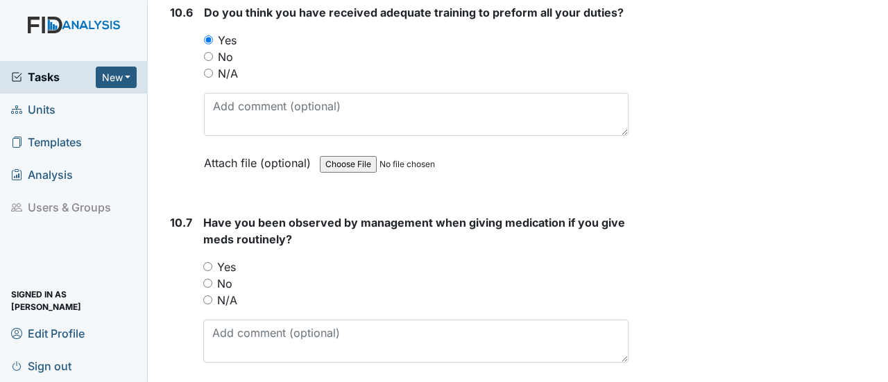
scroll to position [18945, 0]
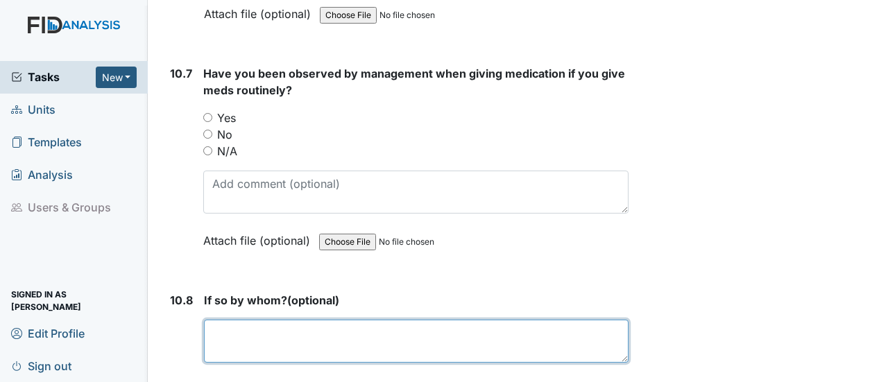
click at [223, 320] on textarea at bounding box center [416, 341] width 425 height 43
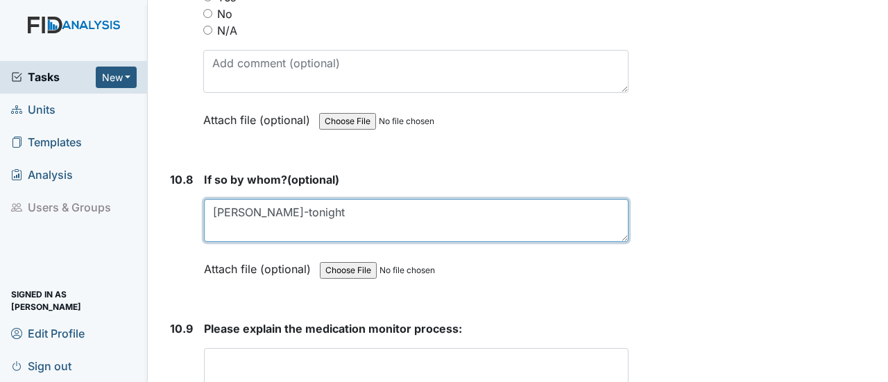
scroll to position [19068, 0]
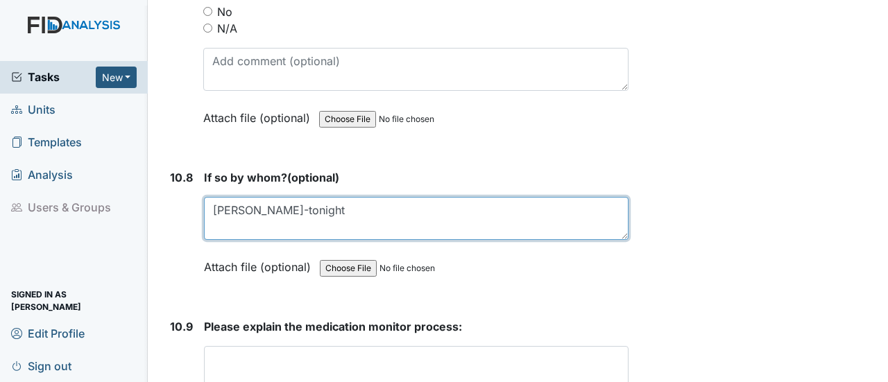
type textarea "Gwen-tonight"
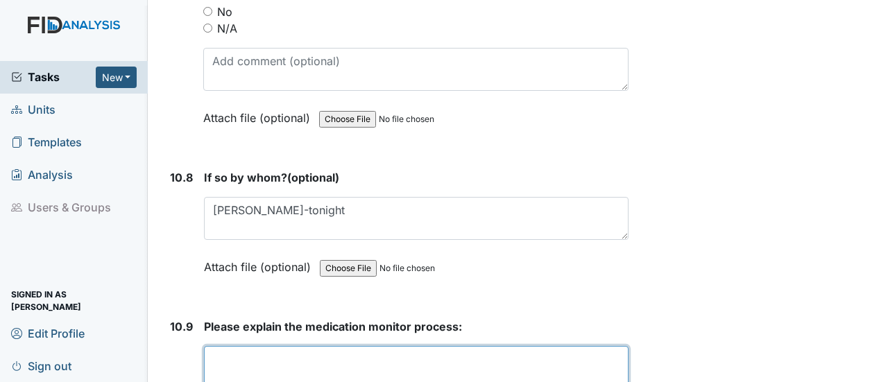
click at [205, 346] on textarea at bounding box center [416, 367] width 425 height 43
type textarea "make sure meds are given and signed for right."
